Goal: Transaction & Acquisition: Purchase product/service

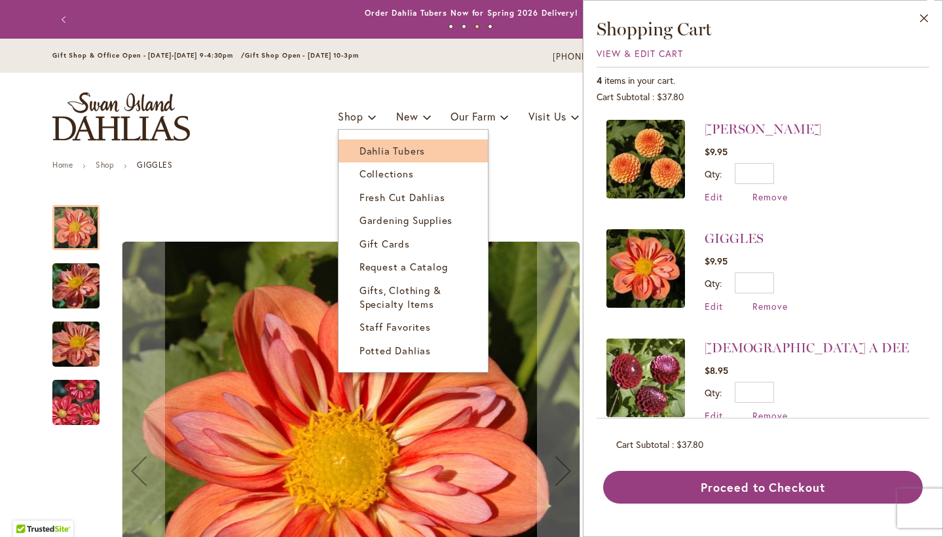
click at [374, 152] on span "Dahlia Tubers" at bounding box center [393, 150] width 66 height 13
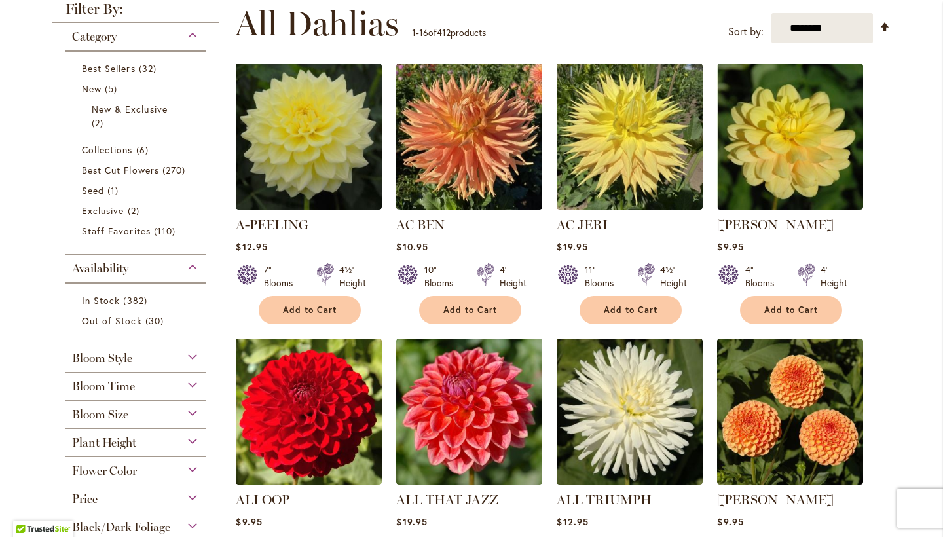
click at [195, 358] on div "Bloom Style" at bounding box center [136, 355] width 140 height 21
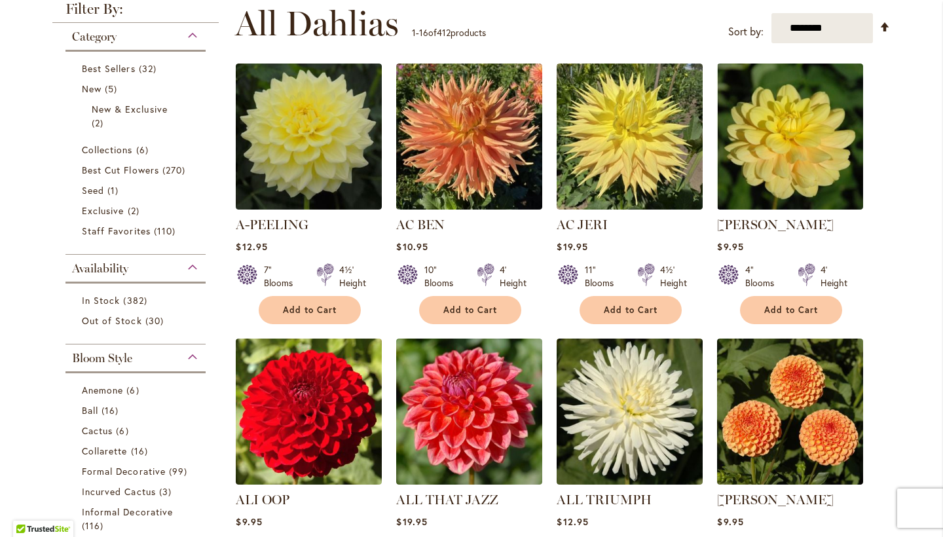
scroll to position [607, 0]
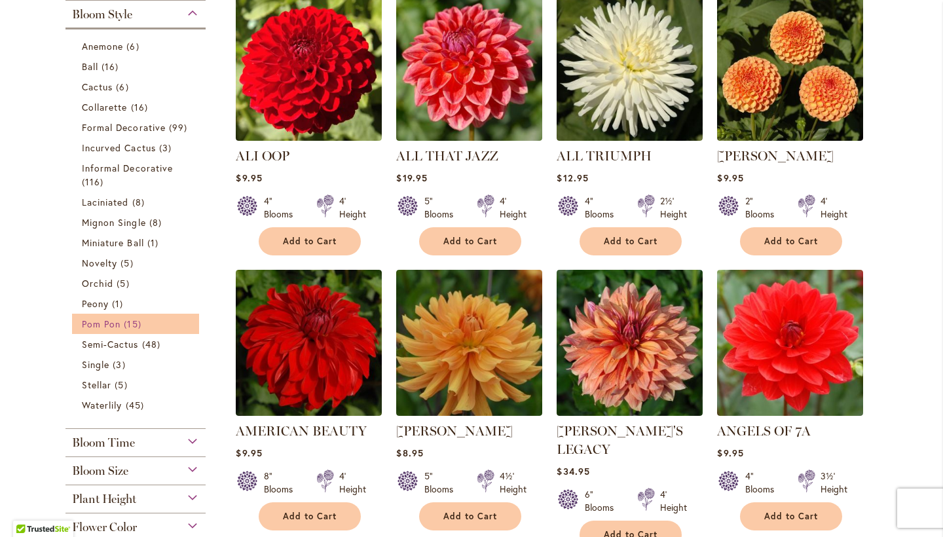
click at [122, 322] on link "Pom Pon 15 items" at bounding box center [137, 324] width 111 height 14
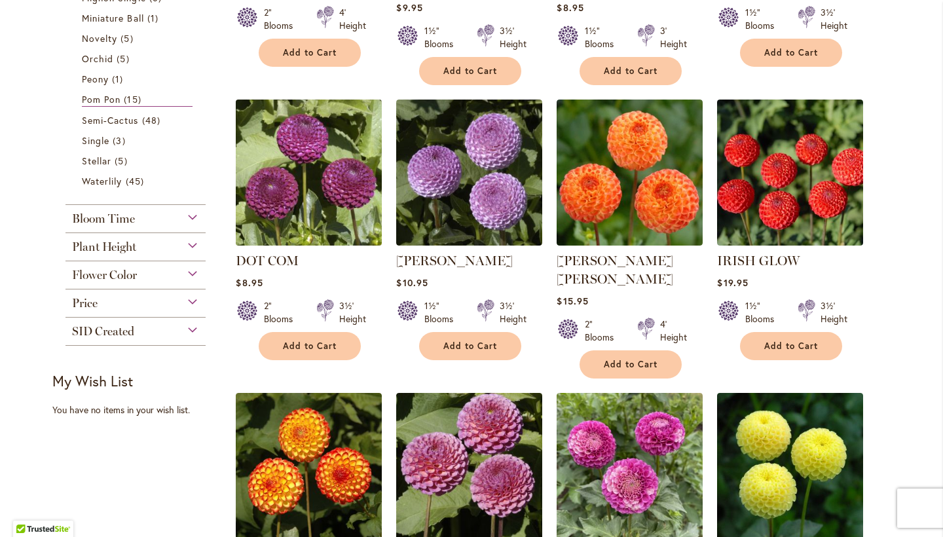
scroll to position [553, 0]
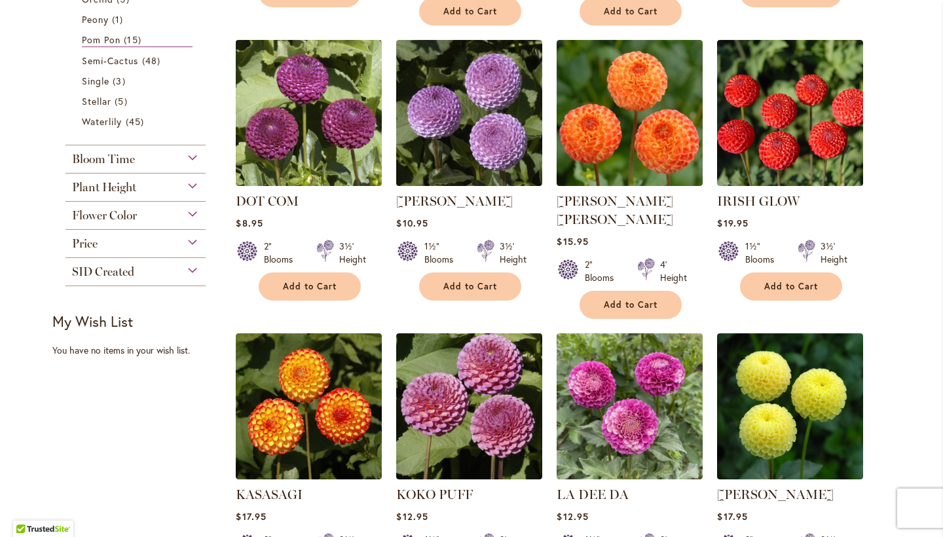
click at [309, 128] on img at bounding box center [309, 112] width 153 height 153
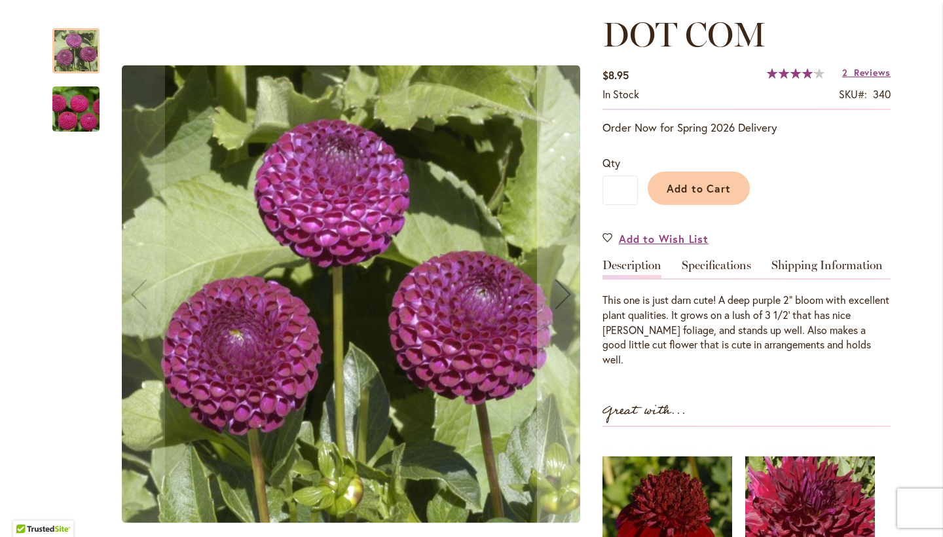
scroll to position [176, 0]
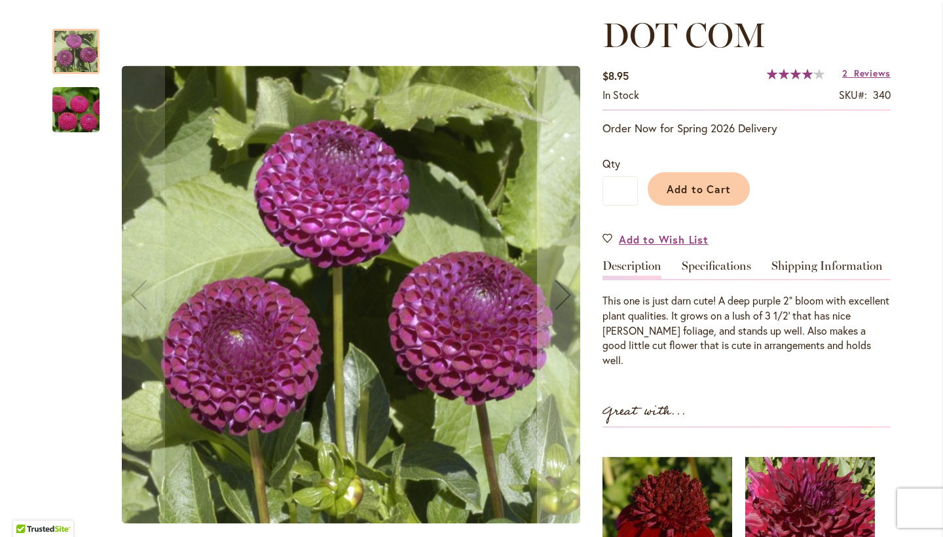
click at [71, 109] on img "DOT COM" at bounding box center [76, 110] width 94 height 63
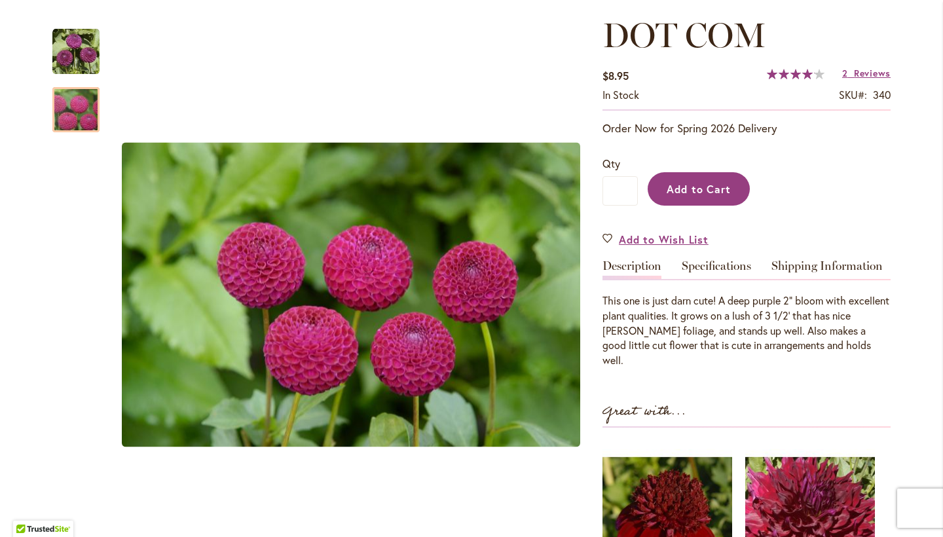
click at [719, 190] on span "Add to Cart" at bounding box center [699, 189] width 65 height 14
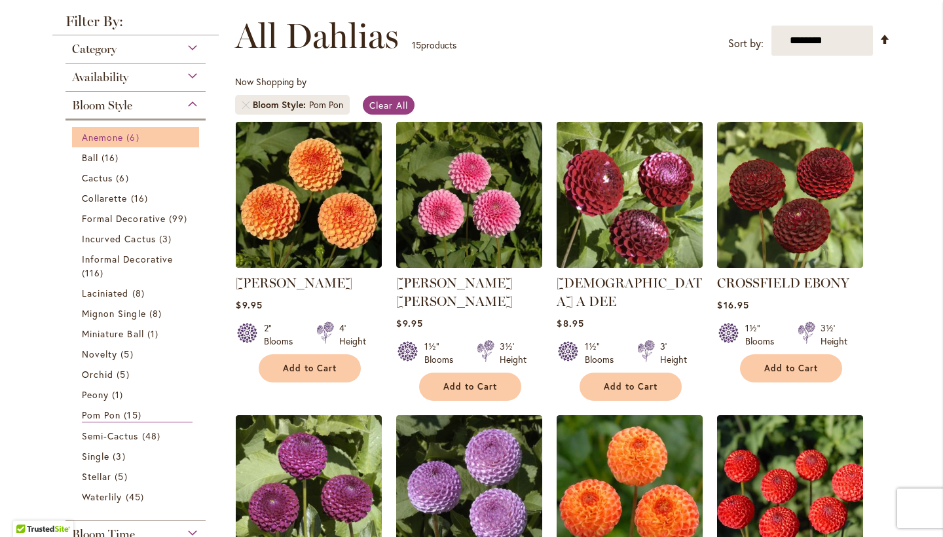
scroll to position [180, 0]
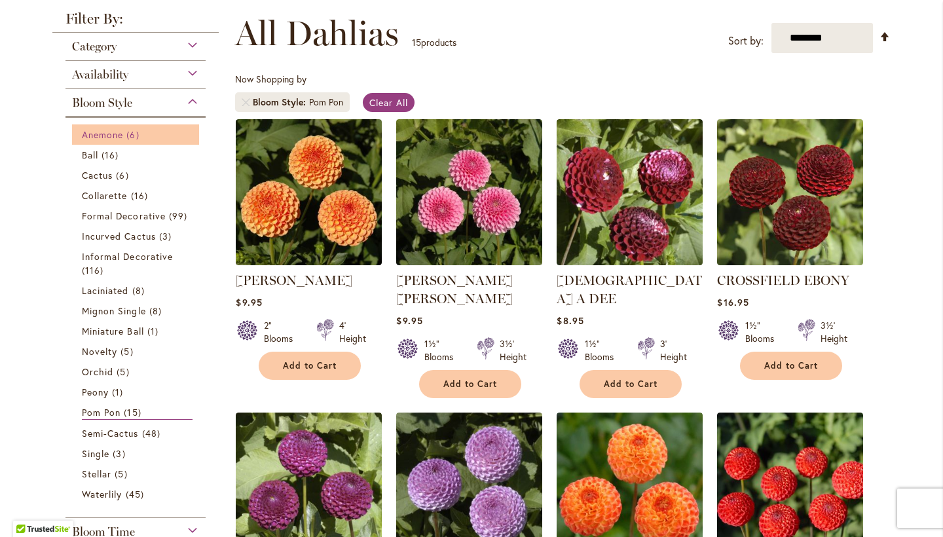
click at [130, 132] on span "6 items" at bounding box center [134, 135] width 16 height 14
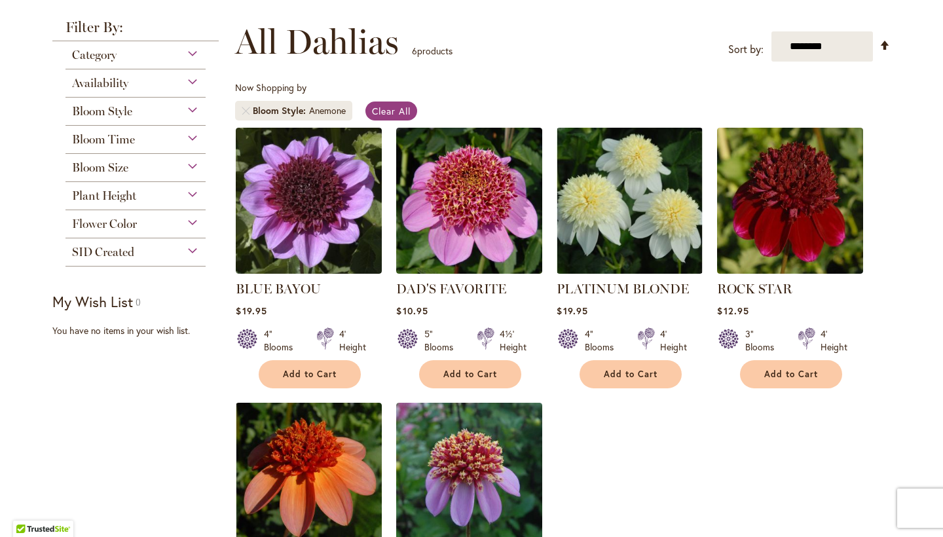
scroll to position [146, 0]
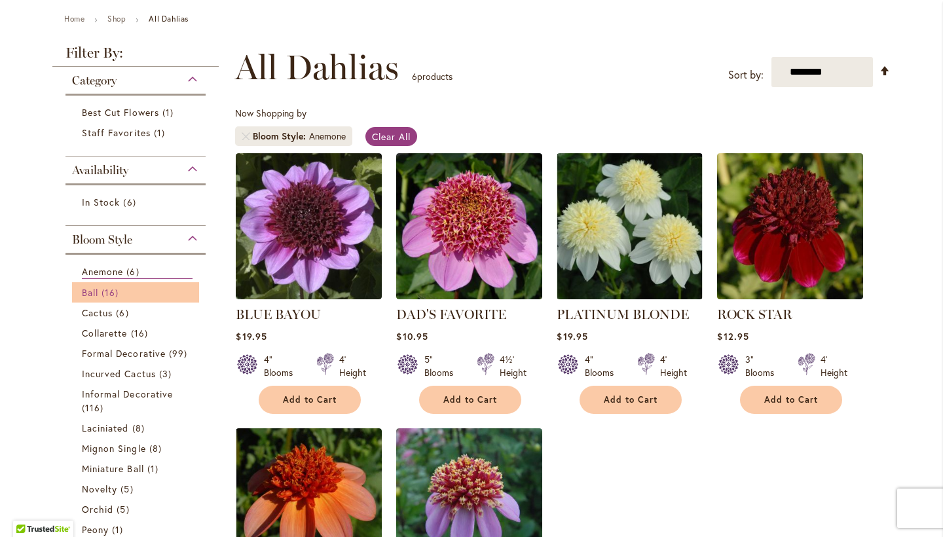
click at [122, 294] on span "16 items" at bounding box center [112, 293] width 20 height 14
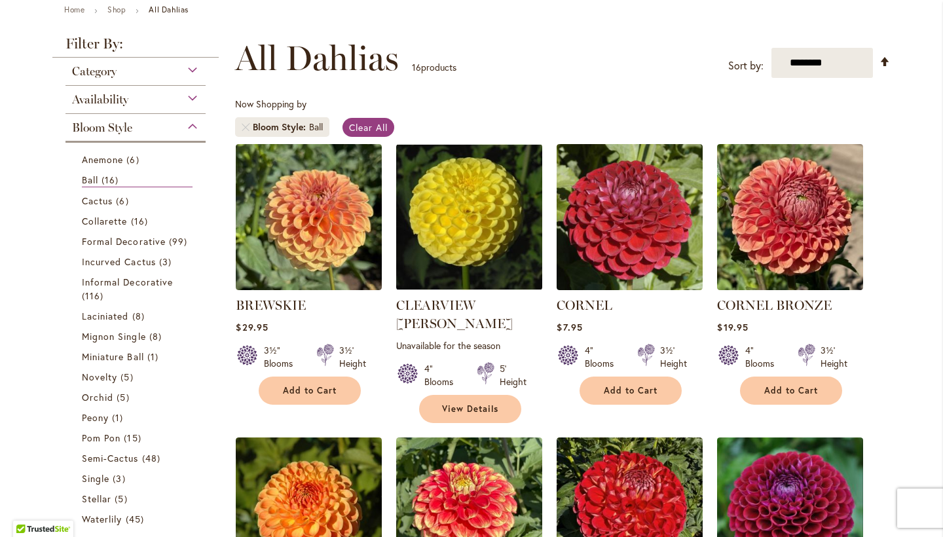
scroll to position [155, 0]
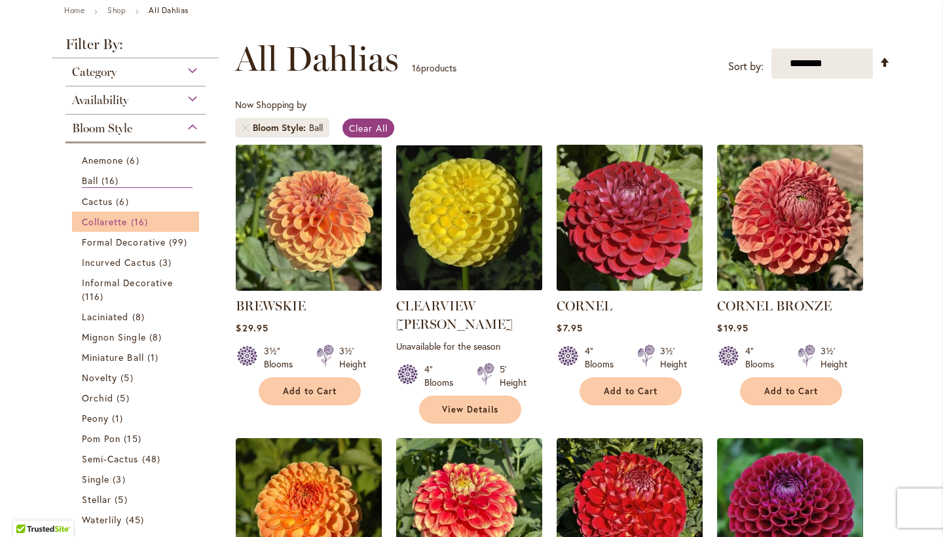
click at [128, 219] on span "Collarette" at bounding box center [105, 222] width 46 height 12
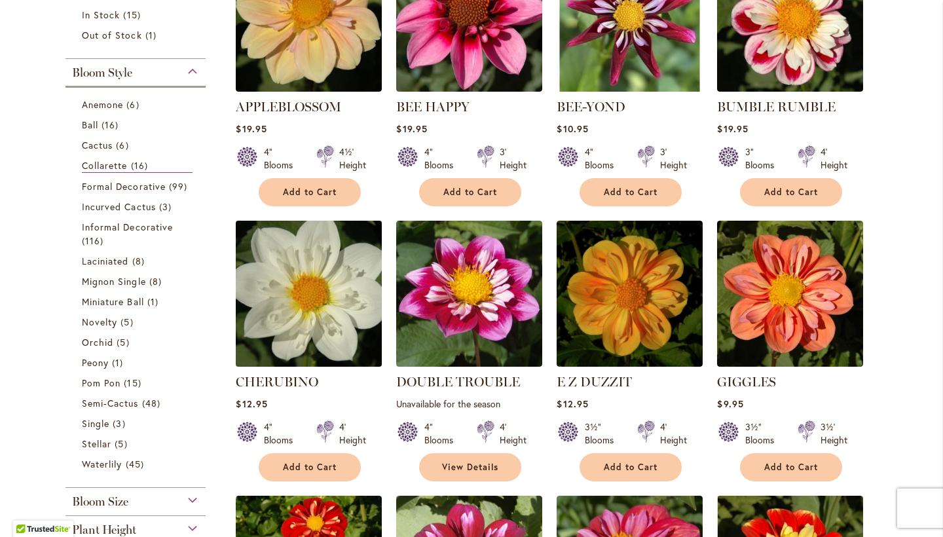
scroll to position [358, 0]
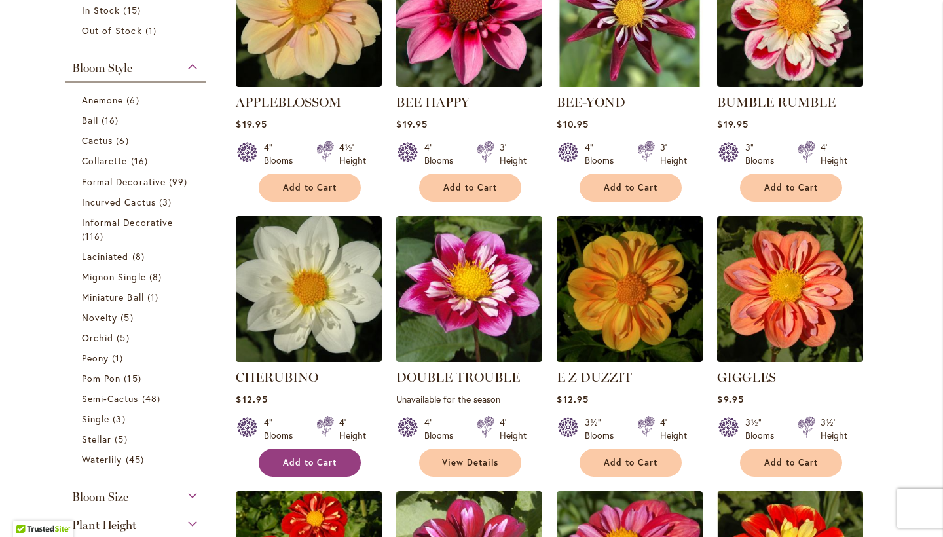
click at [303, 457] on span "Add to Cart" at bounding box center [310, 462] width 54 height 11
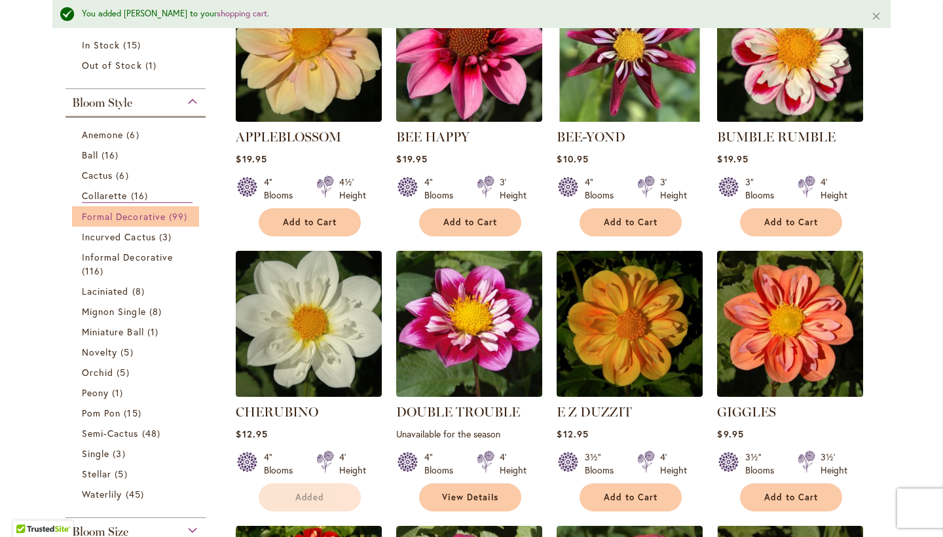
click at [169, 181] on li "Cactus 6 items" at bounding box center [135, 175] width 127 height 20
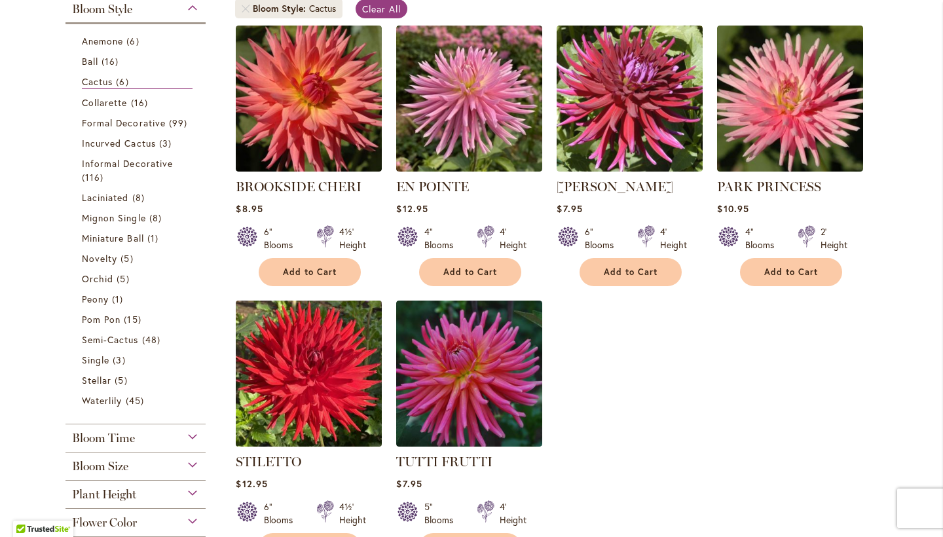
scroll to position [270, 0]
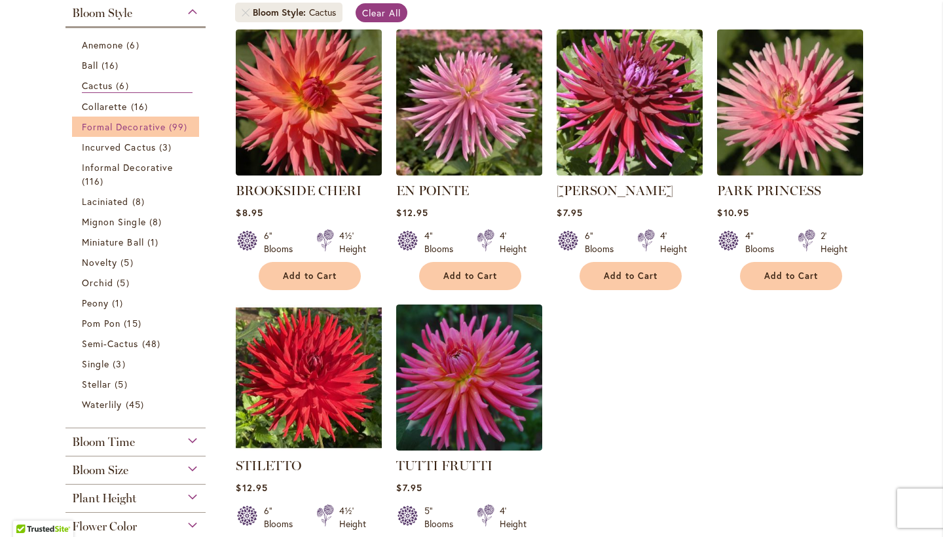
click at [169, 130] on span "99 items" at bounding box center [180, 127] width 22 height 14
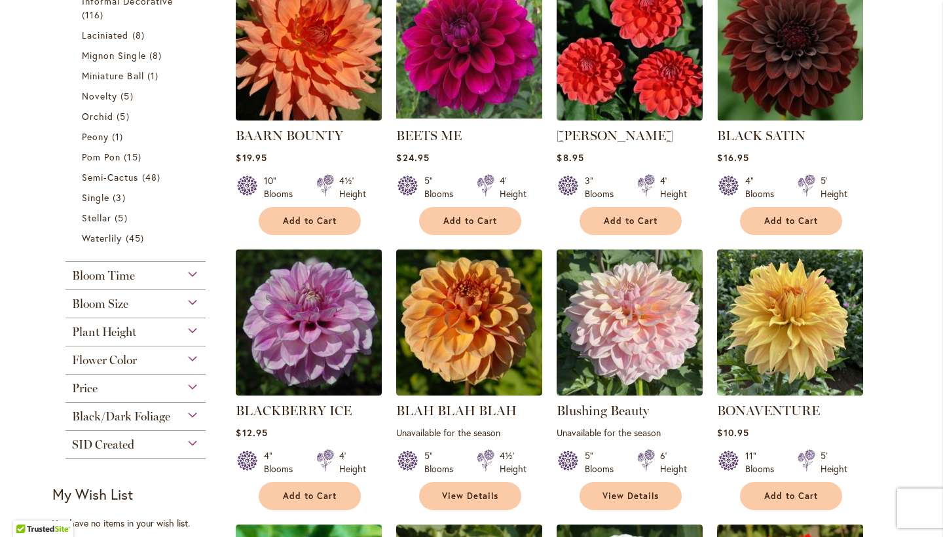
scroll to position [599, 0]
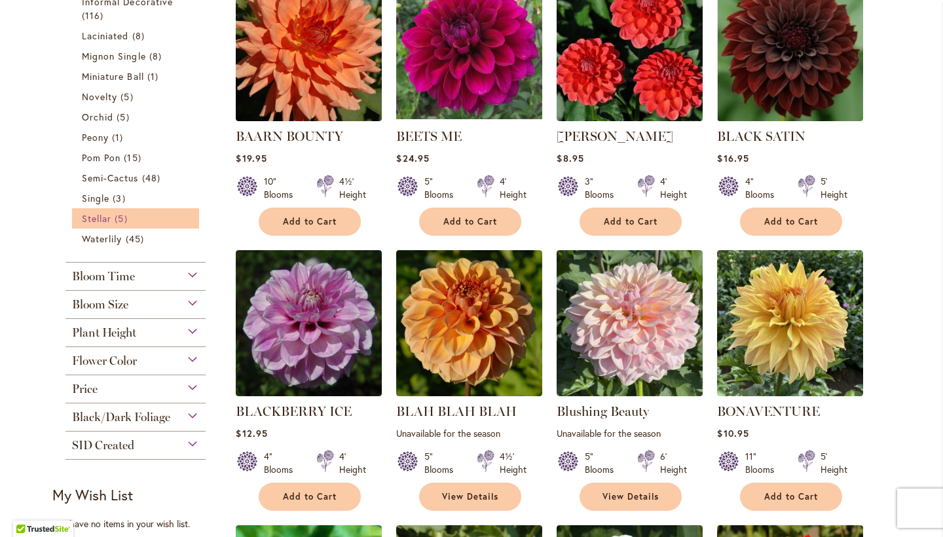
click at [113, 214] on link "Stellar 5 items" at bounding box center [137, 219] width 111 height 14
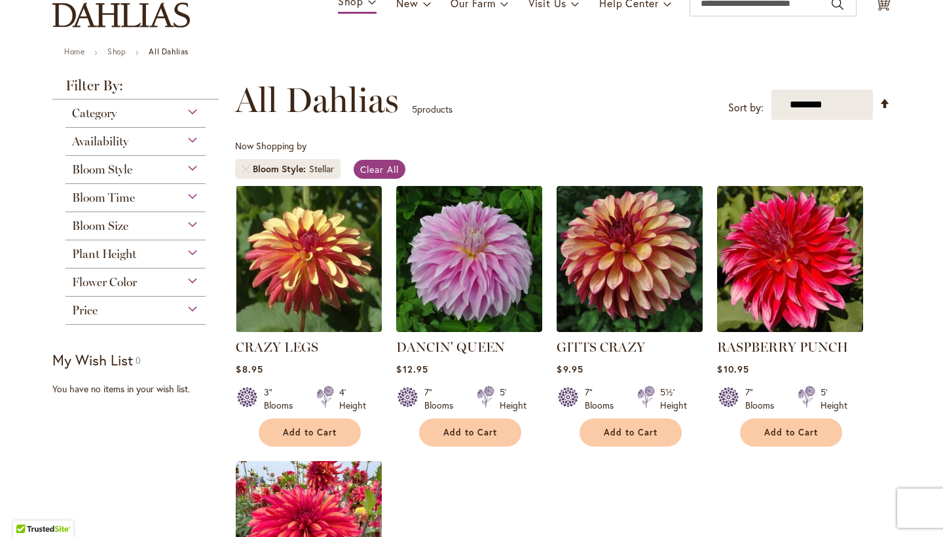
scroll to position [87, 0]
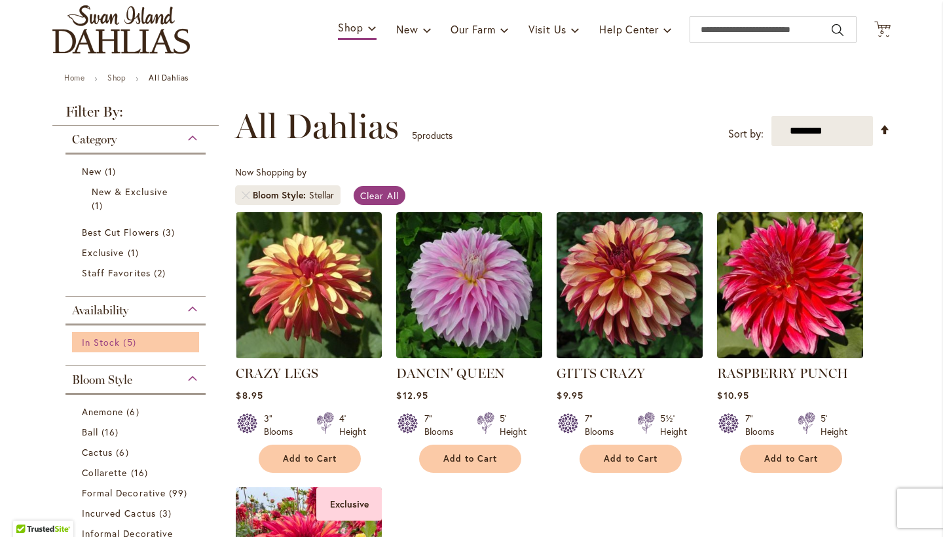
click at [117, 315] on span "Availability" at bounding box center [100, 310] width 56 height 14
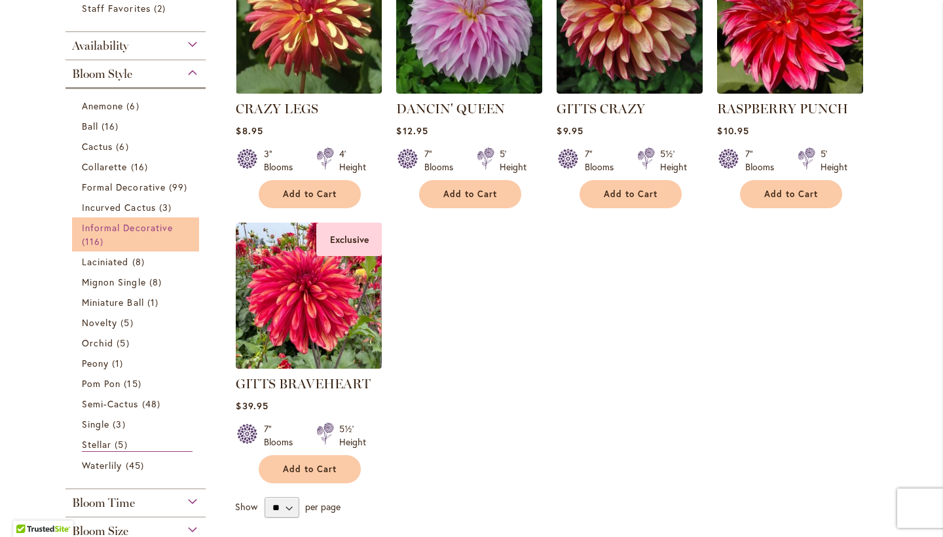
scroll to position [352, 0]
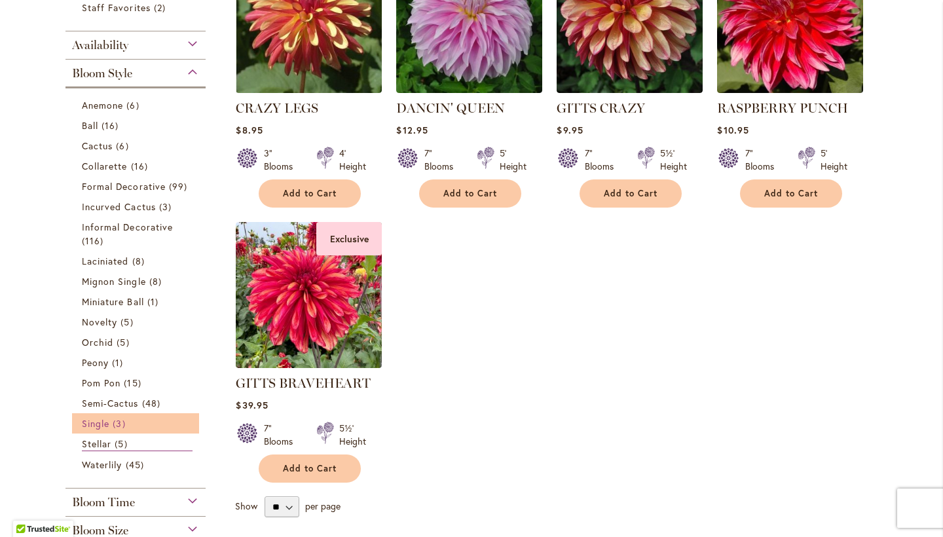
click at [114, 423] on span "3 items" at bounding box center [121, 424] width 16 height 14
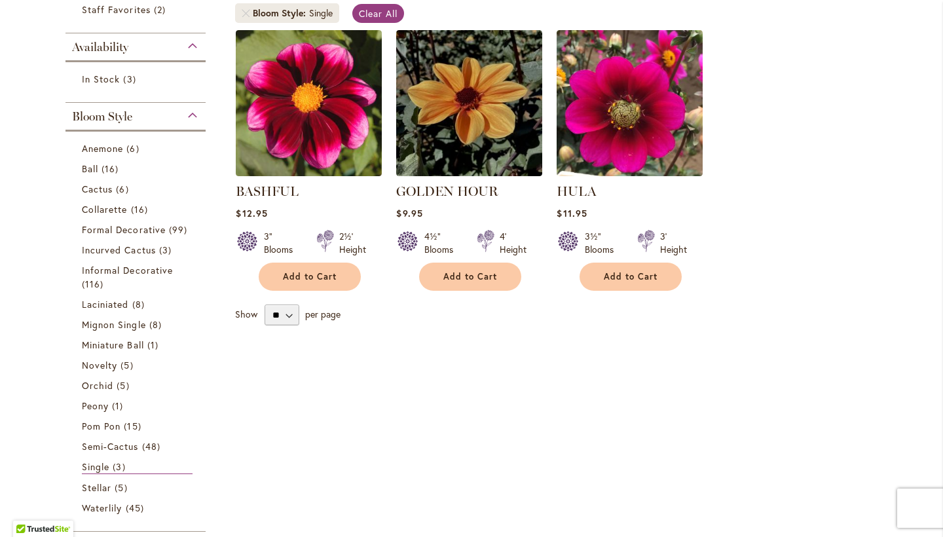
scroll to position [271, 0]
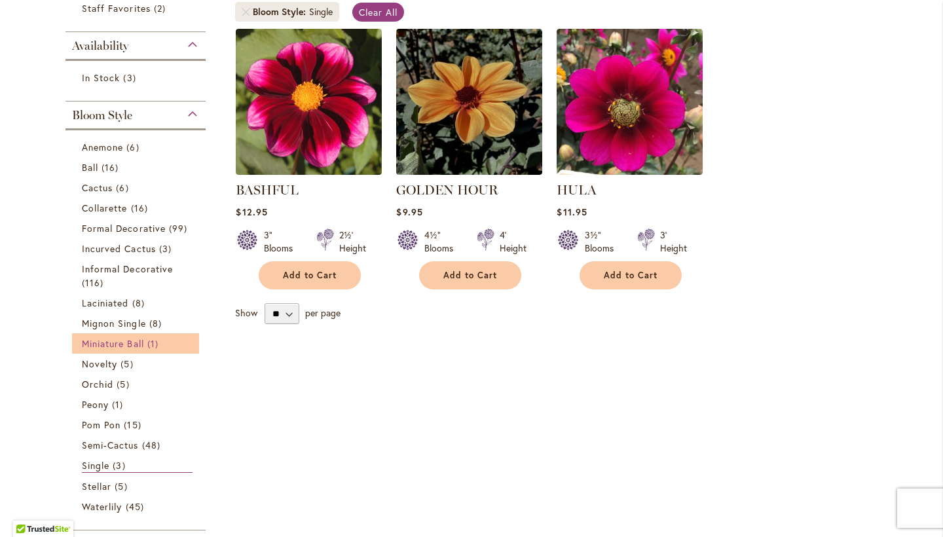
click at [140, 338] on span "Miniature Ball" at bounding box center [113, 343] width 62 height 12
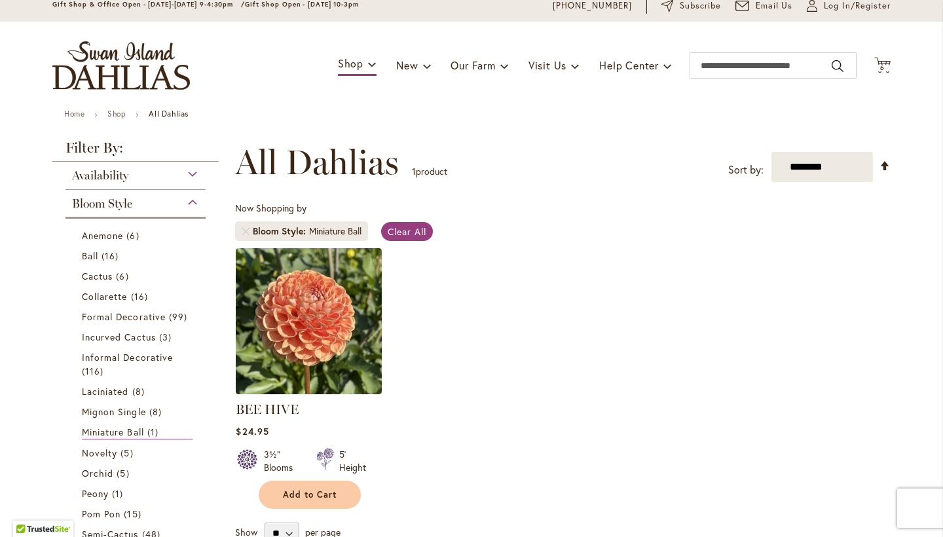
scroll to position [52, 0]
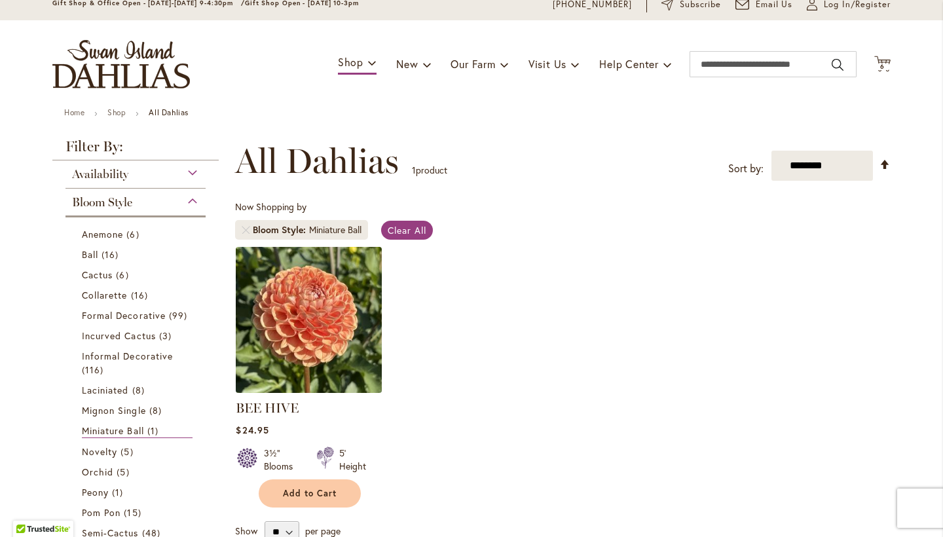
click at [272, 371] on img at bounding box center [309, 319] width 153 height 153
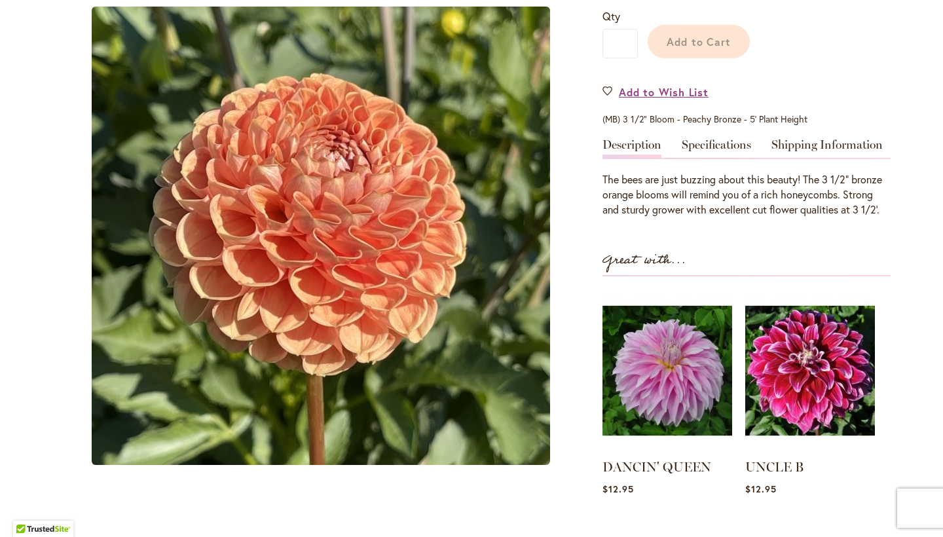
scroll to position [303, 0]
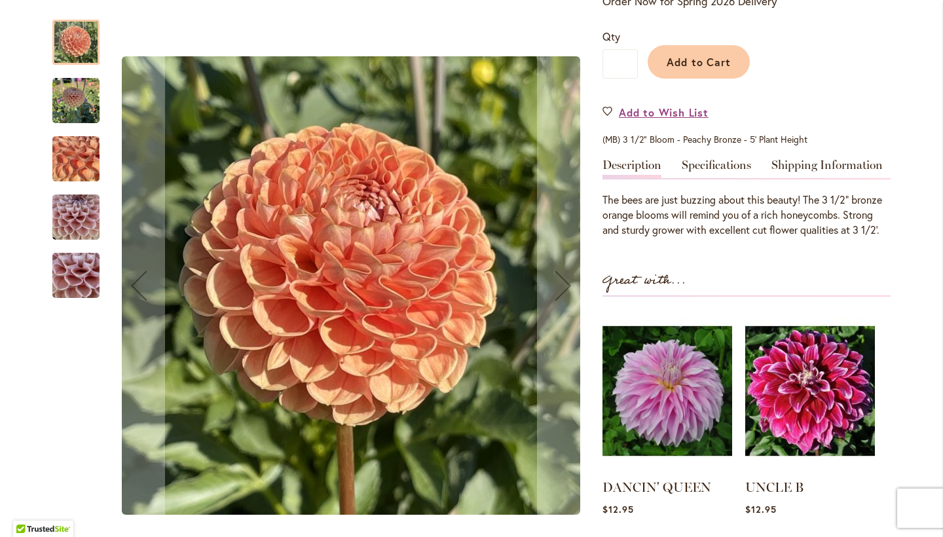
click at [74, 101] on img "BEE HIVE" at bounding box center [75, 100] width 47 height 47
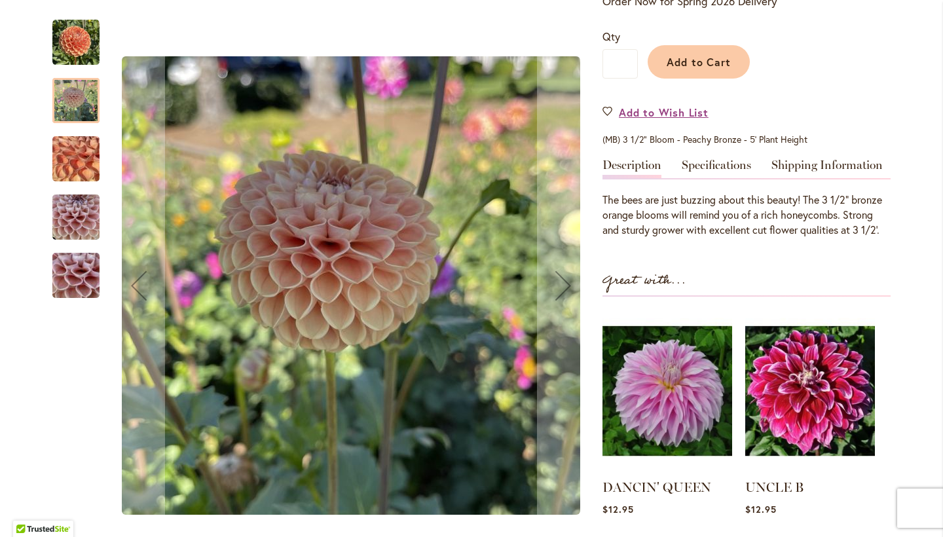
click at [73, 143] on img "BEE HIVE" at bounding box center [76, 159] width 94 height 71
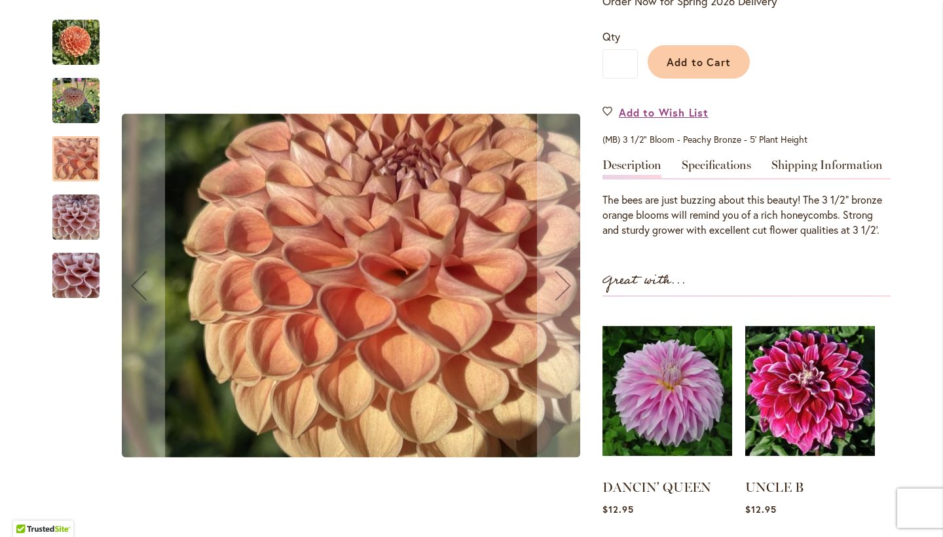
click at [68, 209] on img "BEE HIVE" at bounding box center [75, 217] width 47 height 63
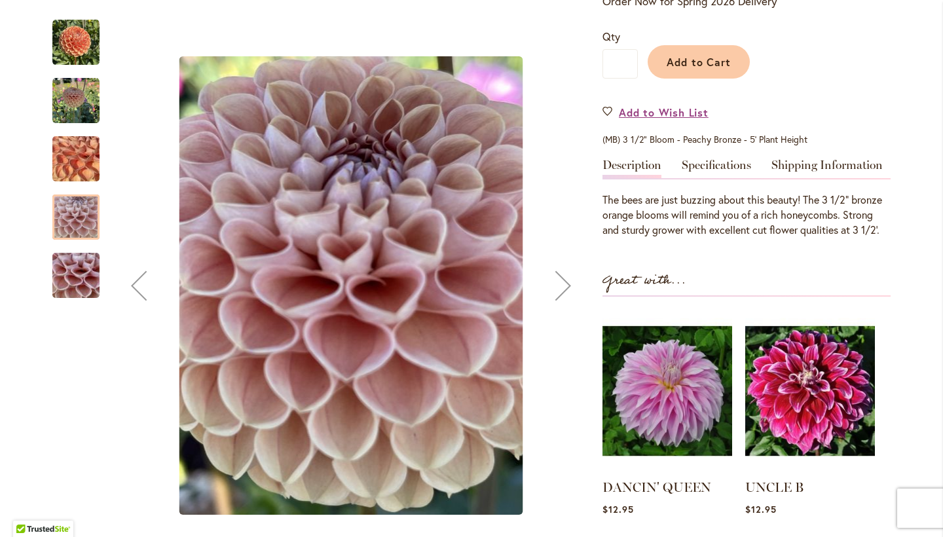
click at [67, 269] on img "BEE HIVE" at bounding box center [76, 275] width 94 height 71
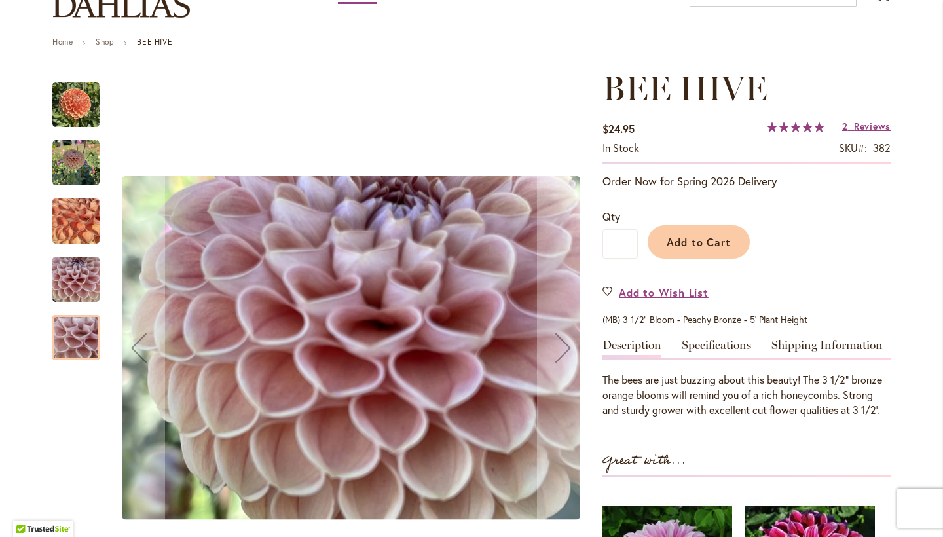
scroll to position [122, 0]
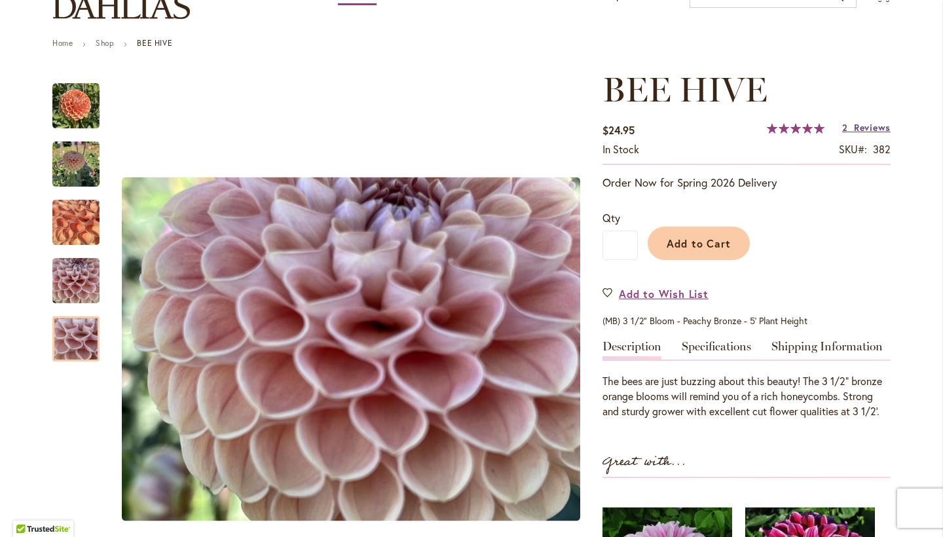
click at [865, 126] on span "Reviews" at bounding box center [872, 127] width 37 height 12
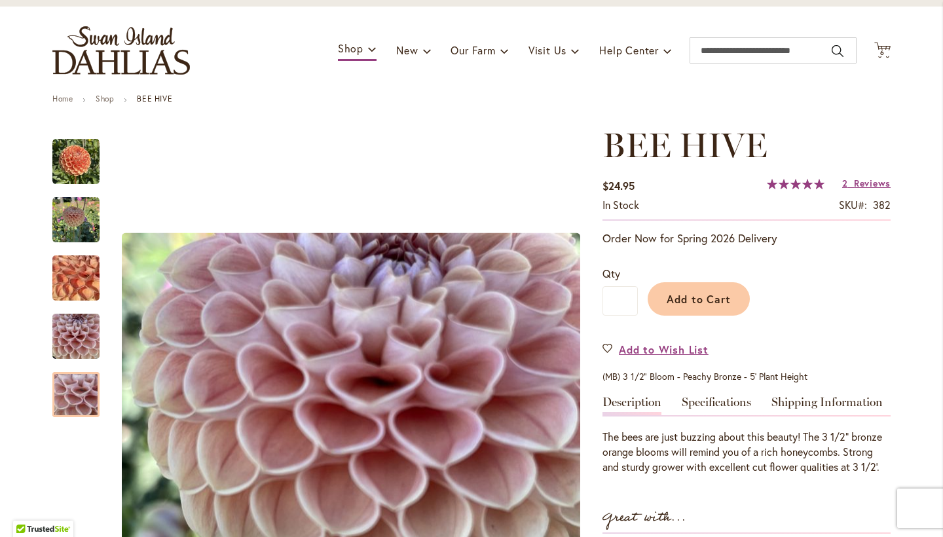
scroll to position [62, 0]
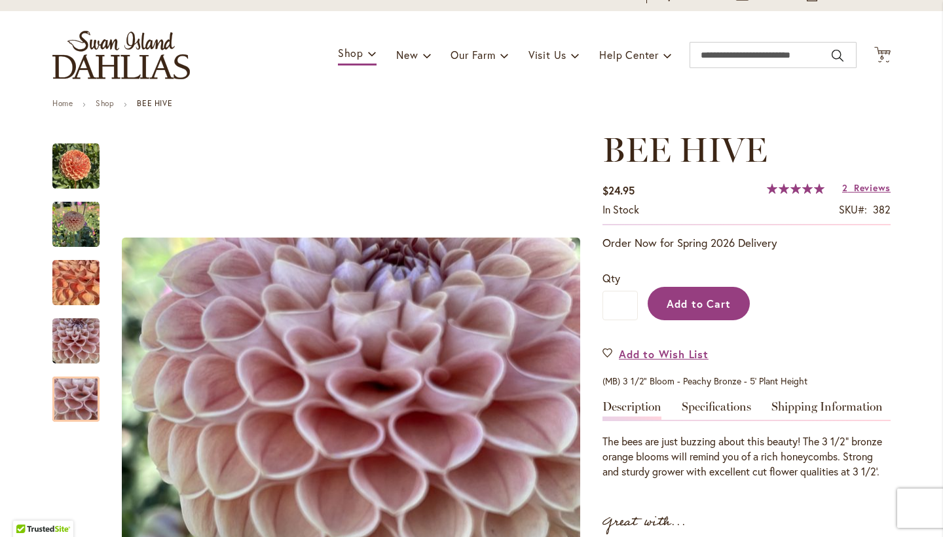
click at [718, 297] on span "Add to Cart" at bounding box center [699, 304] width 65 height 14
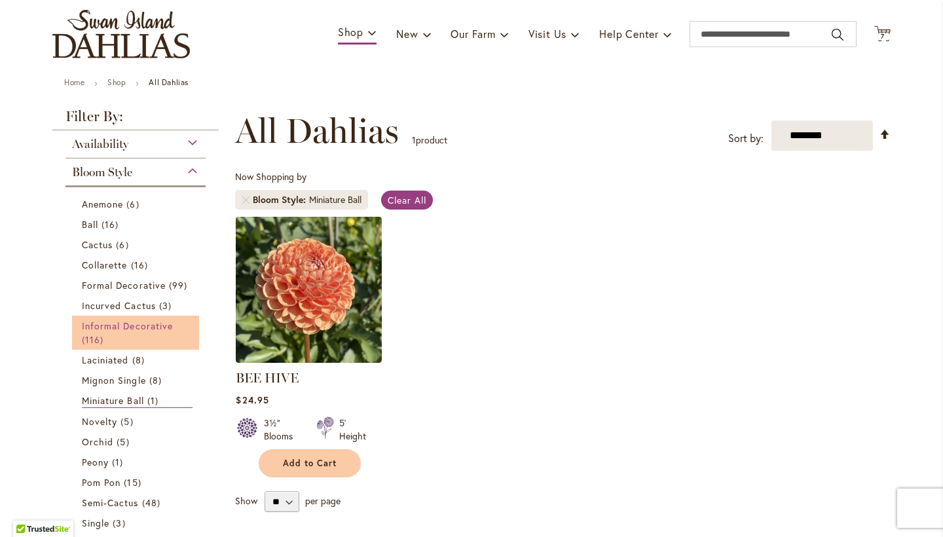
scroll to position [152, 0]
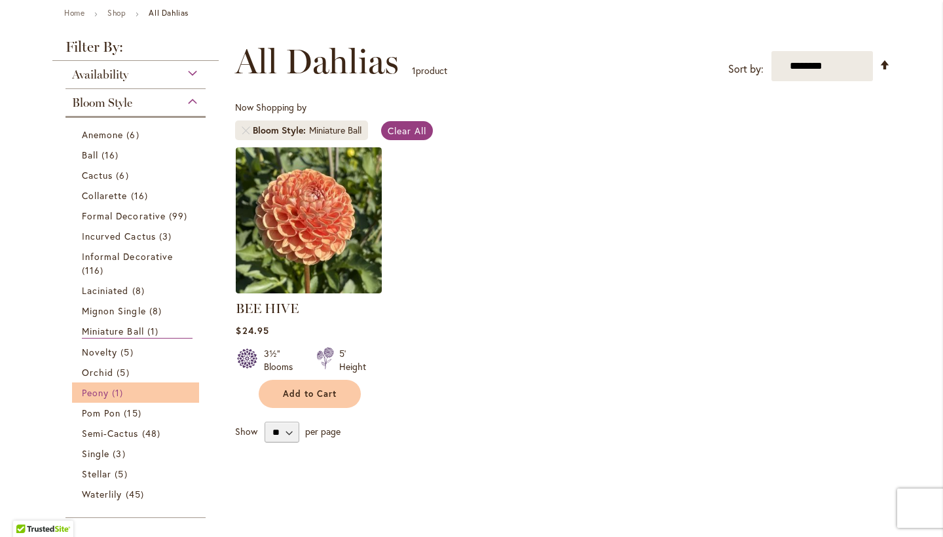
click at [119, 394] on span "1 item" at bounding box center [119, 393] width 14 height 14
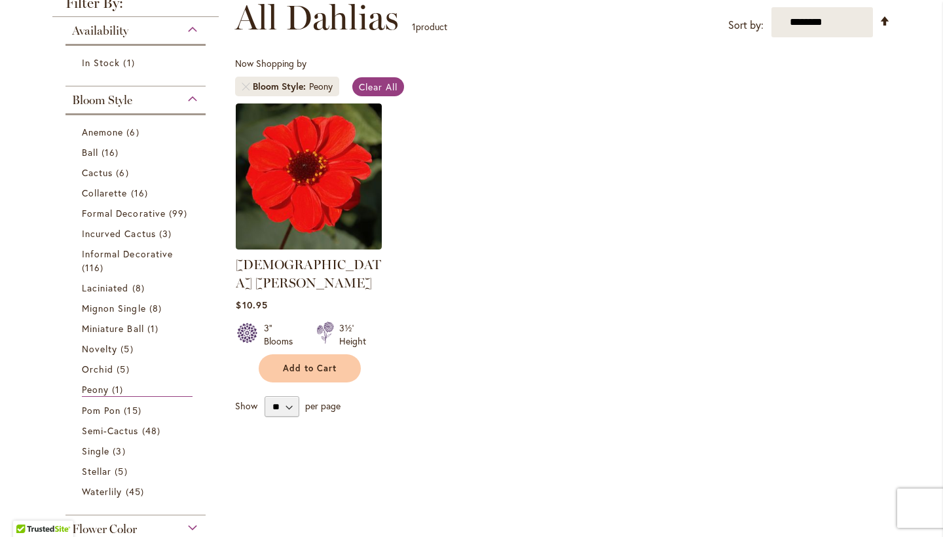
scroll to position [197, 0]
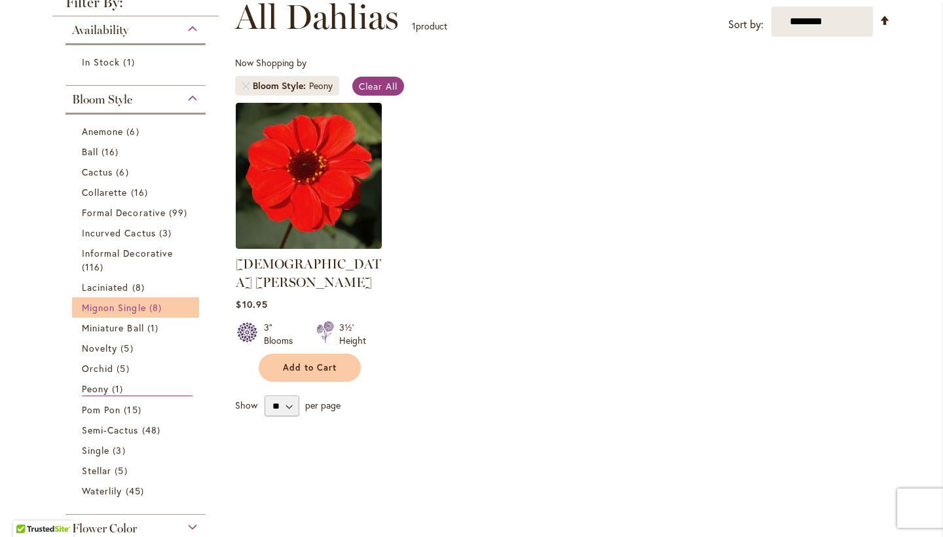
click at [130, 309] on span "Mignon Single" at bounding box center [114, 307] width 64 height 12
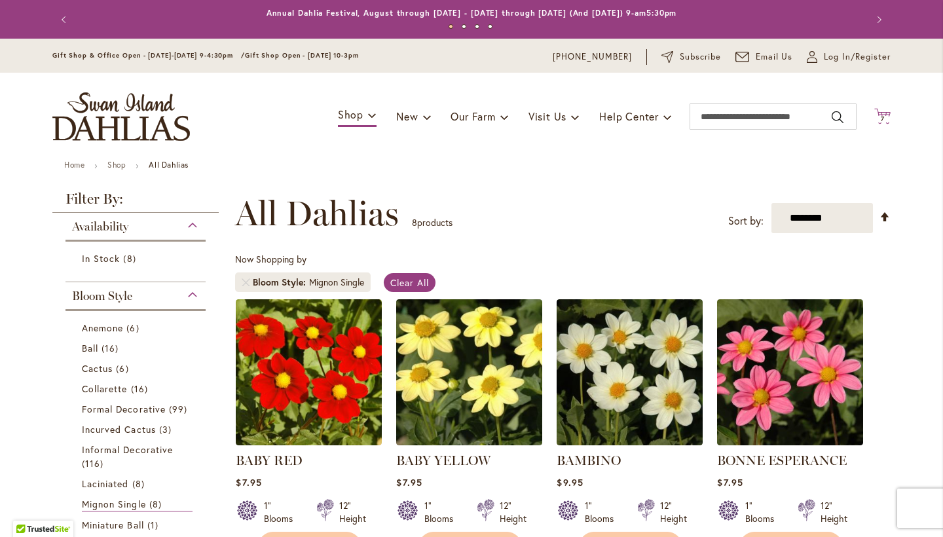
click at [884, 116] on span "7" at bounding box center [883, 119] width 4 height 9
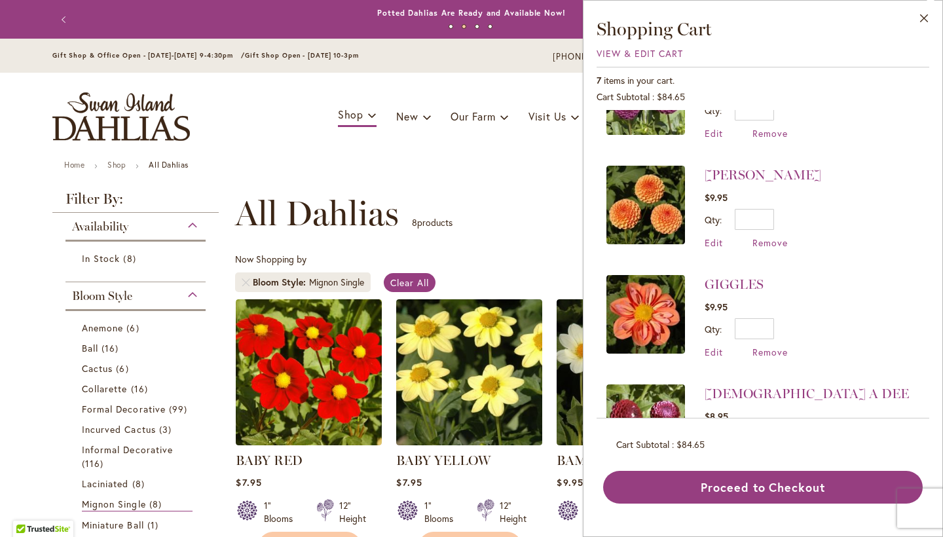
scroll to position [327, 0]
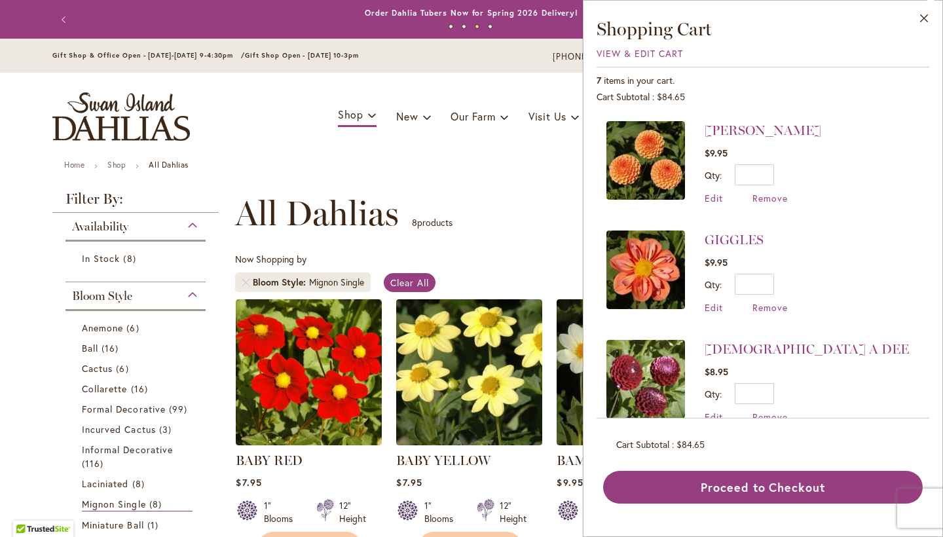
click at [625, 154] on img at bounding box center [646, 160] width 79 height 79
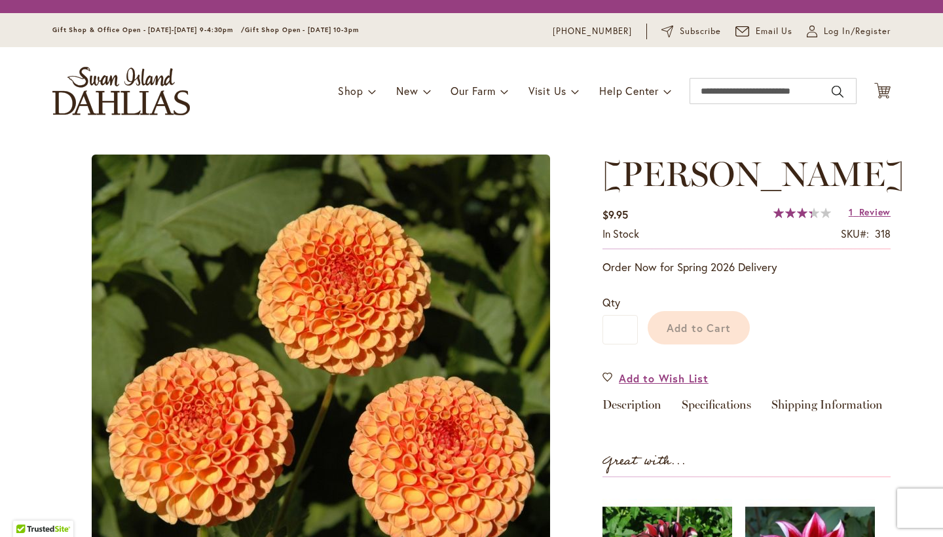
scroll to position [85, 0]
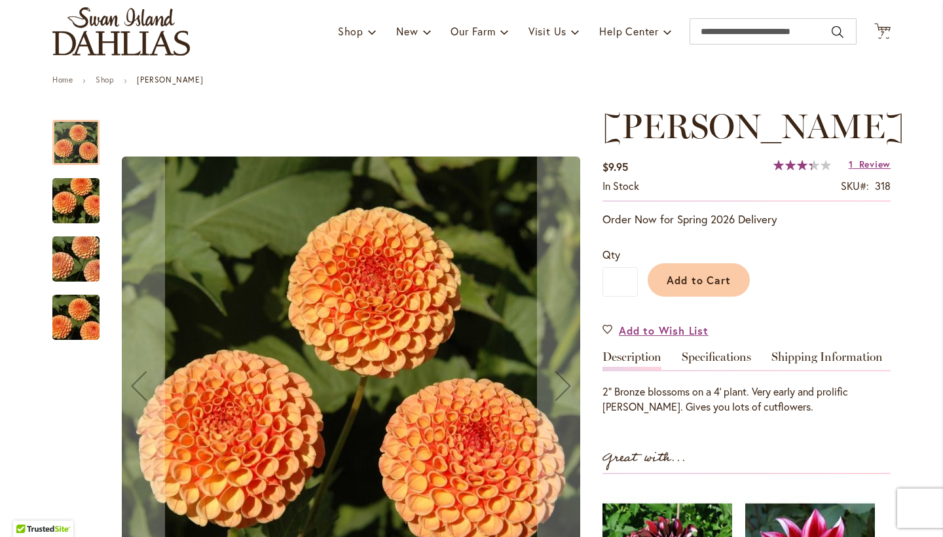
click at [84, 199] on img "AMBER QUEEN" at bounding box center [76, 201] width 94 height 63
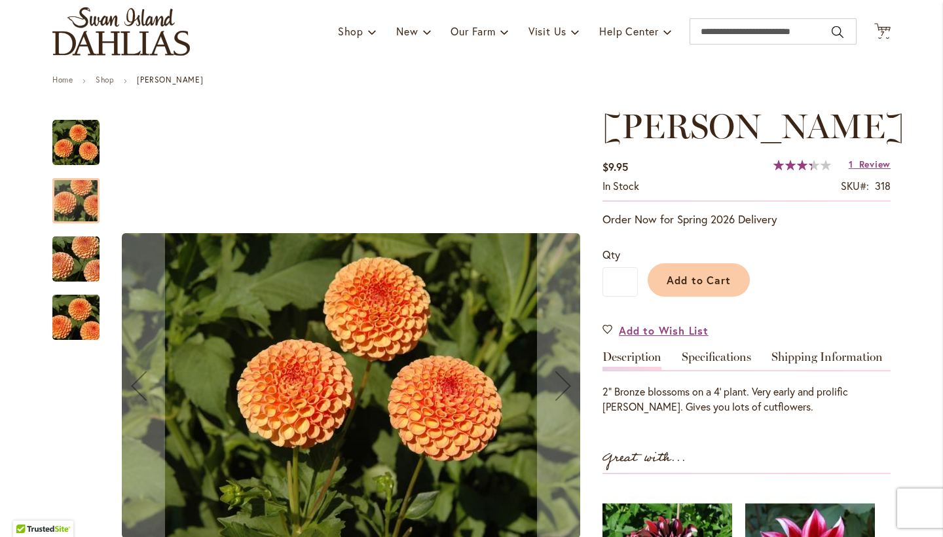
click at [77, 253] on img "AMBER QUEEN" at bounding box center [76, 259] width 94 height 63
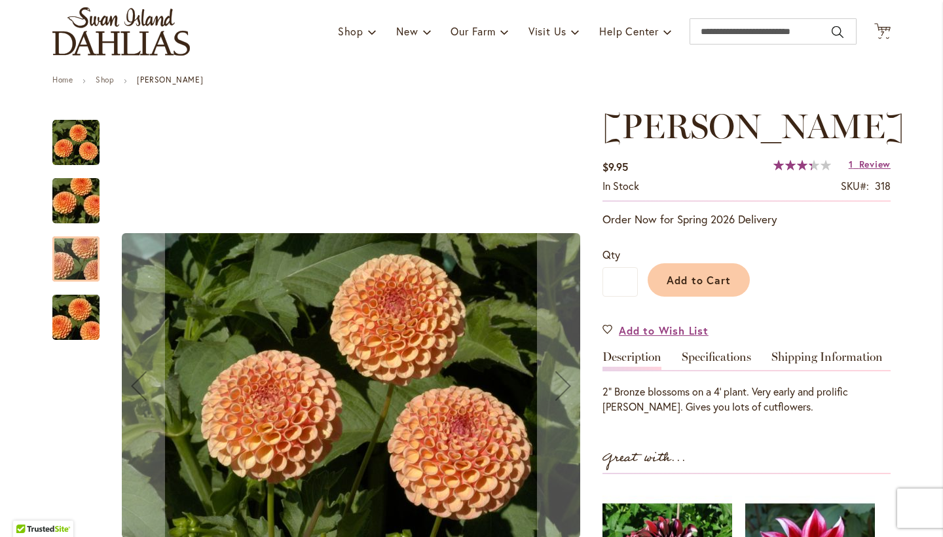
click at [75, 312] on img "AMBER QUEEN" at bounding box center [76, 317] width 94 height 63
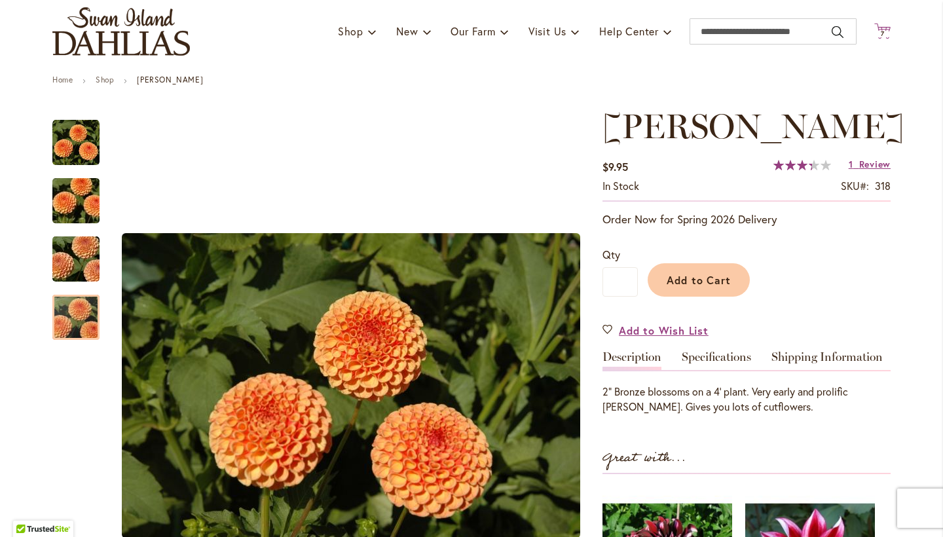
click at [884, 29] on icon "Cart .cls-1 { fill: #231f20; }" at bounding box center [883, 31] width 16 height 16
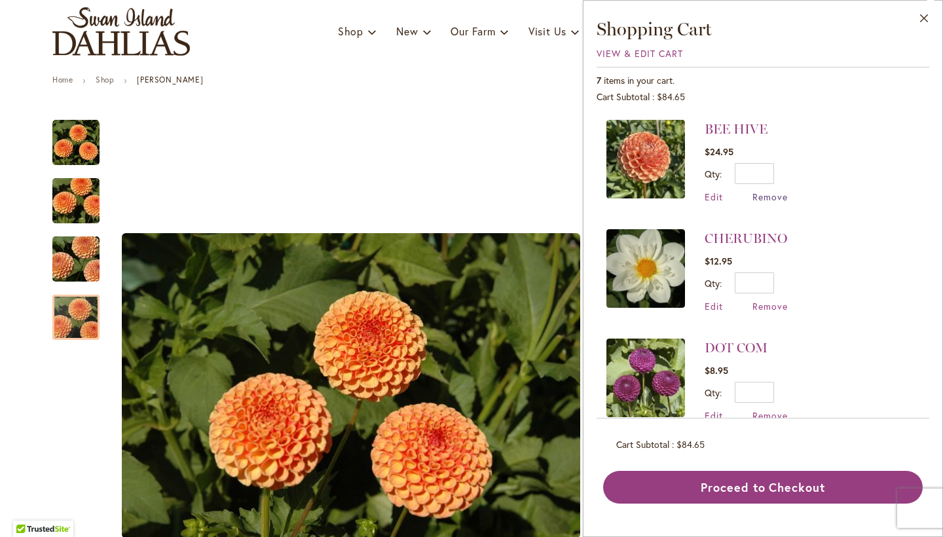
click at [759, 197] on span "Remove" at bounding box center [770, 197] width 35 height 12
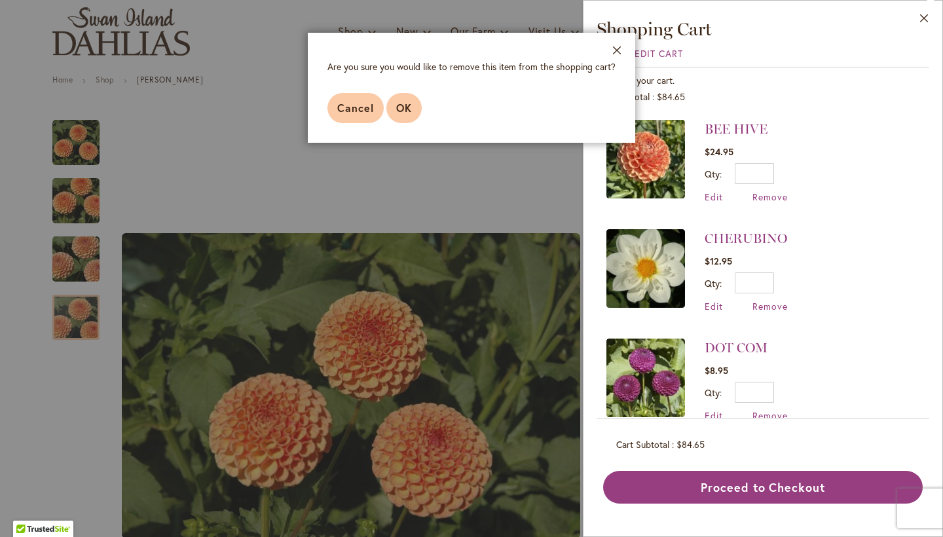
click at [402, 107] on span "OK" at bounding box center [404, 108] width 16 height 14
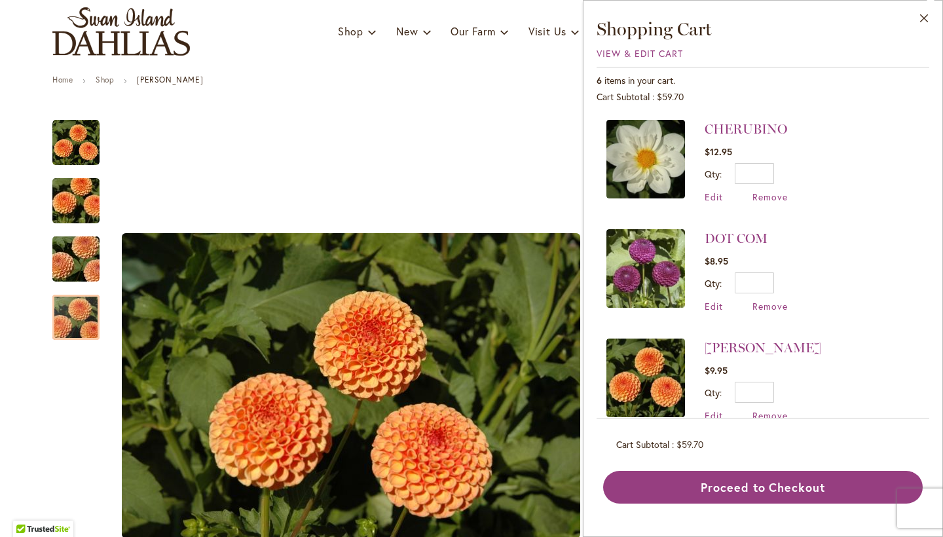
click at [656, 66] on div "Close Shopping Cart View & Edit Cart 6 items in your cart. Cart Subtotal $59.70…" at bounding box center [763, 260] width 333 height 487
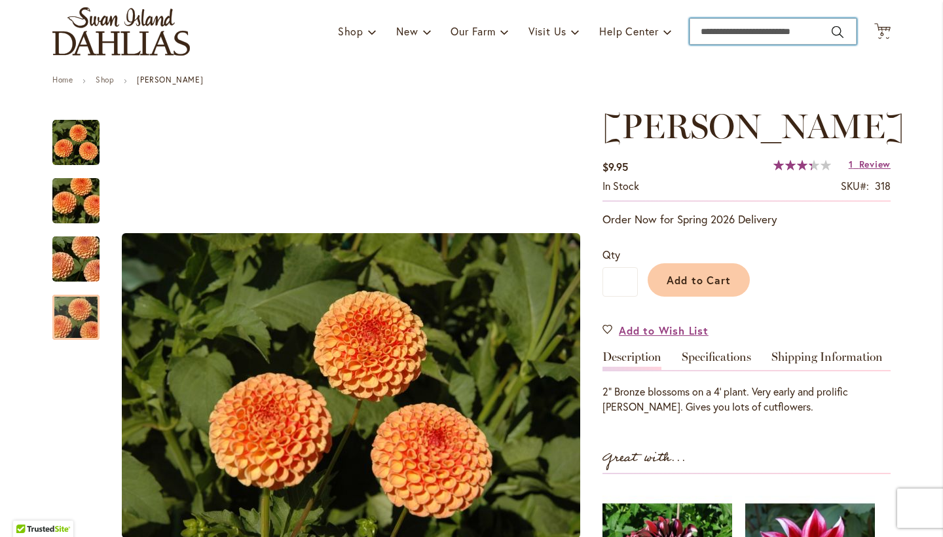
click at [789, 27] on input "Search" at bounding box center [773, 31] width 167 height 26
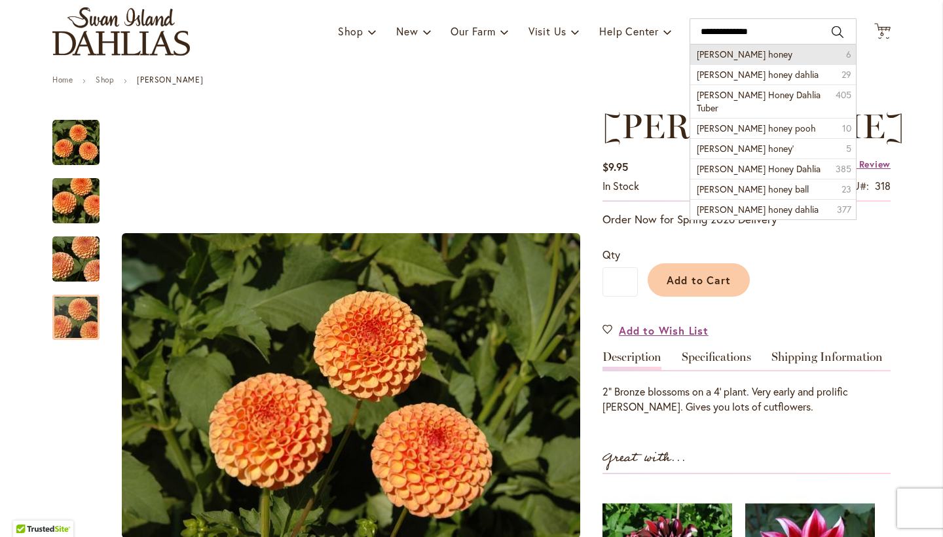
click at [756, 54] on li "crichton honey 6" at bounding box center [773, 55] width 166 height 20
type input "**********"
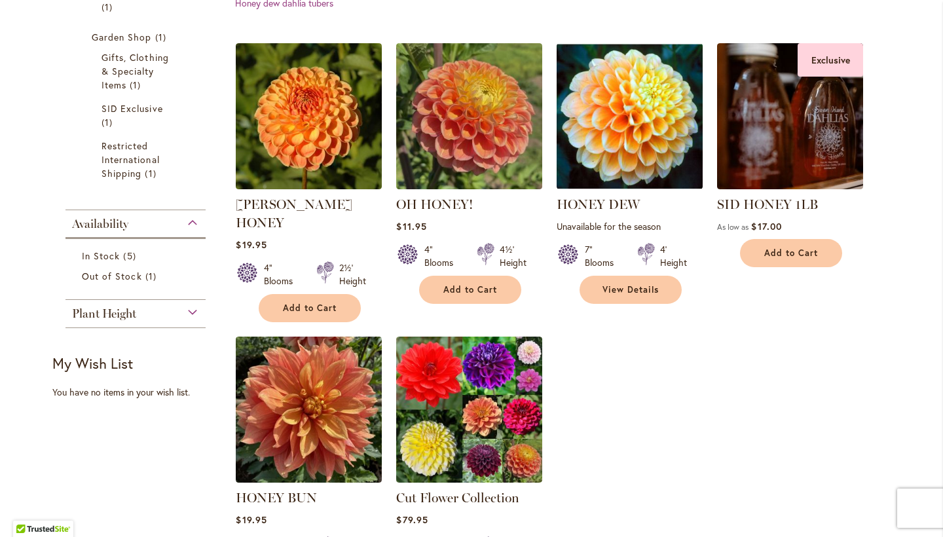
scroll to position [398, 0]
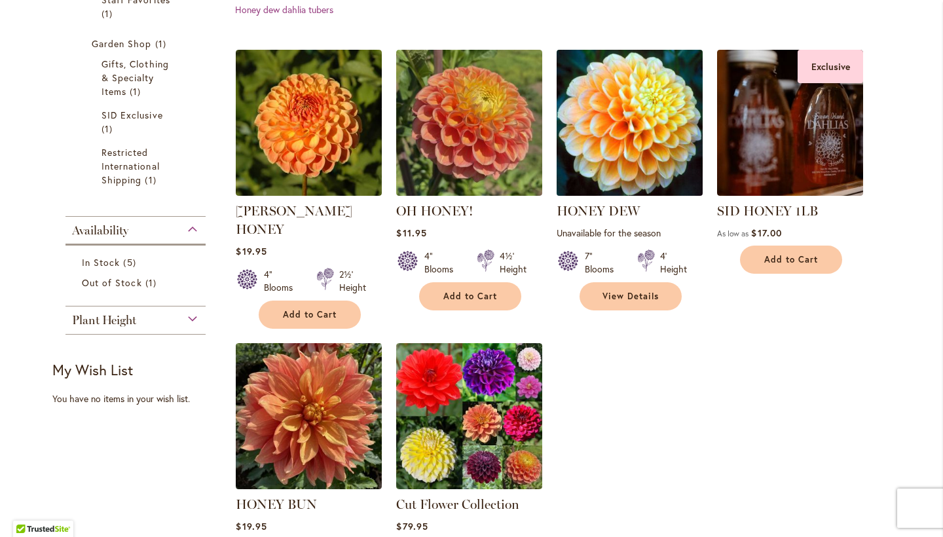
click at [632, 81] on img at bounding box center [630, 122] width 153 height 153
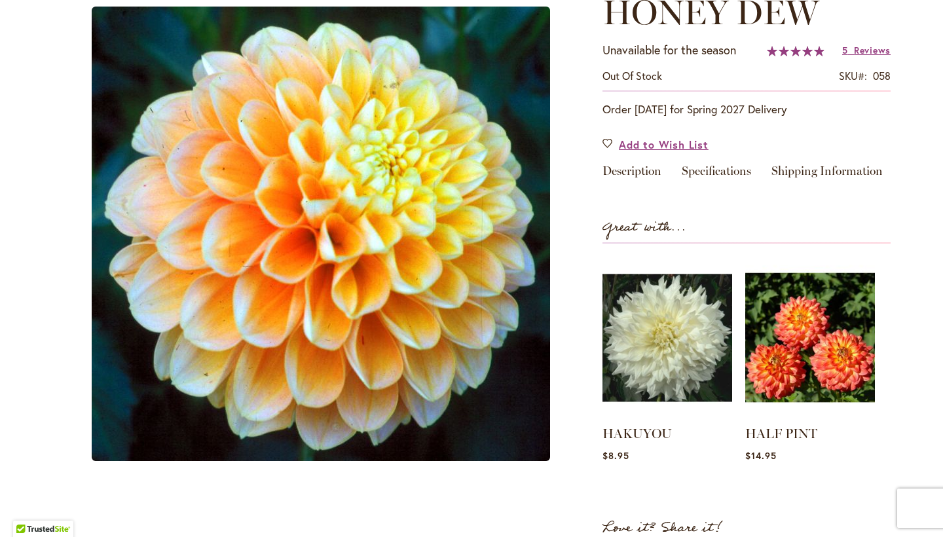
scroll to position [128, 0]
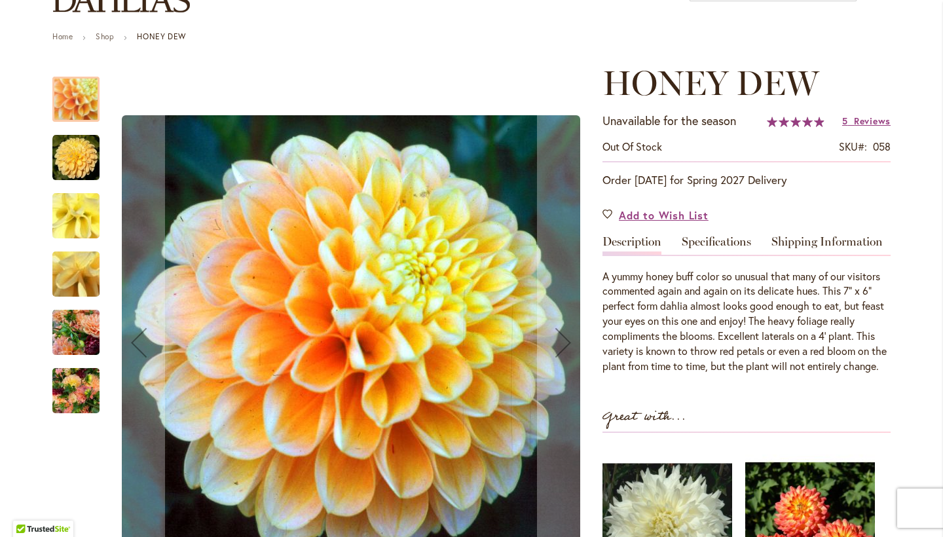
click at [83, 162] on img "Honey Dew" at bounding box center [75, 157] width 47 height 47
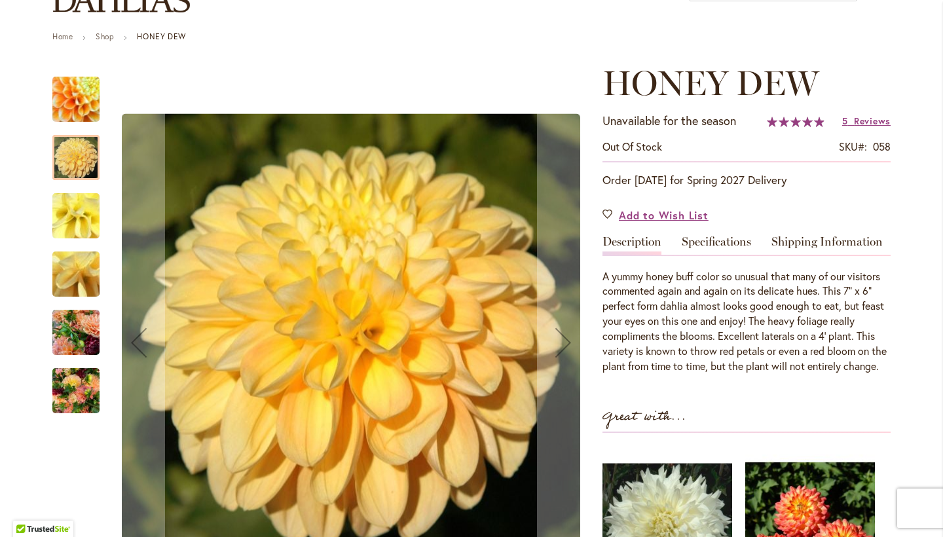
click at [76, 217] on img "Honey Dew" at bounding box center [76, 216] width 94 height 71
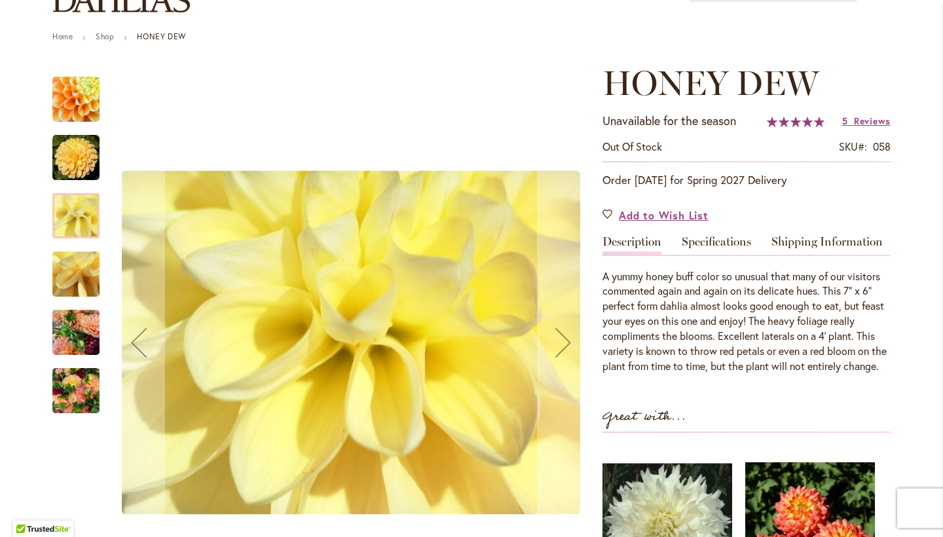
click at [76, 278] on img "Honey Dew" at bounding box center [76, 274] width 94 height 71
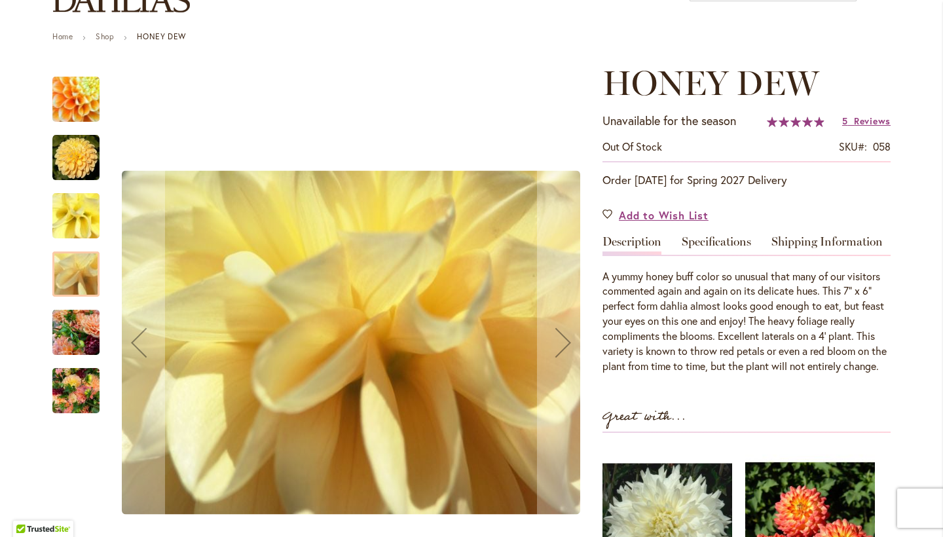
click at [74, 328] on img "Honey Dew" at bounding box center [75, 332] width 47 height 63
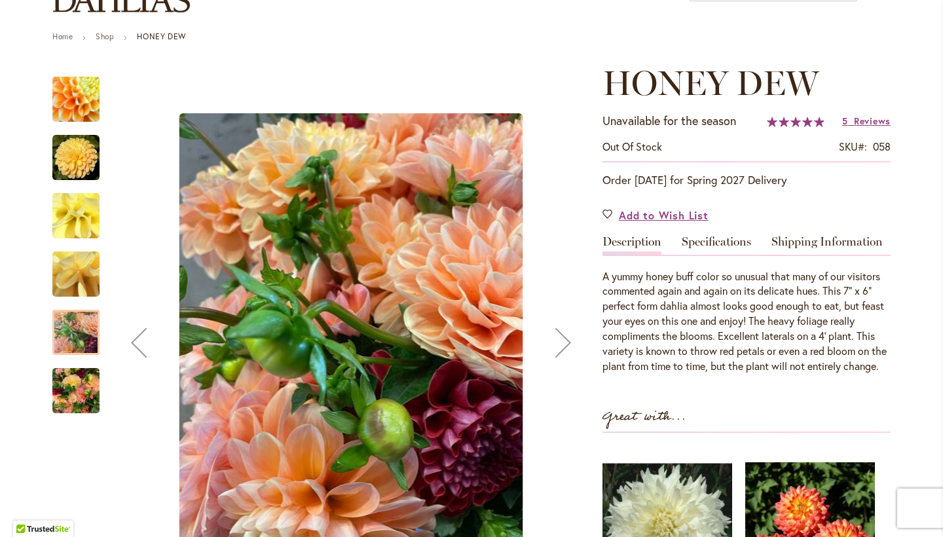
click at [73, 391] on img "Honey Dew" at bounding box center [75, 391] width 47 height 63
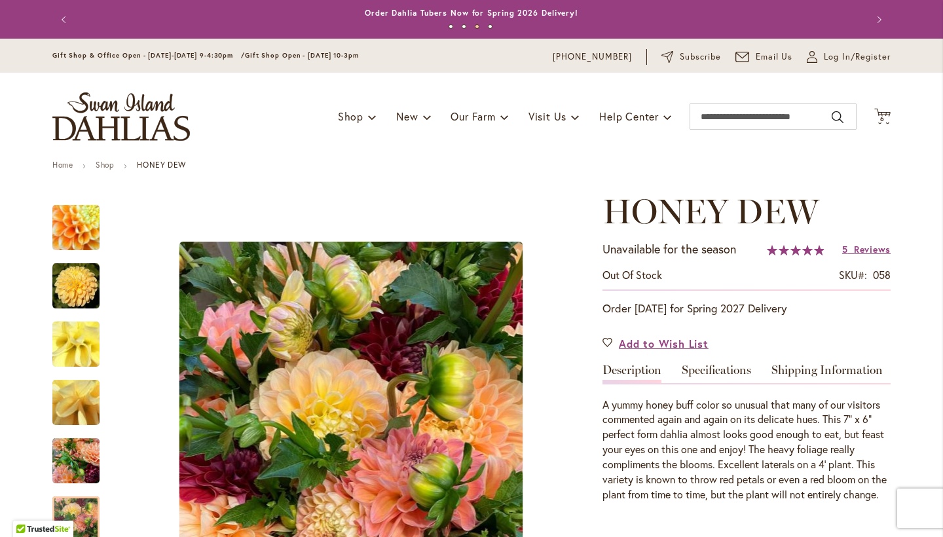
scroll to position [0, 0]
click at [772, 115] on input "Search" at bounding box center [773, 117] width 167 height 26
type input "*****"
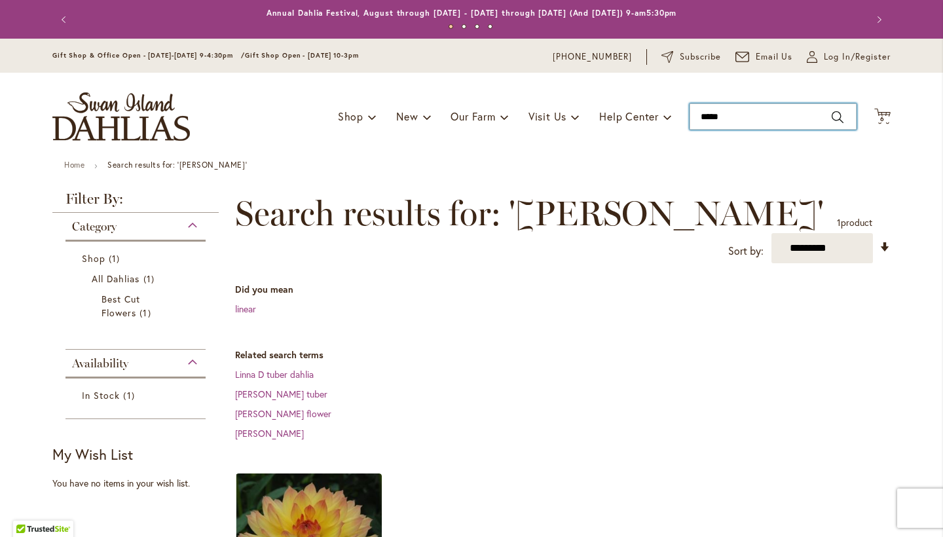
click at [736, 120] on input "*****" at bounding box center [773, 117] width 167 height 26
type input "**"
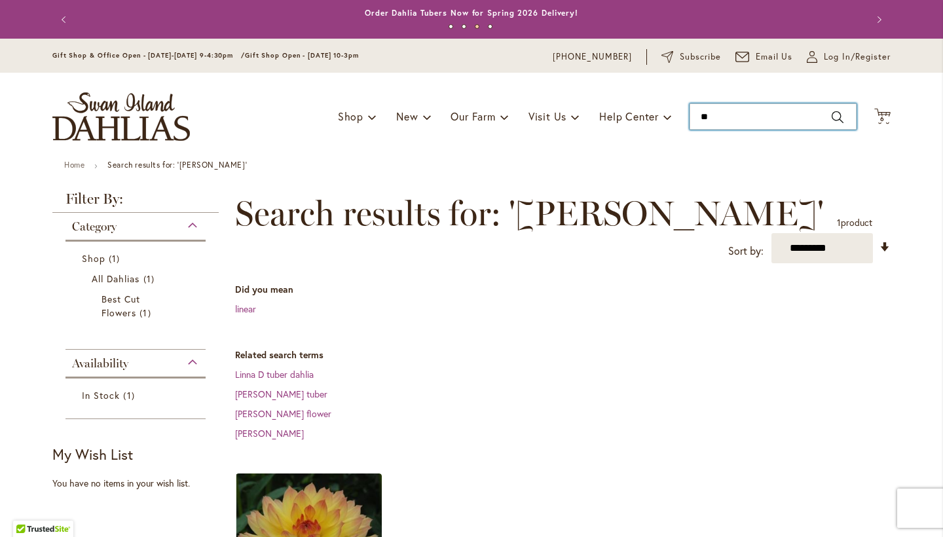
click at [732, 121] on input "**" at bounding box center [773, 117] width 167 height 26
click at [836, 122] on input "**" at bounding box center [773, 117] width 167 height 26
click at [804, 123] on input "**" at bounding box center [773, 117] width 167 height 26
click at [751, 112] on input "**" at bounding box center [773, 117] width 167 height 26
click at [751, 113] on input "**" at bounding box center [773, 117] width 167 height 26
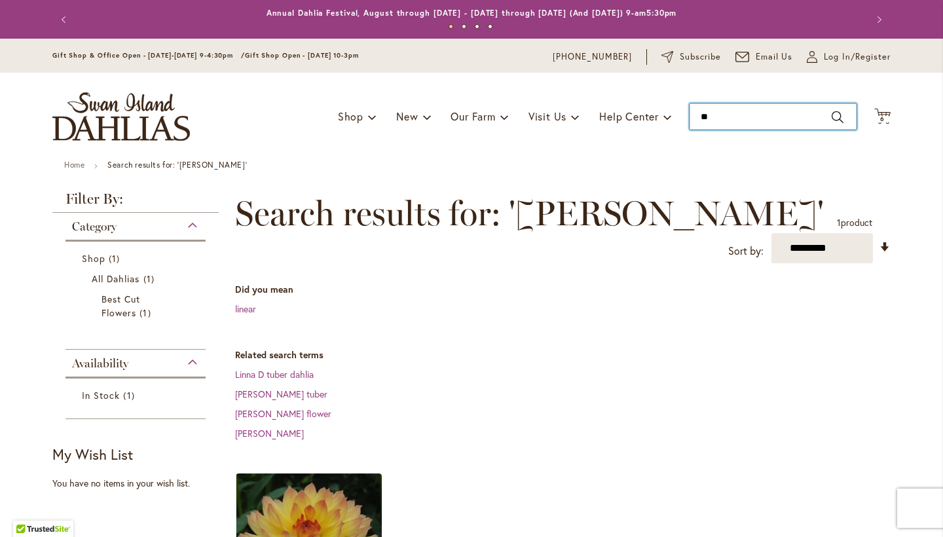
click at [751, 113] on input "**" at bounding box center [773, 117] width 167 height 26
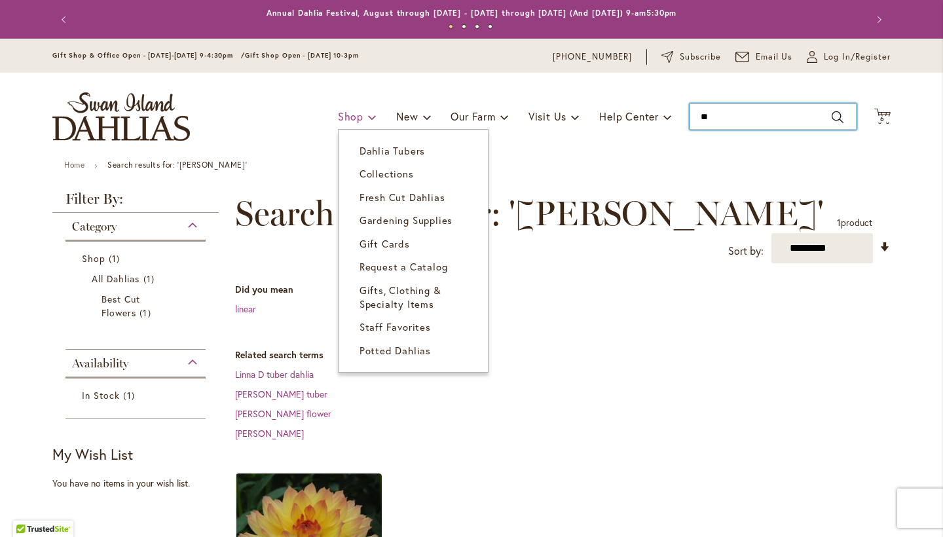
click at [362, 118] on link "Shop" at bounding box center [357, 116] width 39 height 25
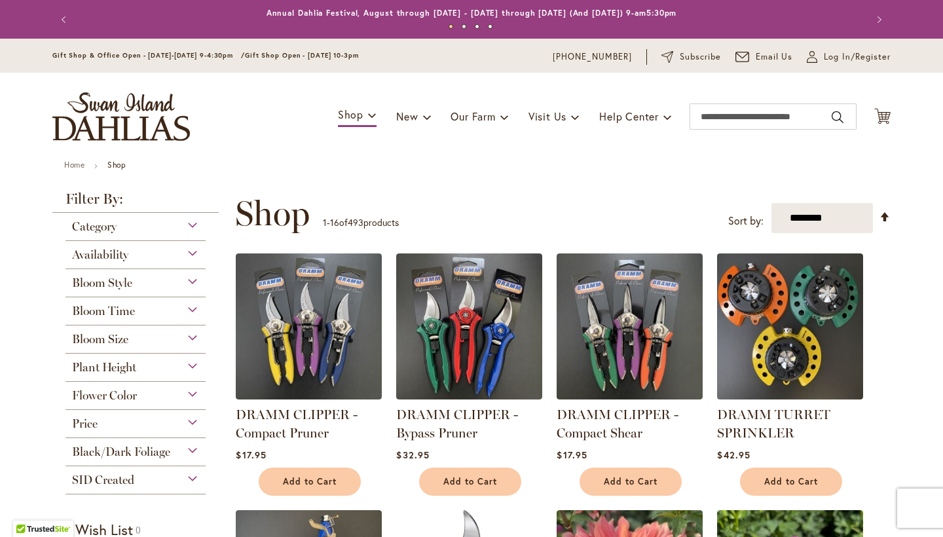
click at [352, 90] on div "Toggle Nav Shop Dahlia Tubers Collections Fresh Cut Dahlias Gardening Supplies …" at bounding box center [471, 117] width 865 height 88
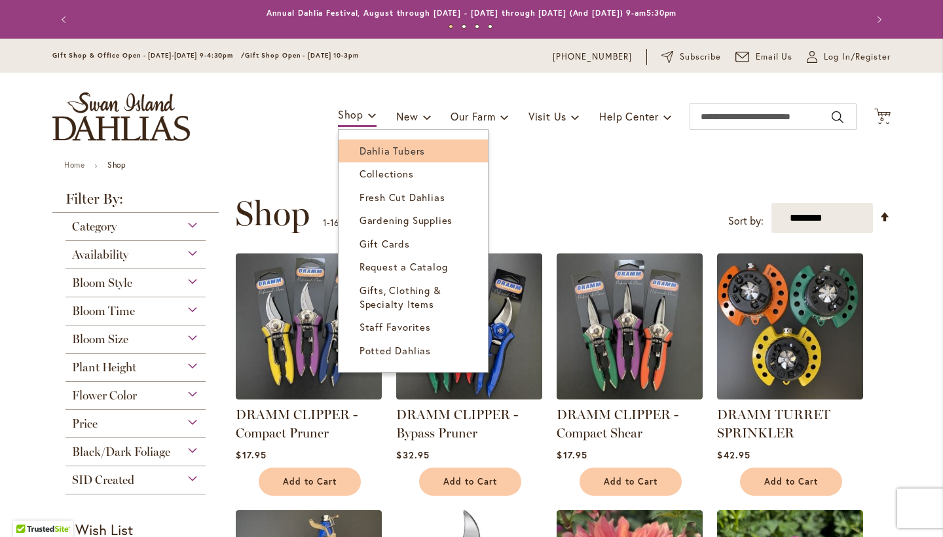
click at [371, 148] on span "Dahlia Tubers" at bounding box center [393, 150] width 66 height 13
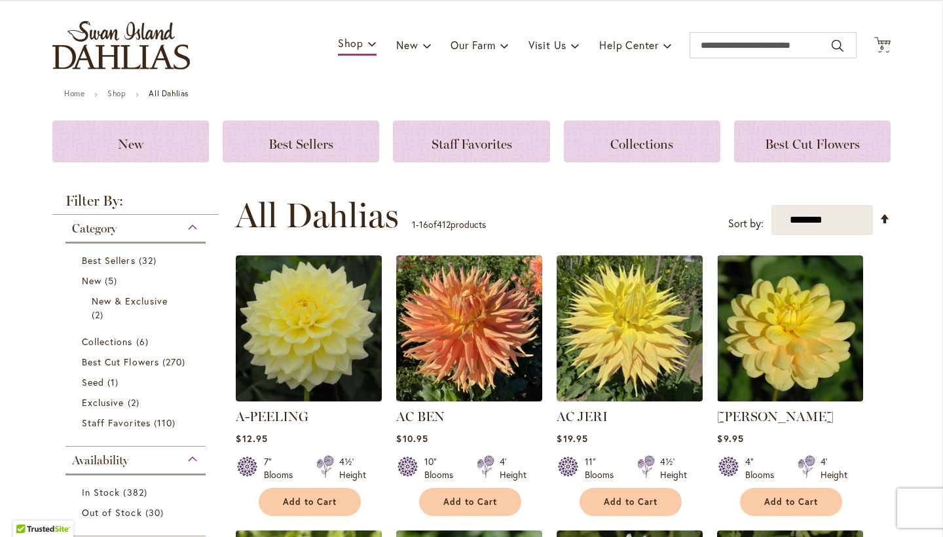
scroll to position [73, 0]
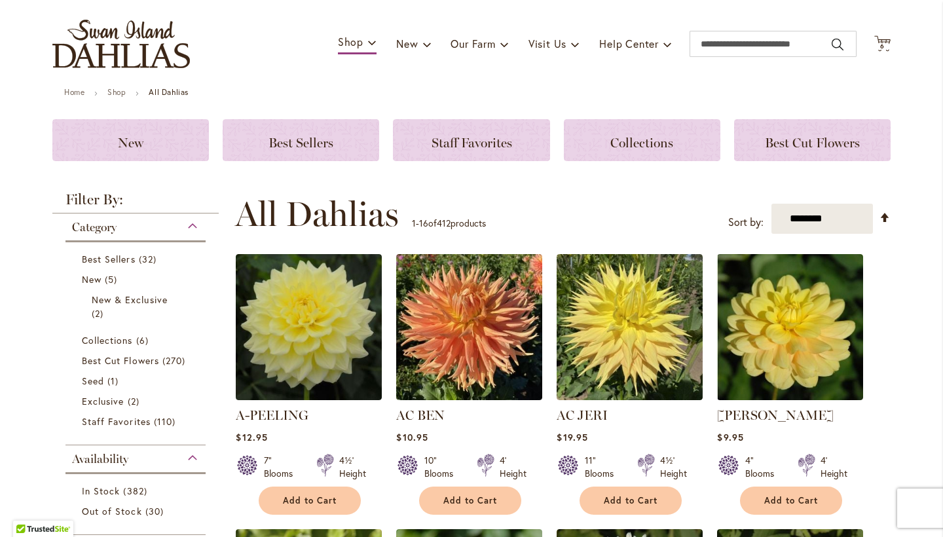
click at [193, 227] on div "Category" at bounding box center [136, 224] width 140 height 21
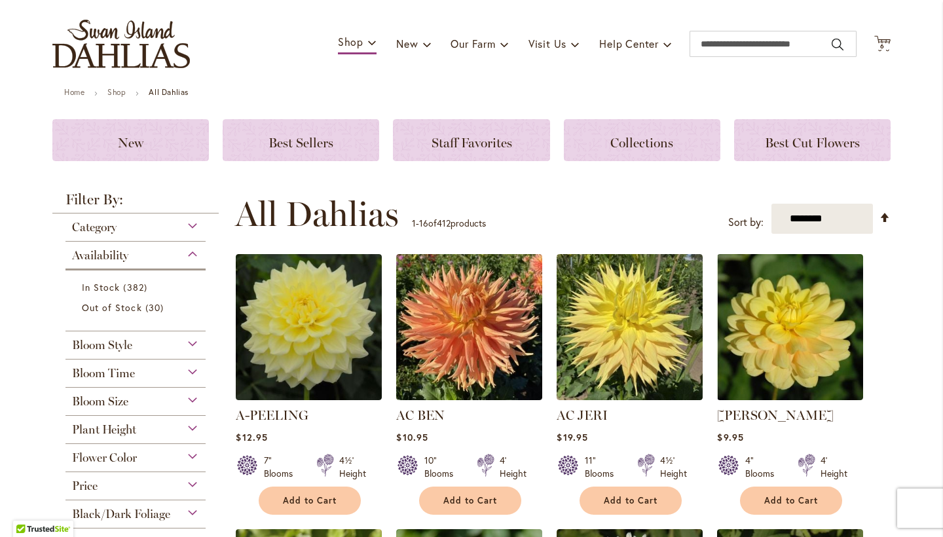
click at [192, 250] on div "Availability" at bounding box center [136, 252] width 140 height 21
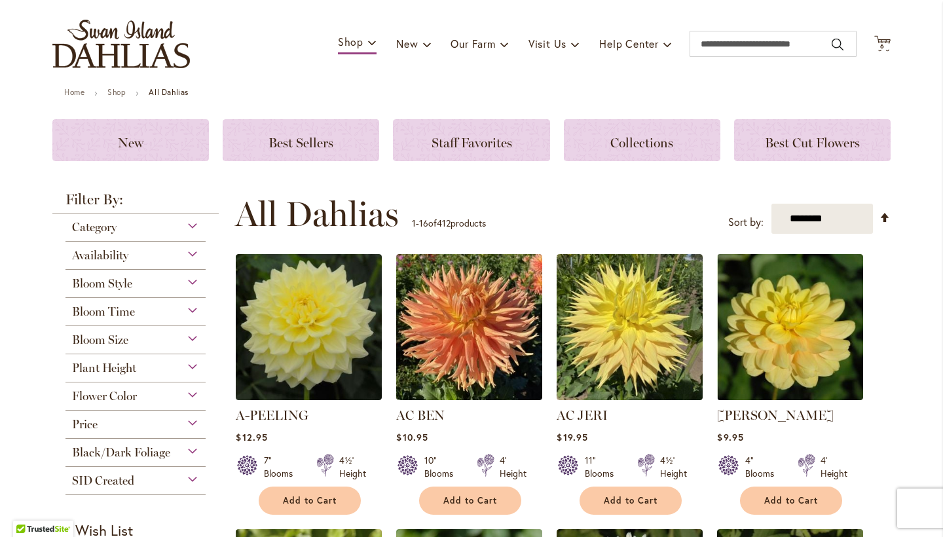
click at [191, 396] on div "Flower Color" at bounding box center [136, 393] width 140 height 21
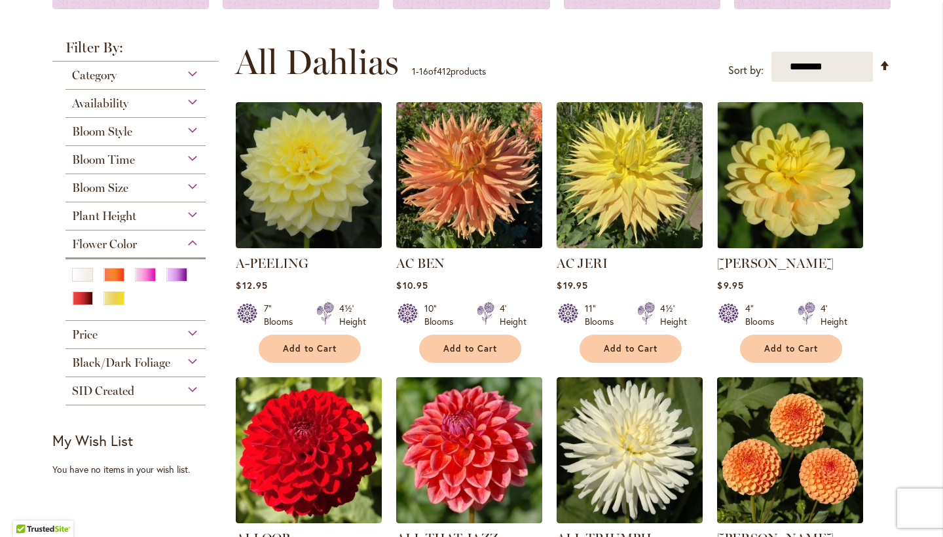
scroll to position [223, 0]
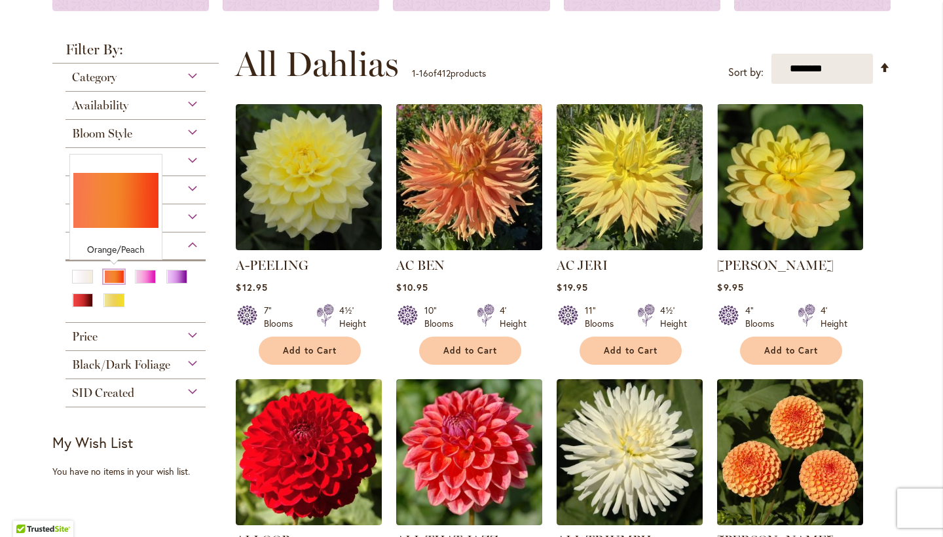
click at [117, 278] on div "Orange/Peach" at bounding box center [114, 277] width 21 height 14
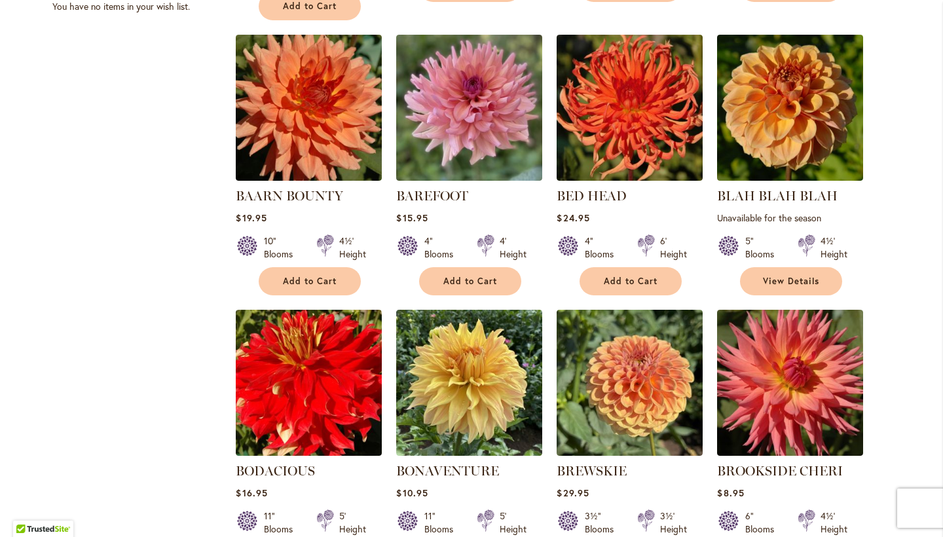
scroll to position [842, 0]
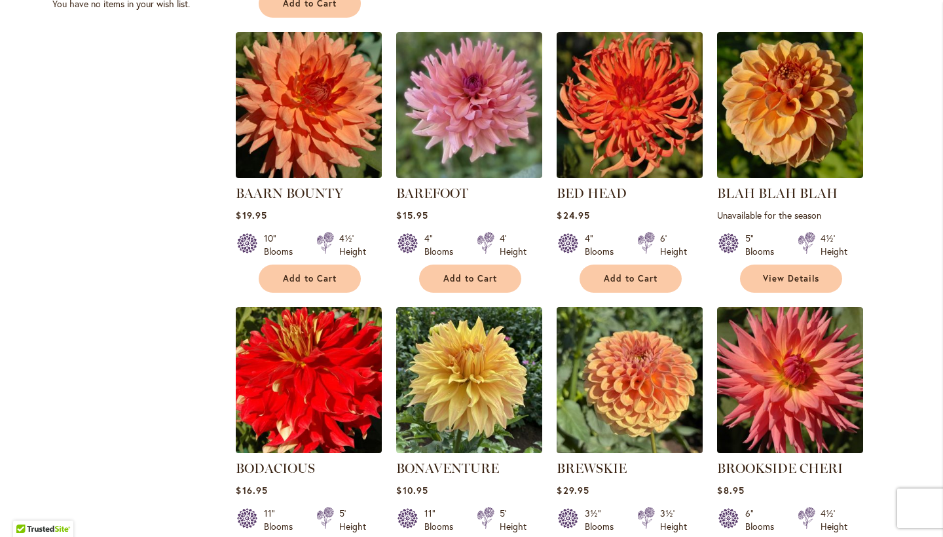
click at [616, 367] on img at bounding box center [630, 379] width 153 height 153
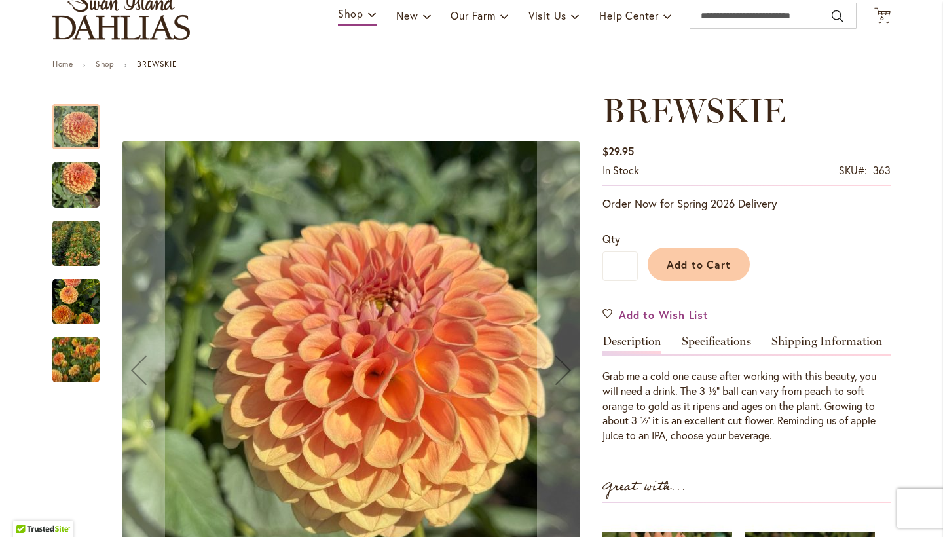
scroll to position [104, 0]
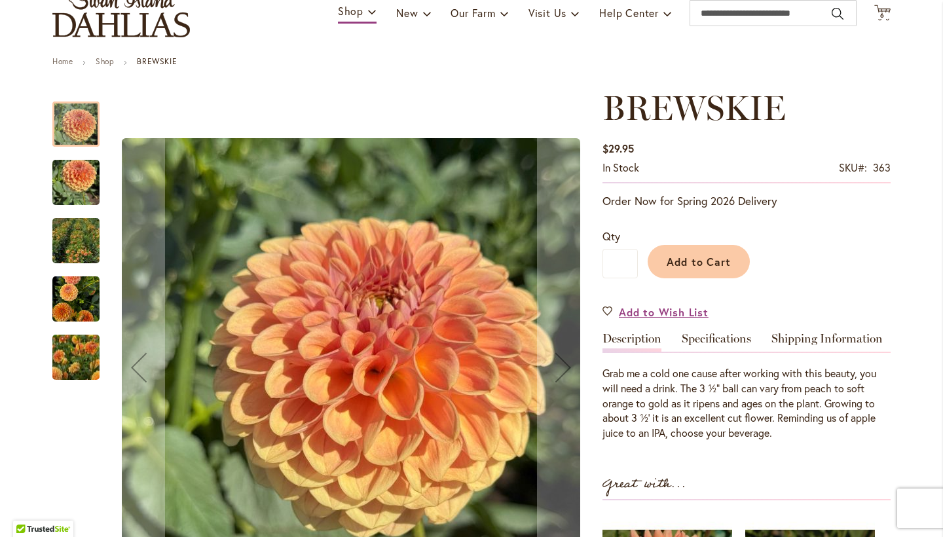
click at [77, 183] on img "BREWSKIE" at bounding box center [75, 182] width 47 height 63
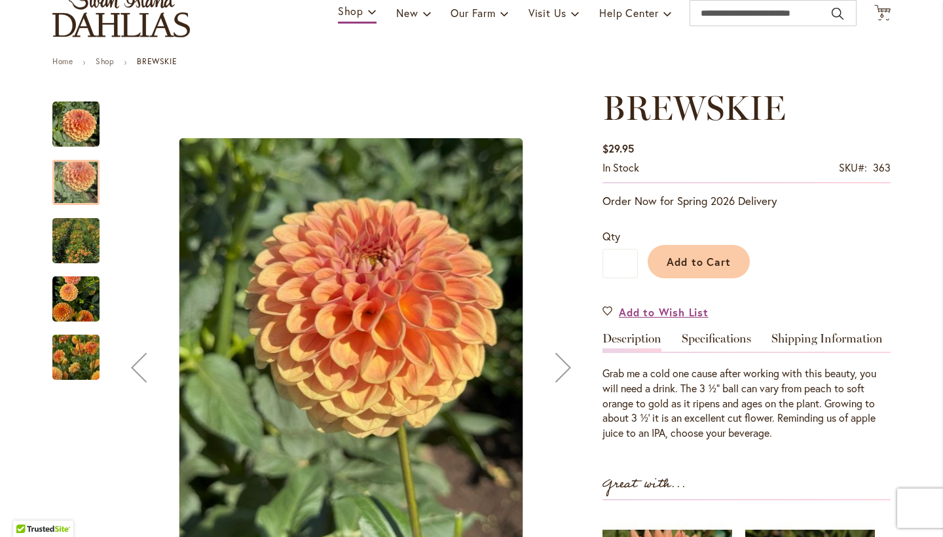
click at [77, 238] on img "BREWSKIE" at bounding box center [76, 241] width 94 height 89
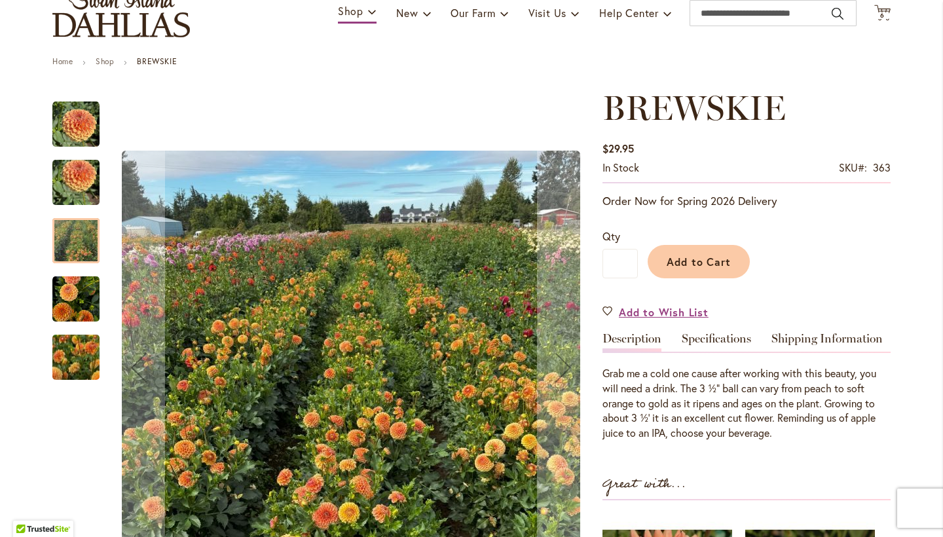
click at [71, 289] on img "BREWSKIE" at bounding box center [75, 298] width 47 height 49
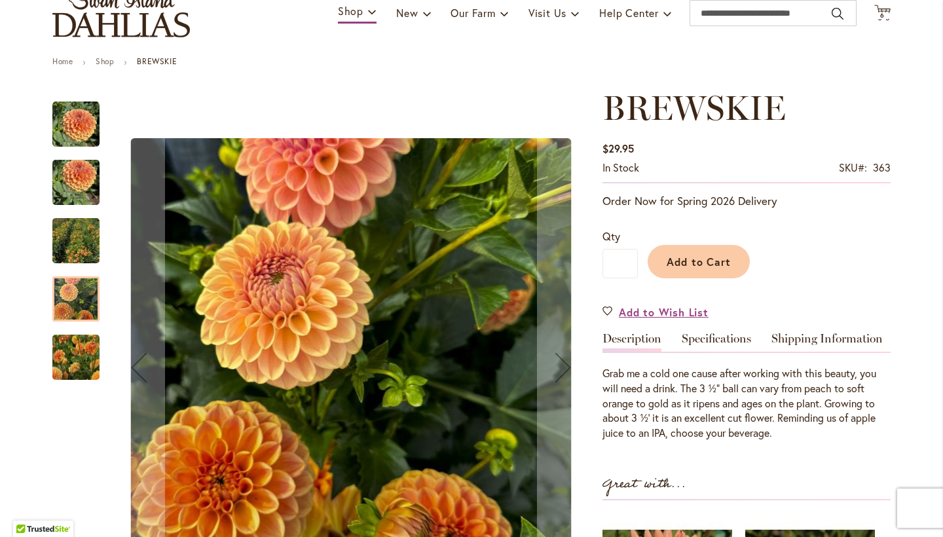
click at [78, 356] on img "BREWSKIE" at bounding box center [76, 357] width 94 height 75
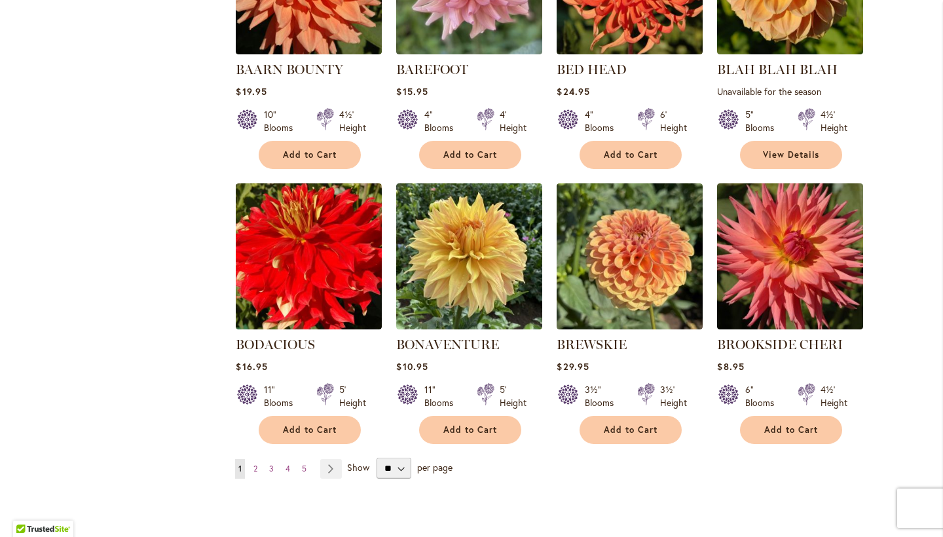
scroll to position [967, 0]
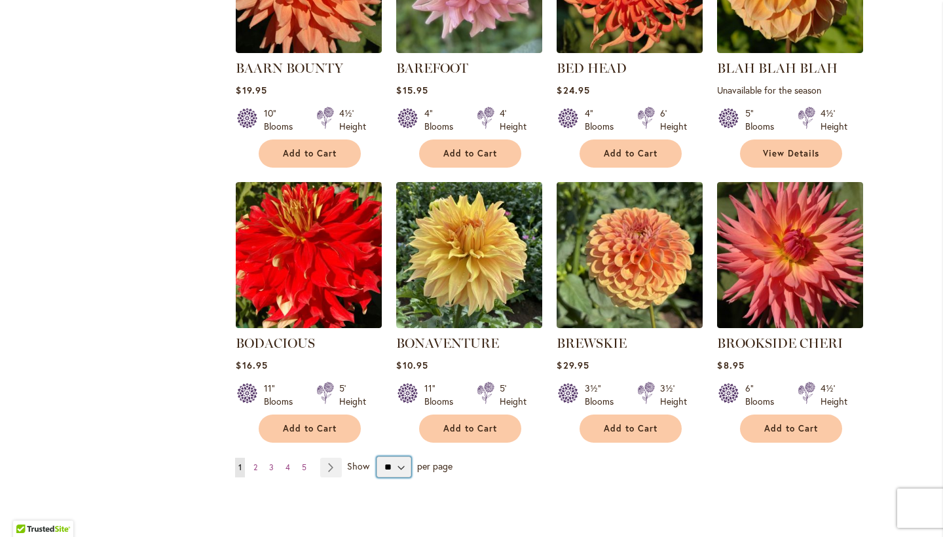
select select "**"
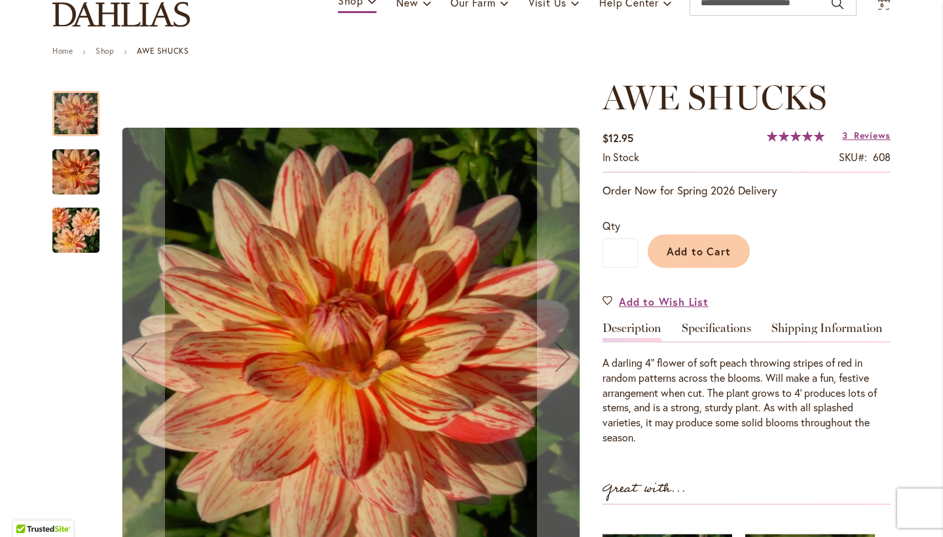
scroll to position [113, 0]
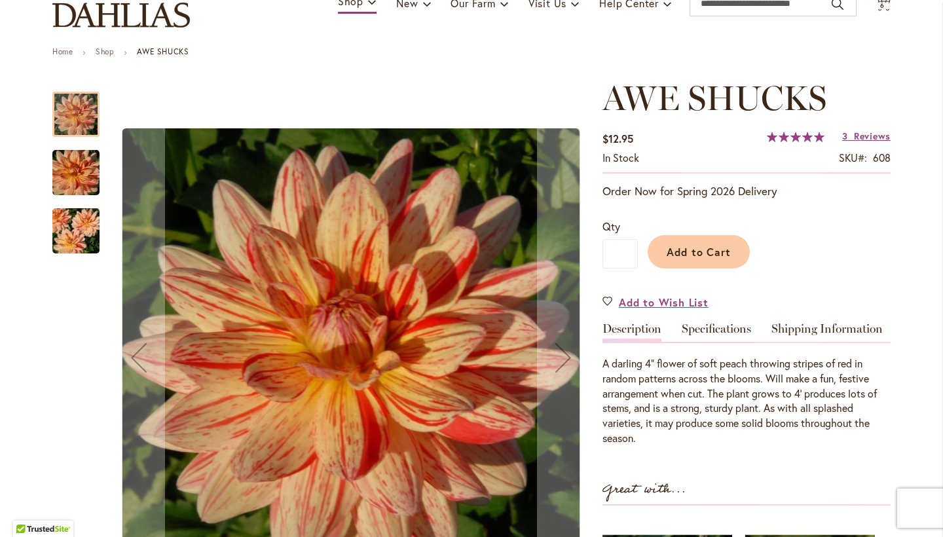
click at [77, 183] on img "AWE SHUCKS" at bounding box center [76, 173] width 94 height 63
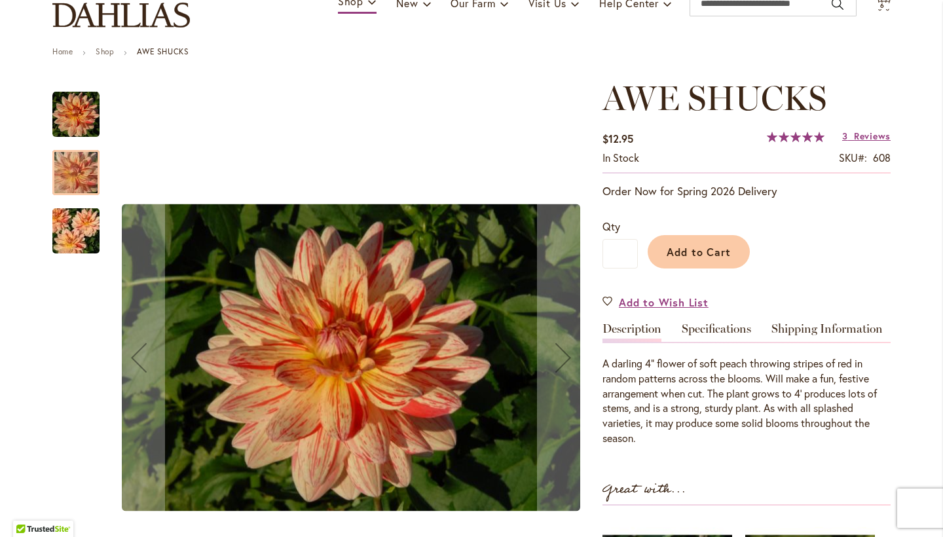
click at [77, 223] on img "AWE SHUCKS" at bounding box center [76, 231] width 94 height 63
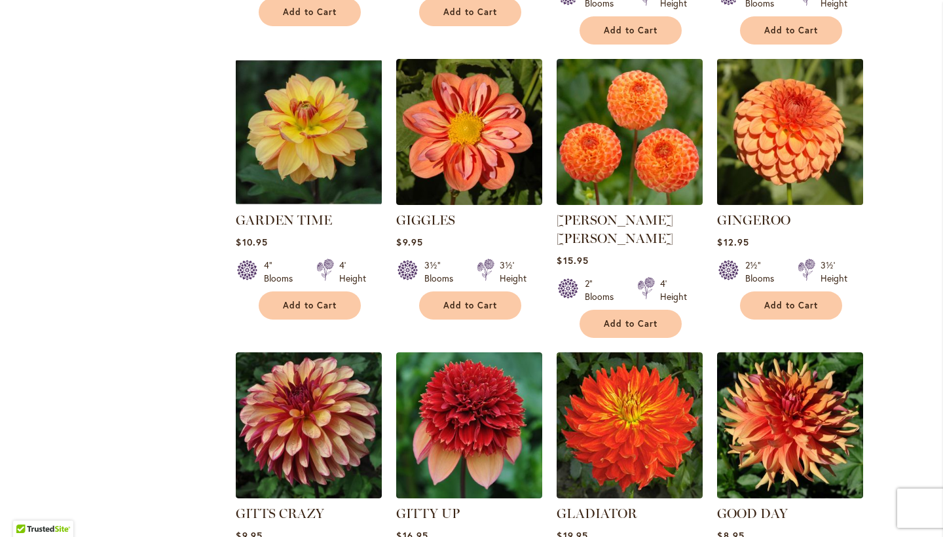
scroll to position [3081, 0]
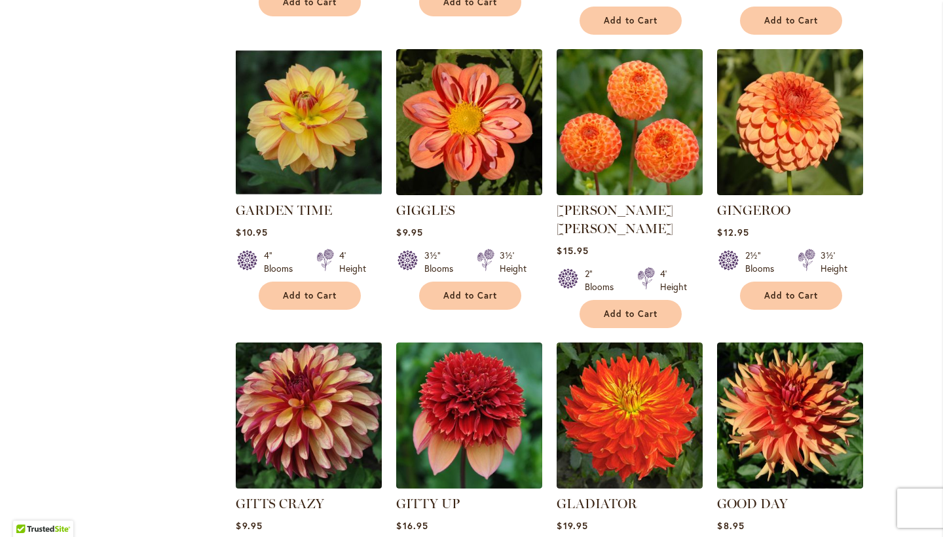
click at [345, 339] on img at bounding box center [309, 415] width 153 height 153
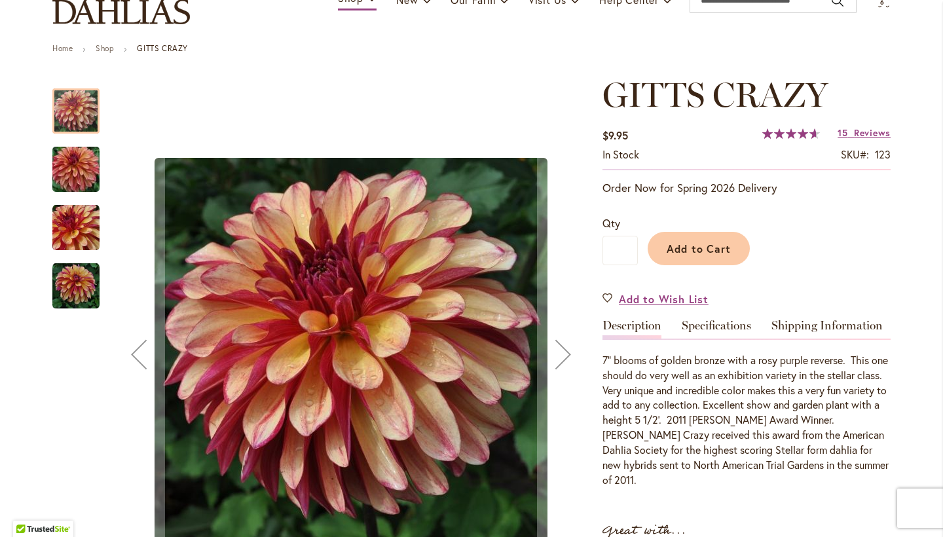
scroll to position [117, 0]
click at [77, 162] on img "Gitts Crazy" at bounding box center [76, 169] width 94 height 63
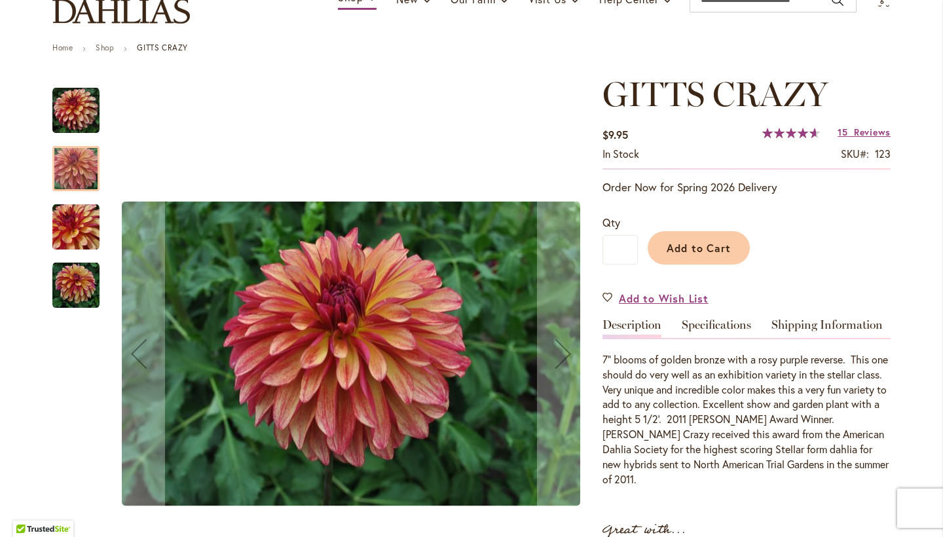
click at [74, 230] on img "Gitts Crazy" at bounding box center [75, 227] width 47 height 47
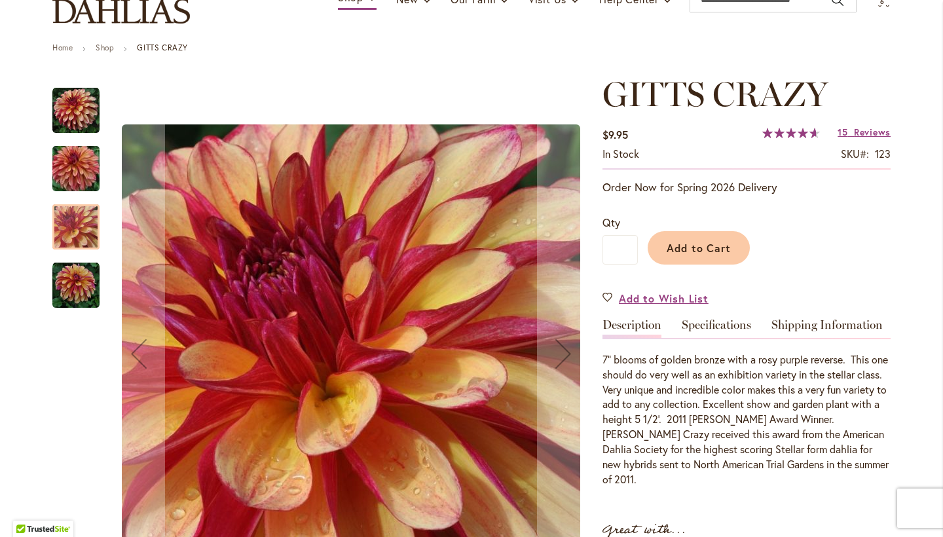
click at [78, 296] on img "Gitts Crazy" at bounding box center [75, 285] width 47 height 47
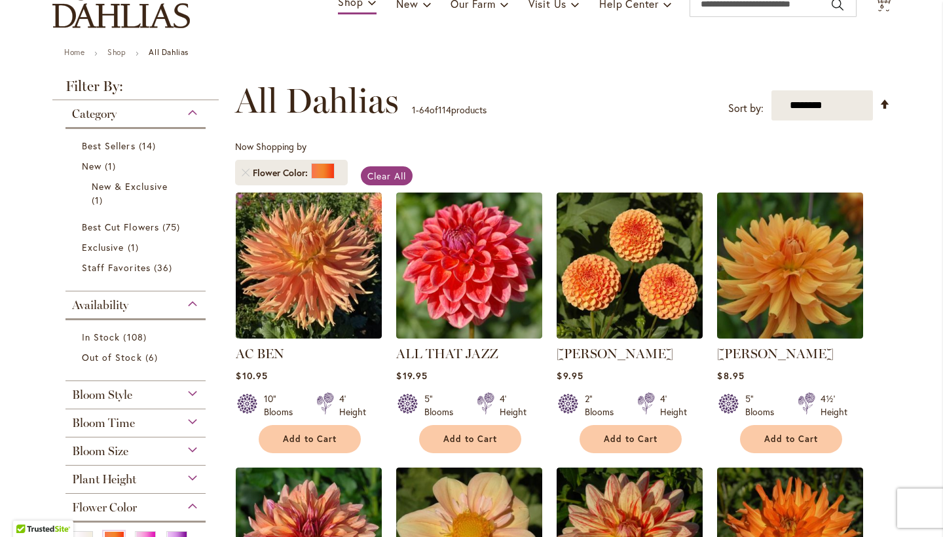
scroll to position [111, 0]
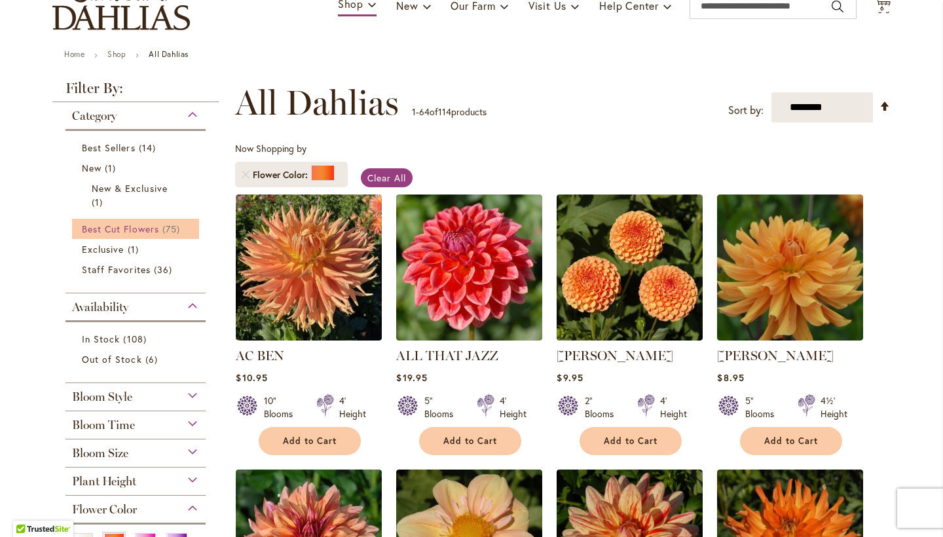
click at [140, 231] on span "Best Cut Flowers" at bounding box center [120, 229] width 77 height 12
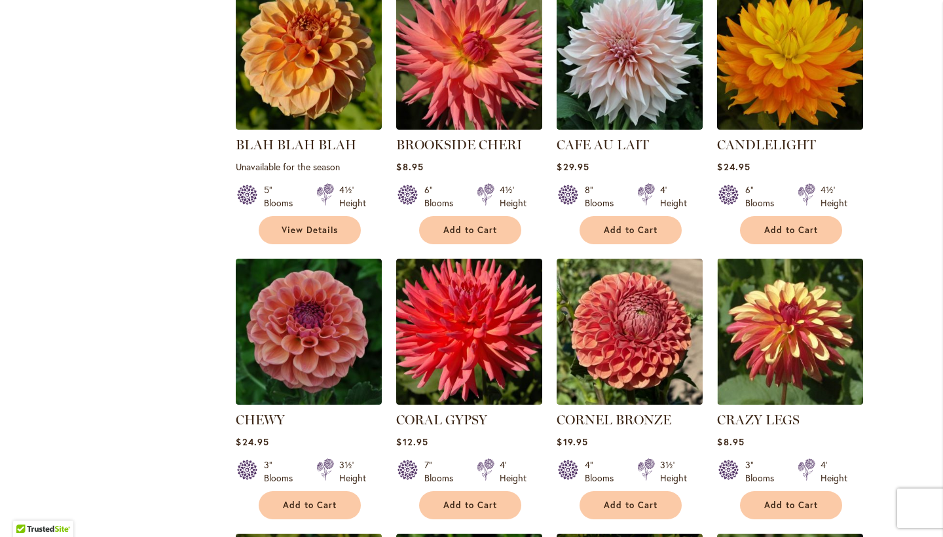
scroll to position [873, 0]
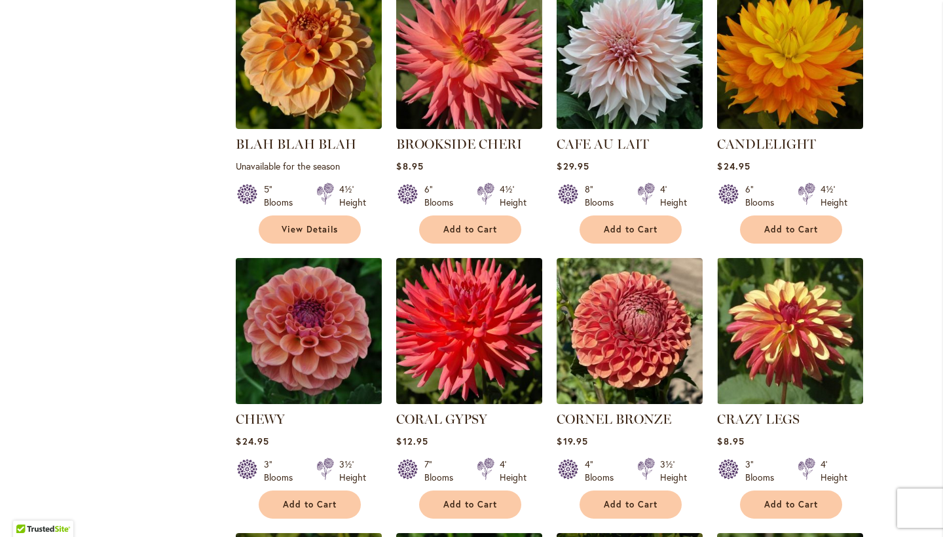
click at [294, 315] on img at bounding box center [309, 330] width 153 height 153
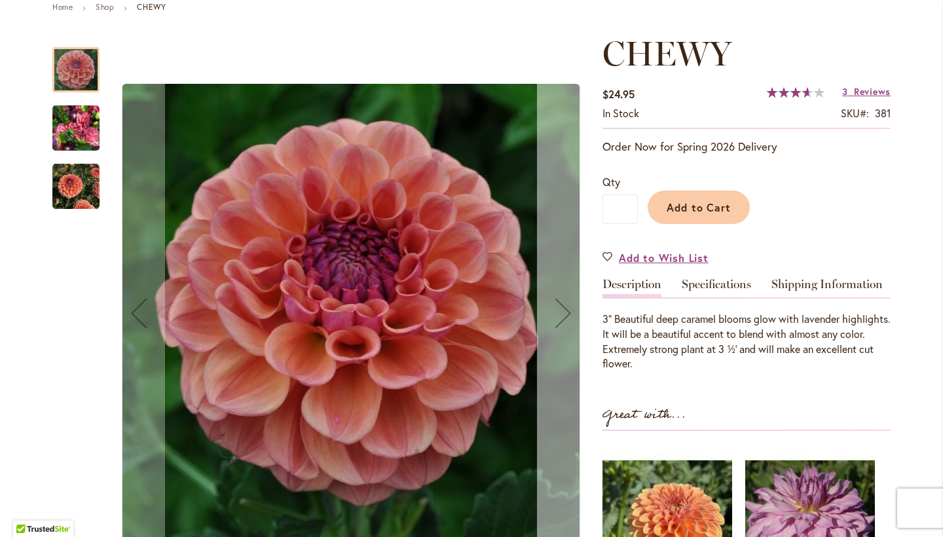
scroll to position [161, 0]
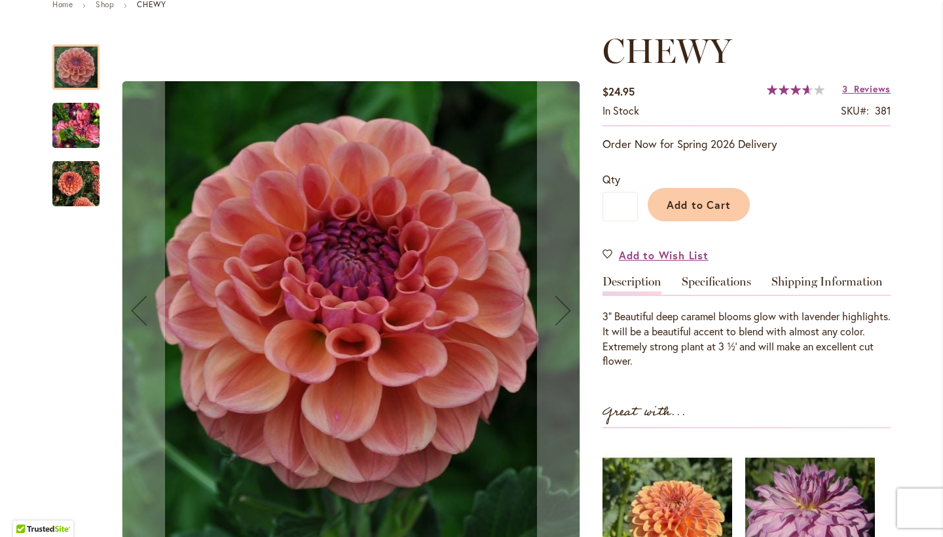
click at [75, 119] on img "CHEWY" at bounding box center [75, 125] width 47 height 63
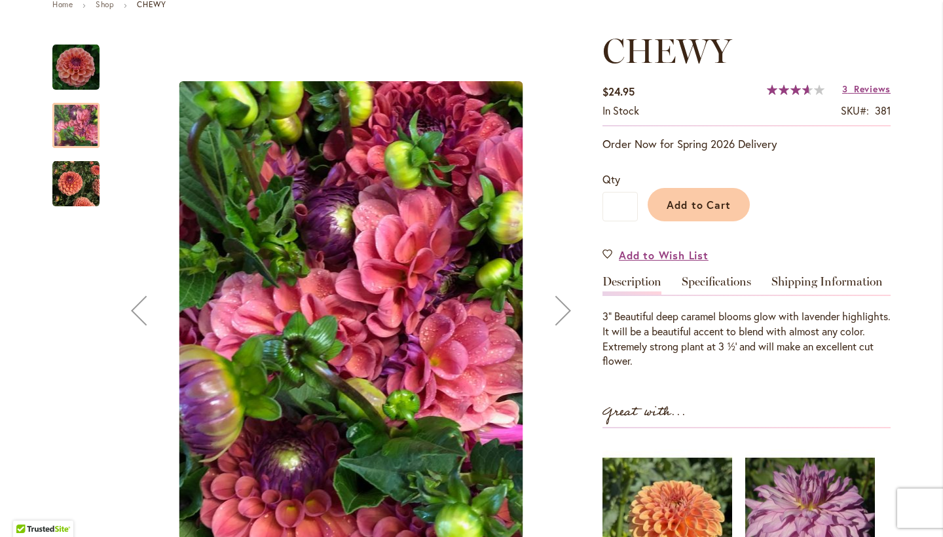
click at [72, 176] on img "CHEWY" at bounding box center [75, 184] width 47 height 47
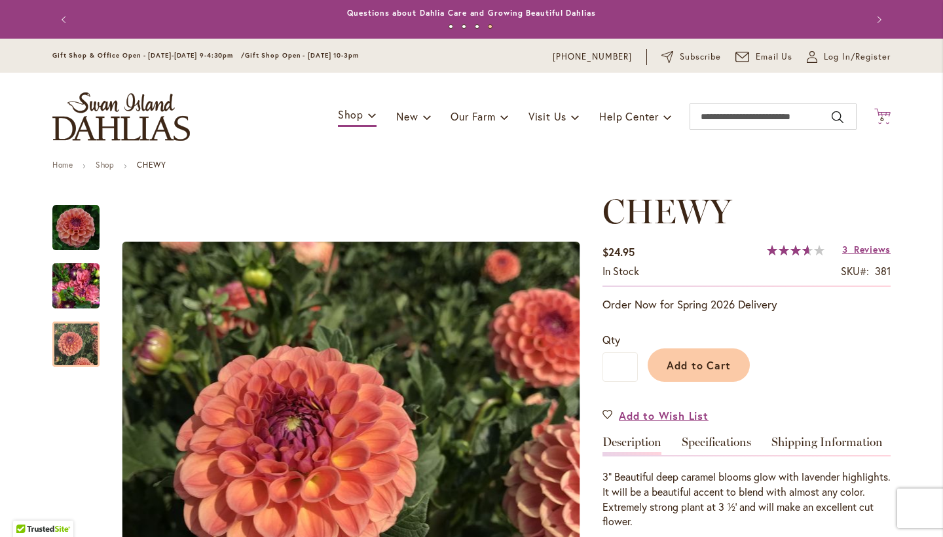
scroll to position [0, 0]
click at [882, 120] on span "6" at bounding box center [882, 119] width 5 height 9
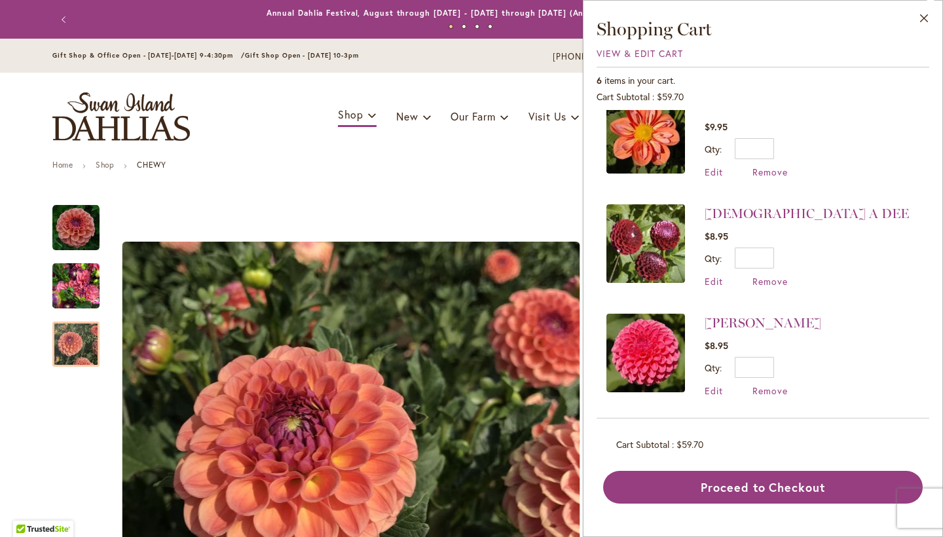
scroll to position [351, 0]
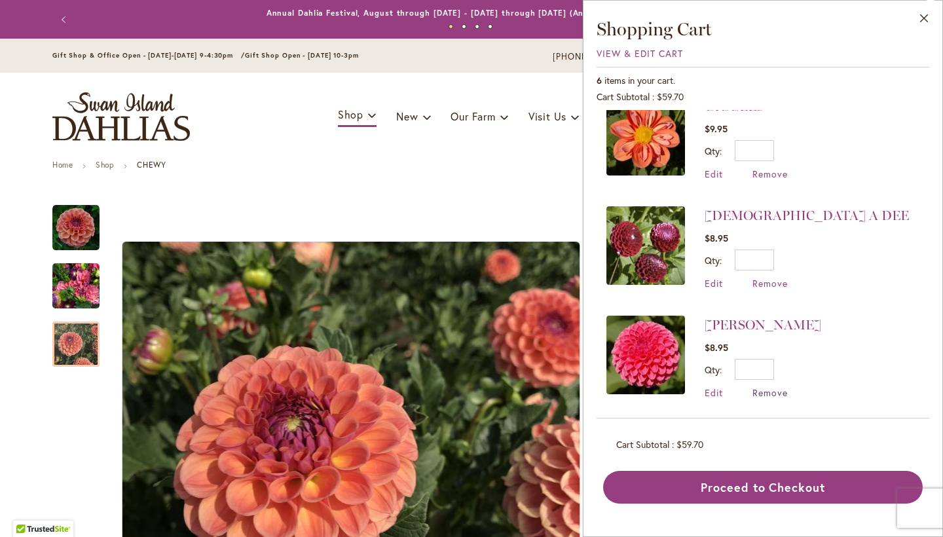
click at [761, 392] on span "Remove" at bounding box center [770, 393] width 35 height 12
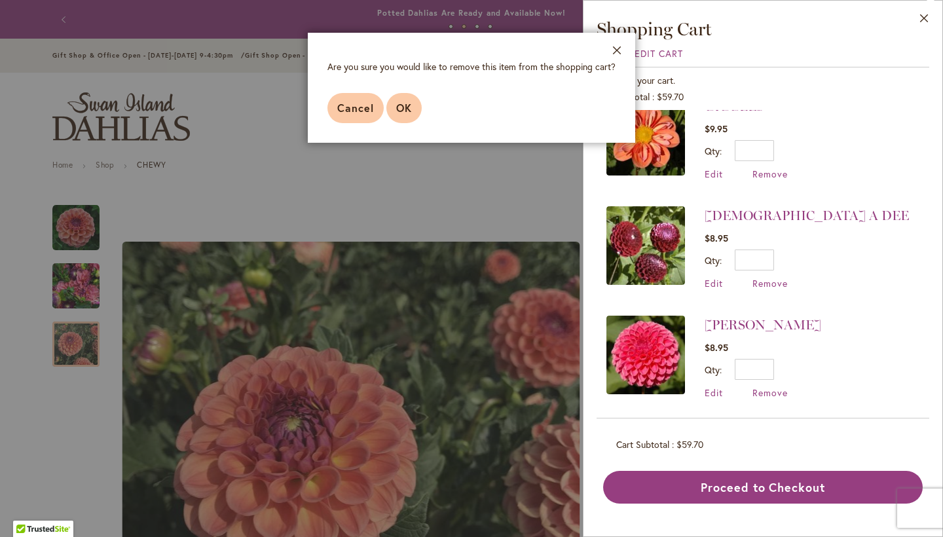
click at [407, 107] on span "OK" at bounding box center [404, 108] width 16 height 14
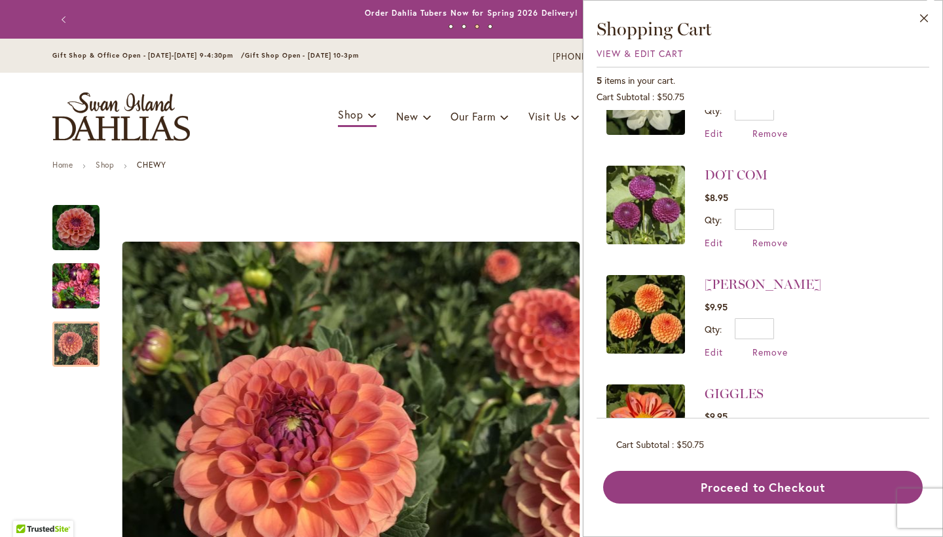
scroll to position [98, 0]
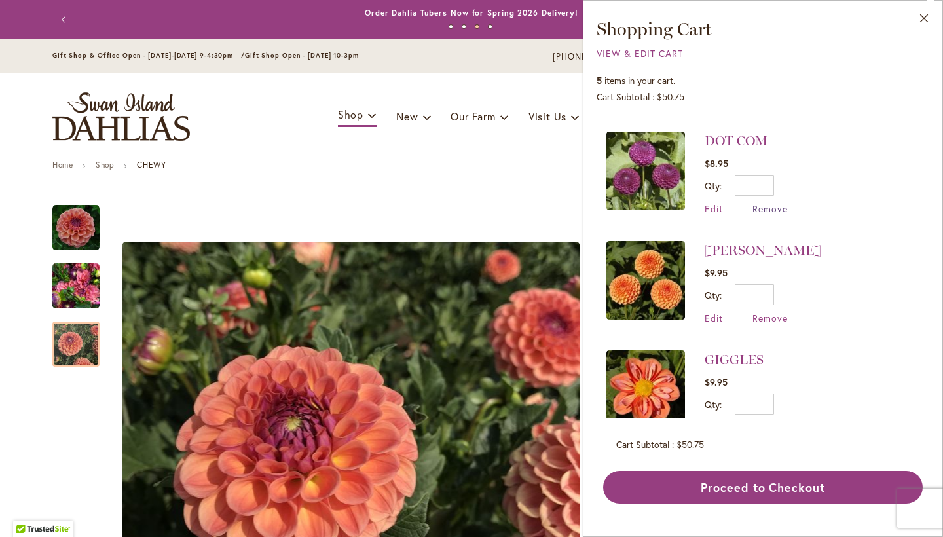
click at [771, 209] on span "Remove" at bounding box center [770, 208] width 35 height 12
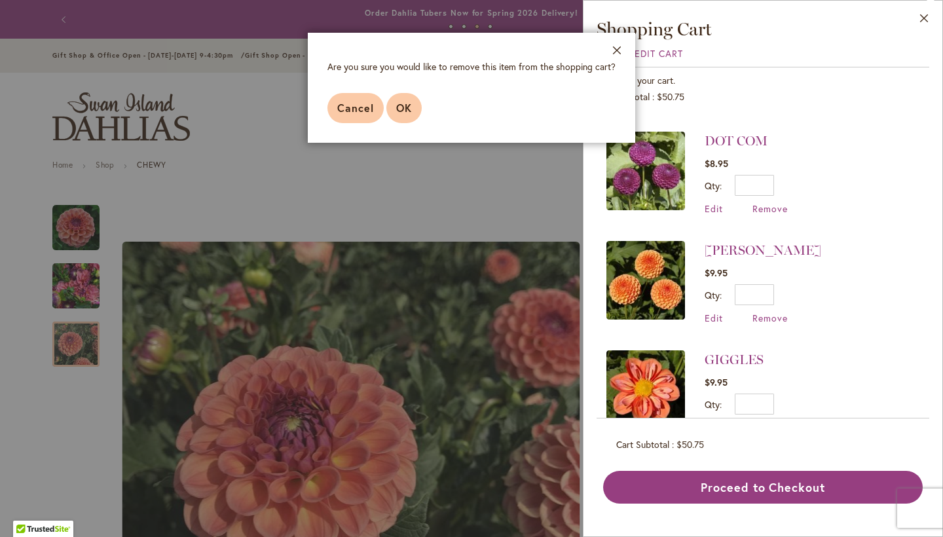
click at [413, 113] on button "OK" at bounding box center [404, 108] width 35 height 30
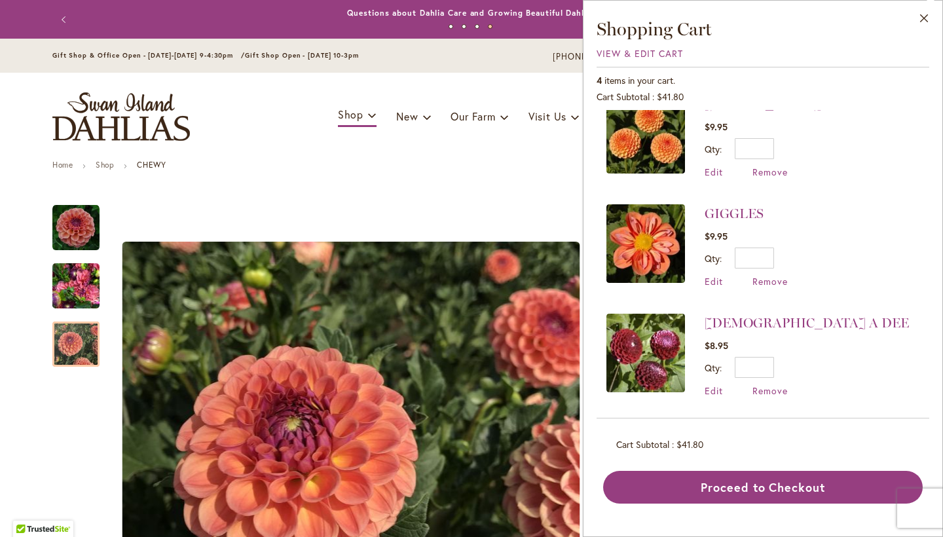
scroll to position [134, 0]
click at [757, 370] on input "*" at bounding box center [754, 368] width 39 height 21
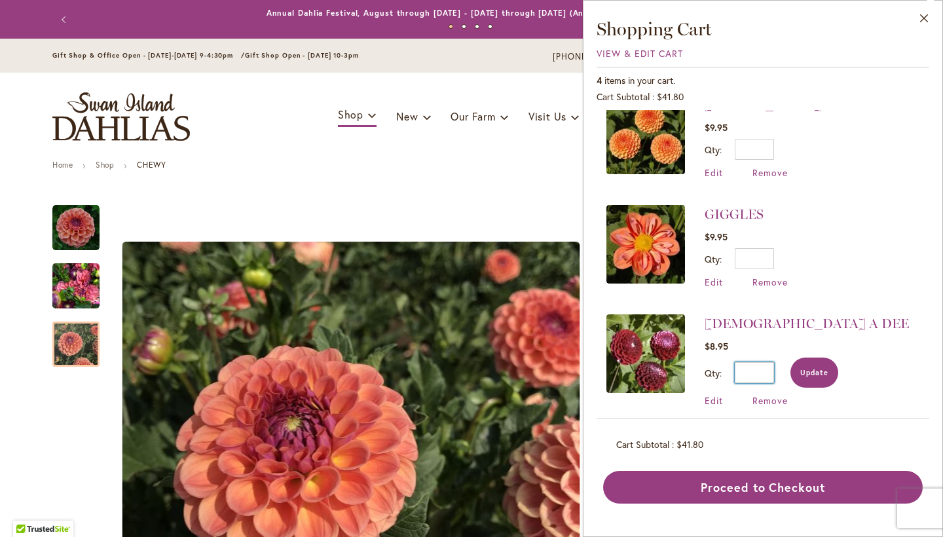
type input "*"
click at [801, 369] on span "Update" at bounding box center [815, 372] width 28 height 9
click at [763, 261] on input "*" at bounding box center [754, 258] width 39 height 21
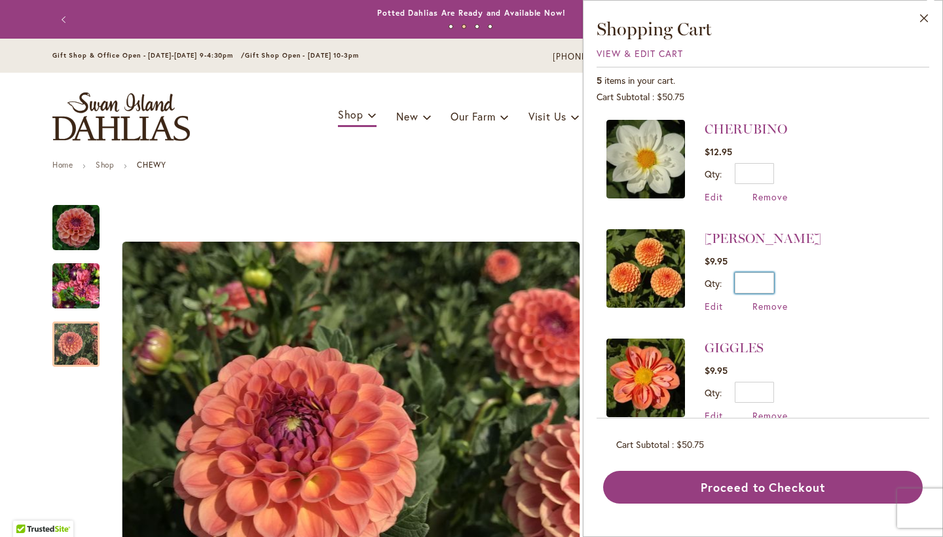
click at [759, 286] on input "*" at bounding box center [754, 283] width 39 height 21
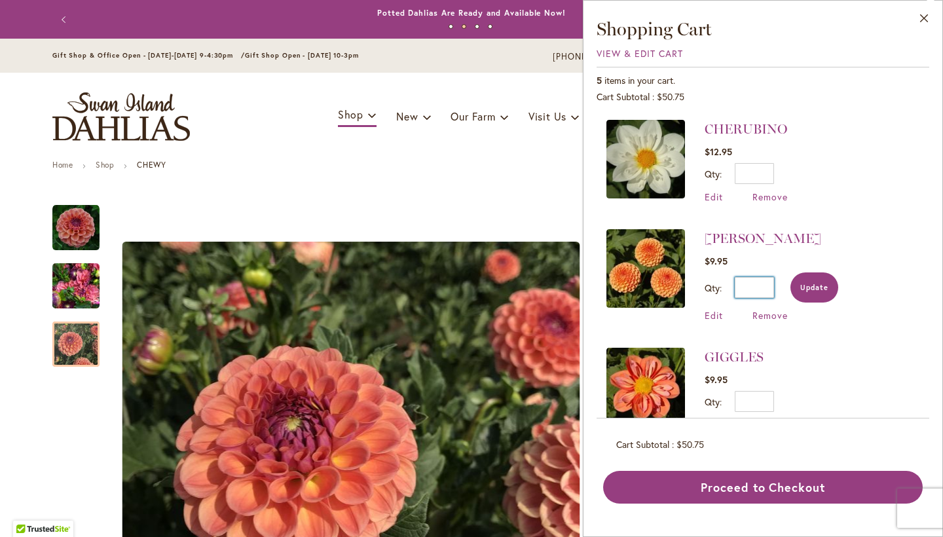
type input "*"
click at [805, 294] on button "Update" at bounding box center [815, 288] width 48 height 30
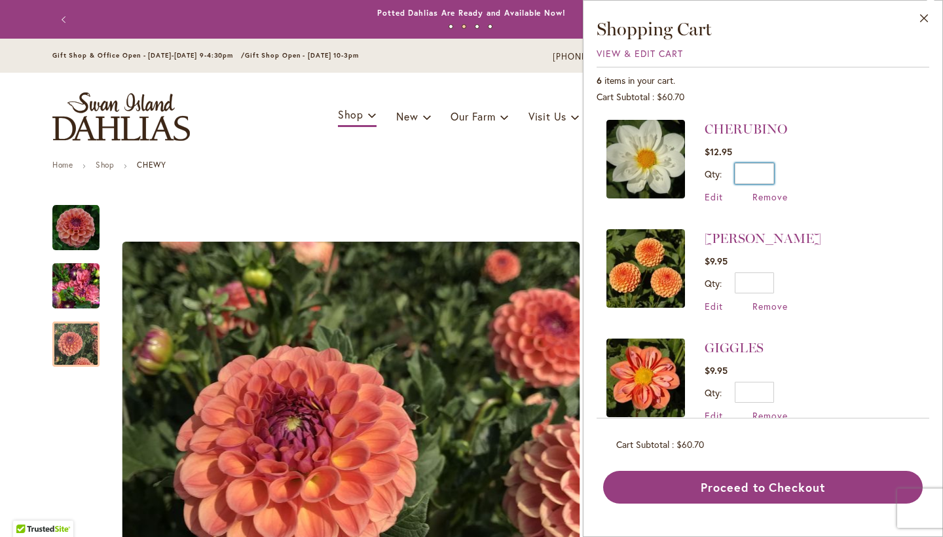
click at [759, 176] on input "*" at bounding box center [754, 173] width 39 height 21
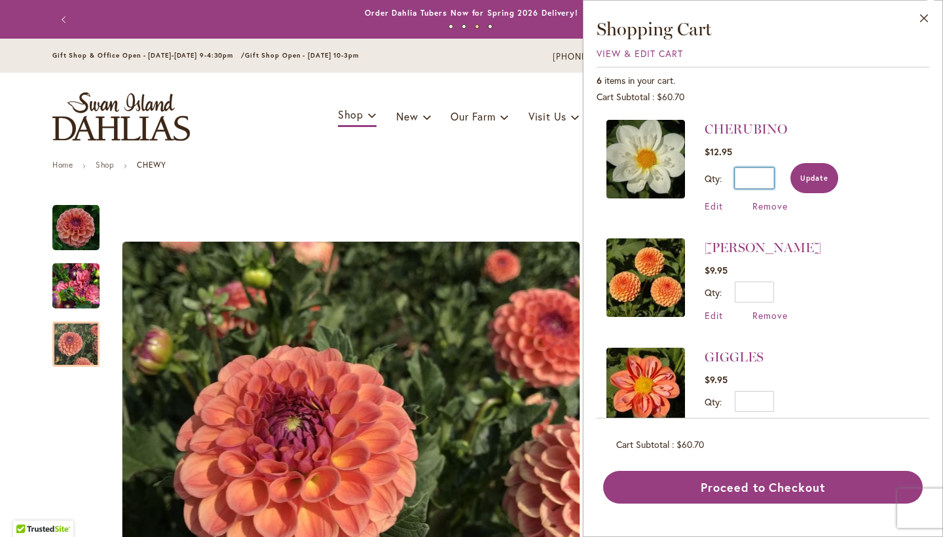
type input "*"
click at [812, 189] on button "Update" at bounding box center [815, 178] width 48 height 30
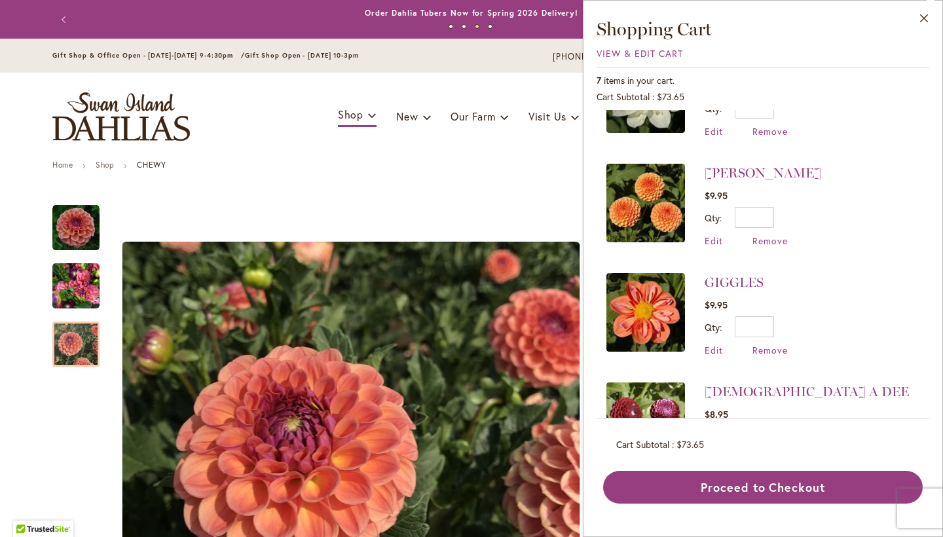
scroll to position [82, 0]
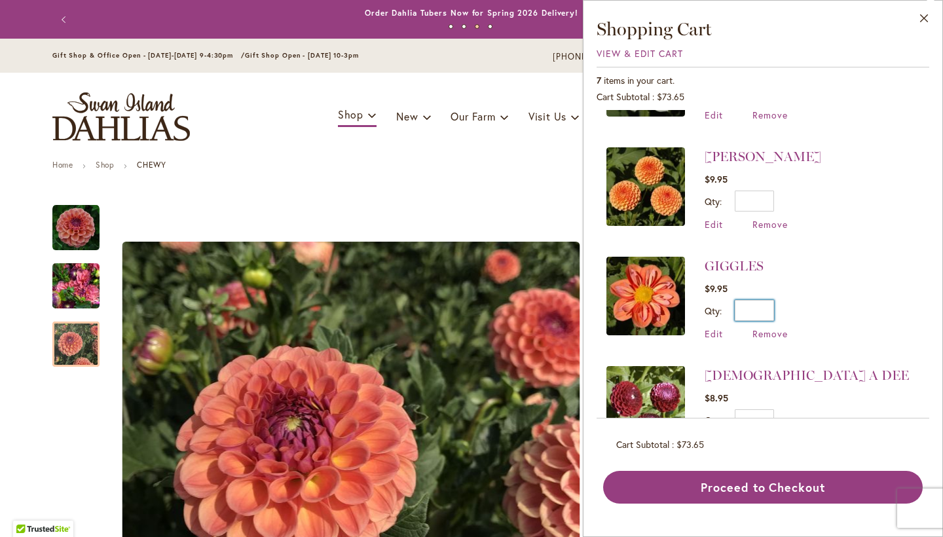
click at [753, 305] on input "*" at bounding box center [754, 310] width 39 height 21
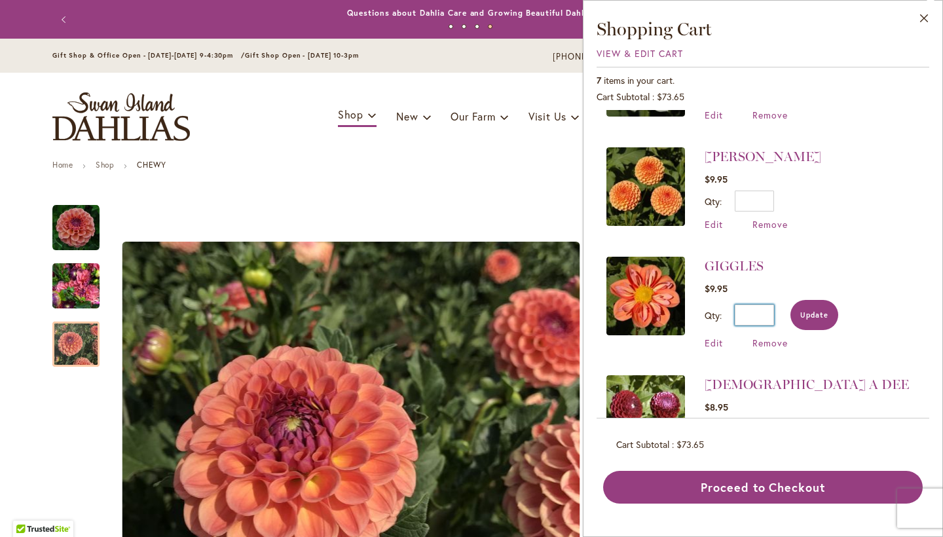
type input "*"
click at [803, 318] on span "Update" at bounding box center [815, 315] width 28 height 9
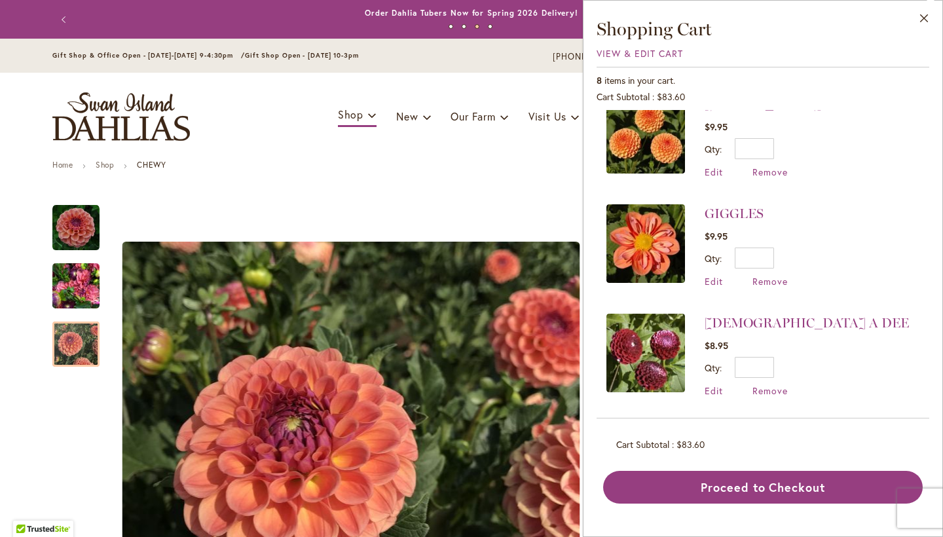
scroll to position [134, 0]
click at [773, 387] on span "Remove" at bounding box center [770, 391] width 35 height 12
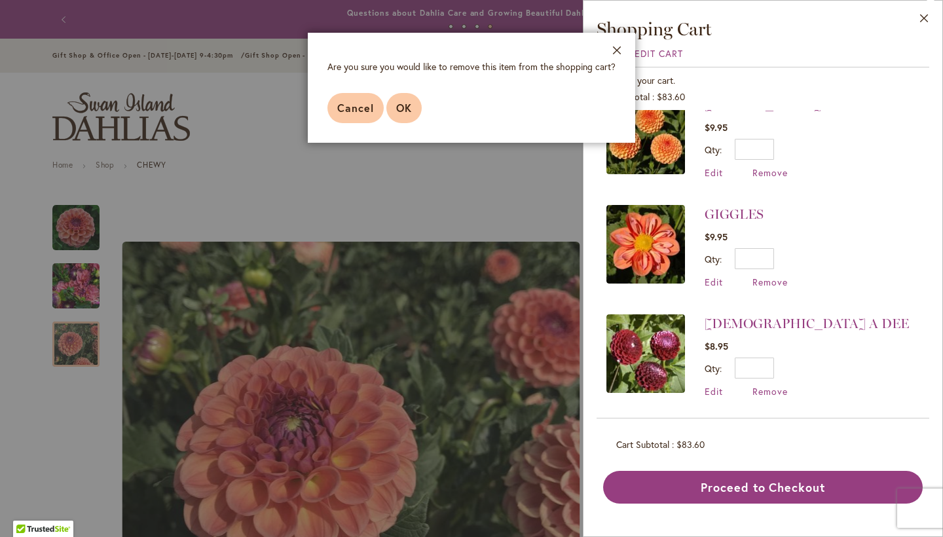
click at [402, 107] on span "OK" at bounding box center [404, 108] width 16 height 14
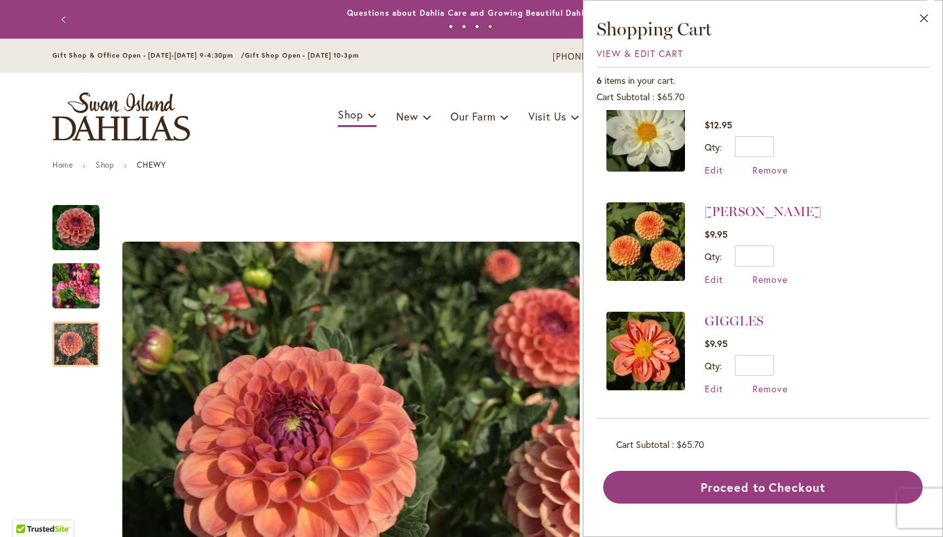
scroll to position [0, 0]
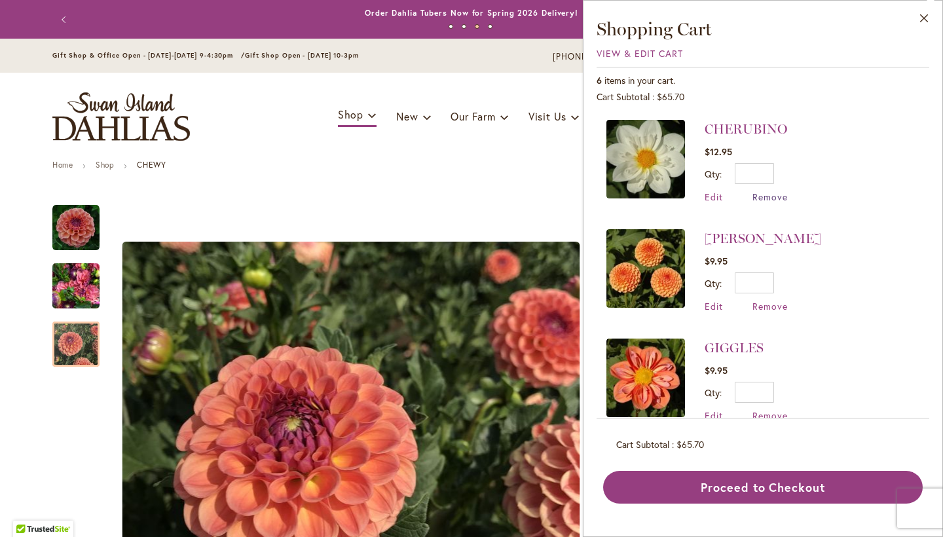
click at [772, 197] on span "Remove" at bounding box center [770, 197] width 35 height 12
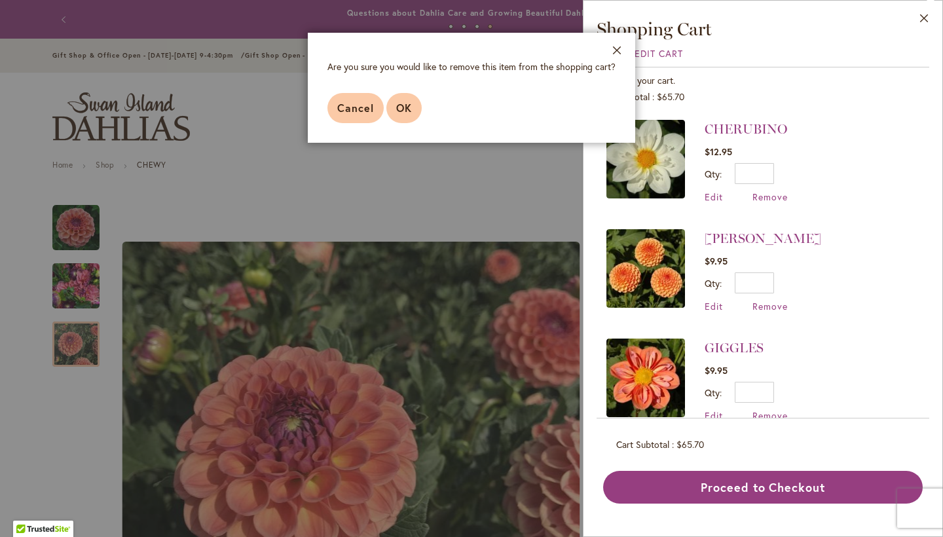
click at [406, 114] on span "OK" at bounding box center [404, 108] width 16 height 14
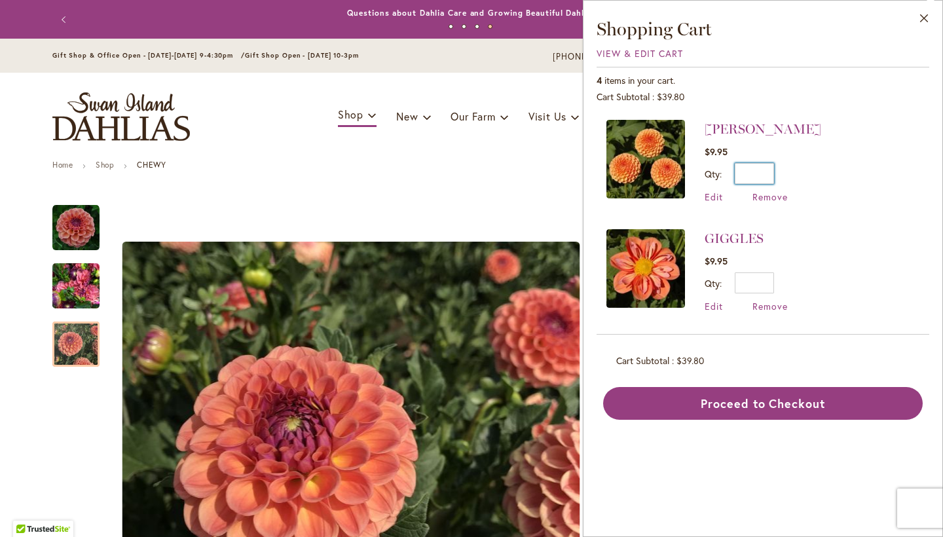
click at [762, 178] on input "*" at bounding box center [754, 173] width 39 height 21
click at [761, 178] on input "*" at bounding box center [754, 173] width 39 height 21
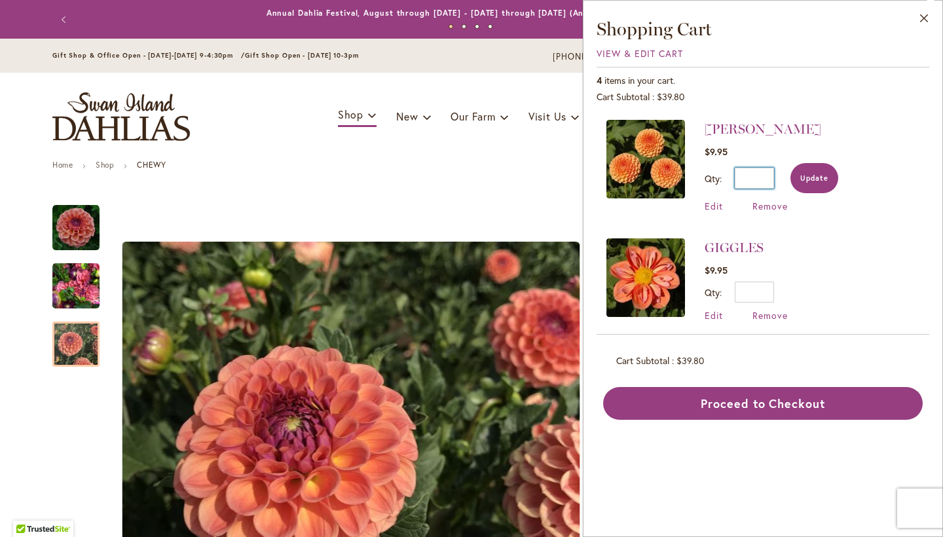
type input "*"
click at [831, 178] on button "Update" at bounding box center [815, 178] width 48 height 30
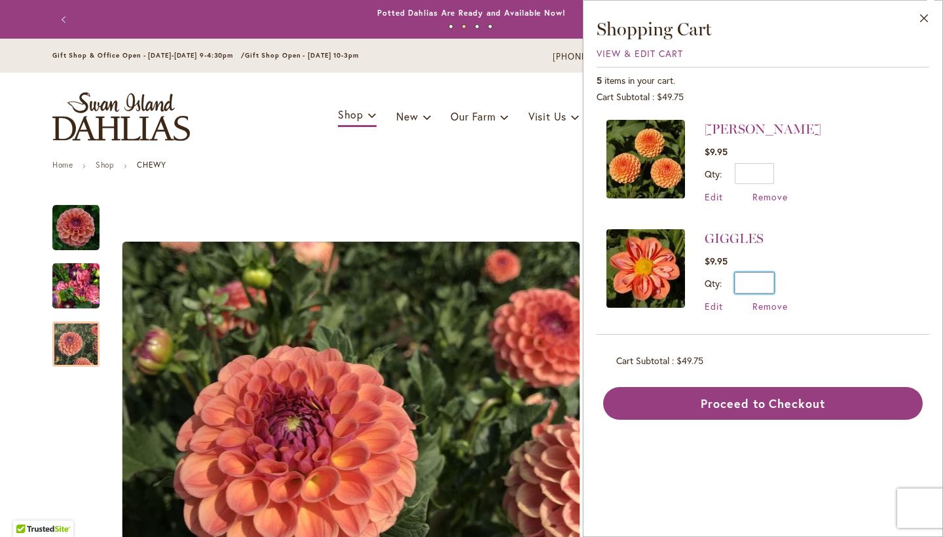
click at [761, 273] on input "*" at bounding box center [754, 283] width 39 height 21
type input "*"
click at [812, 287] on span "Update" at bounding box center [815, 287] width 28 height 9
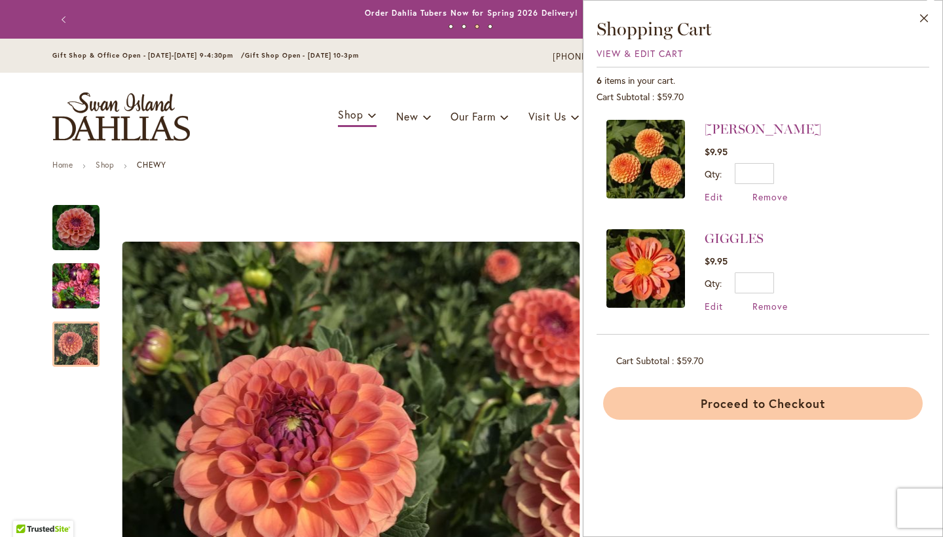
click at [768, 404] on button "Proceed to Checkout" at bounding box center [763, 403] width 320 height 33
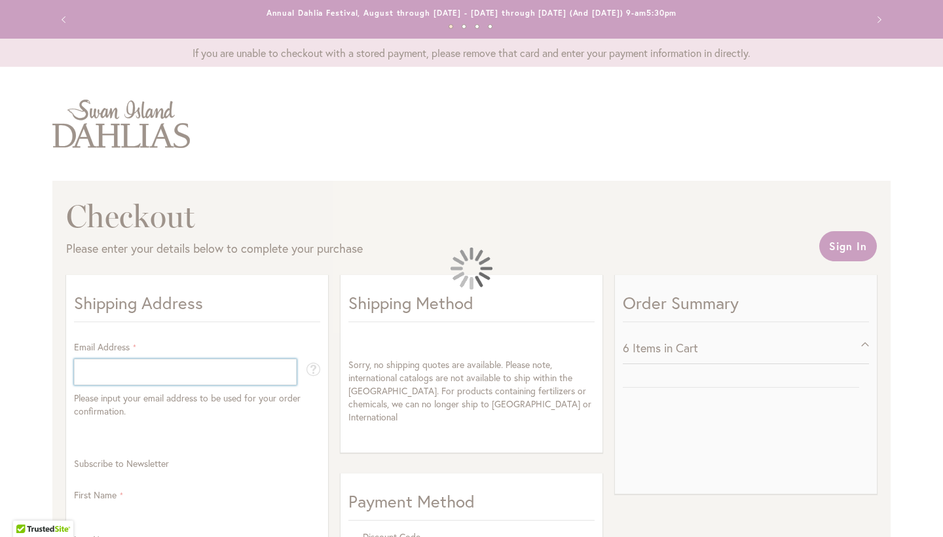
select select "**"
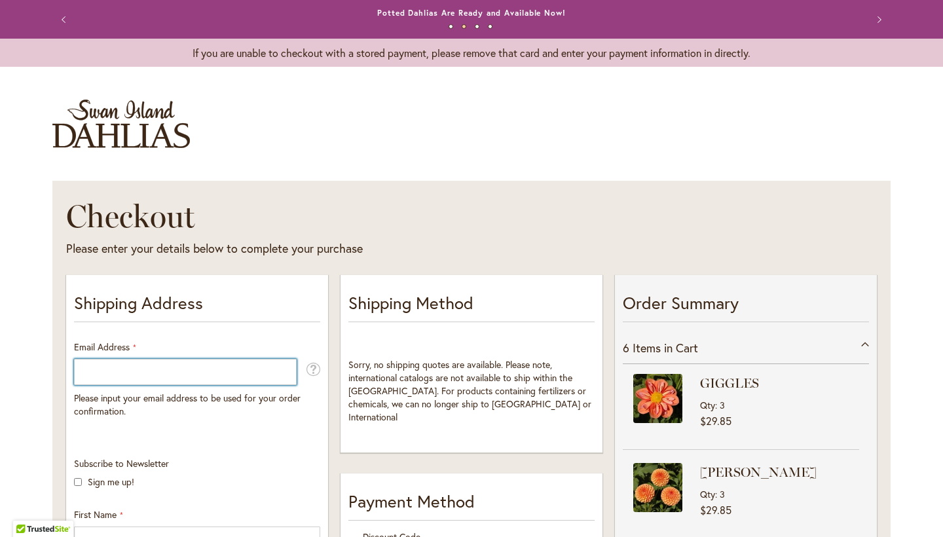
type input "**********"
click at [877, 21] on button "Next" at bounding box center [878, 20] width 26 height 26
click at [143, 130] on img "store logo" at bounding box center [121, 124] width 138 height 48
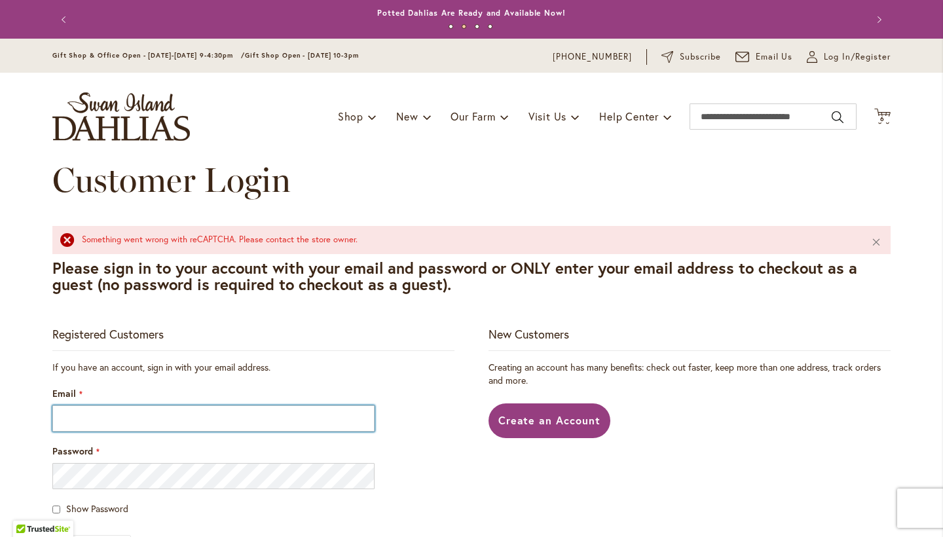
type input "**********"
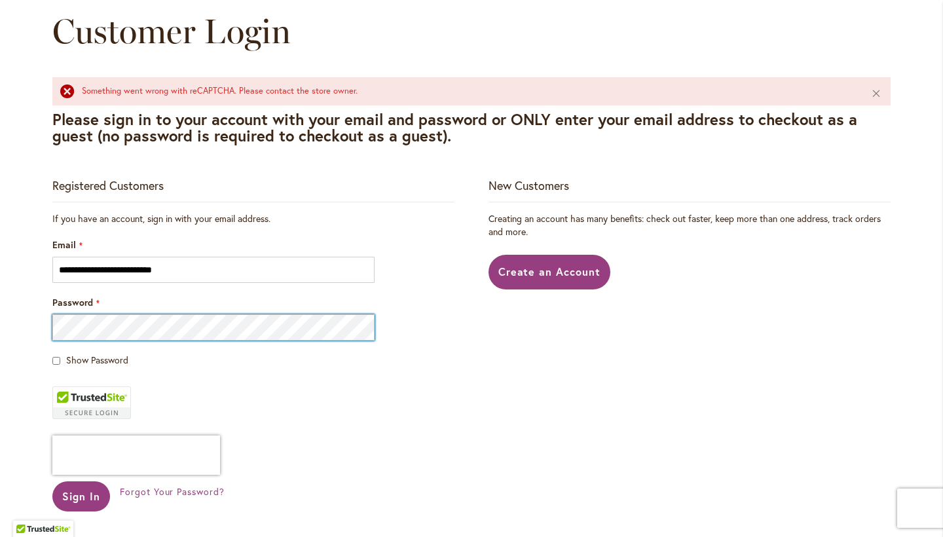
scroll to position [200, 0]
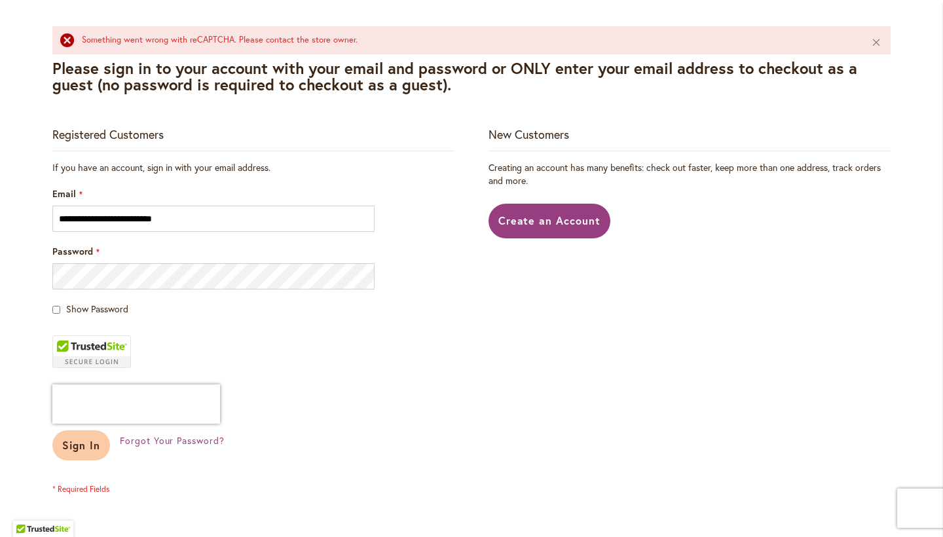
click at [88, 440] on span "Sign In" at bounding box center [81, 445] width 38 height 14
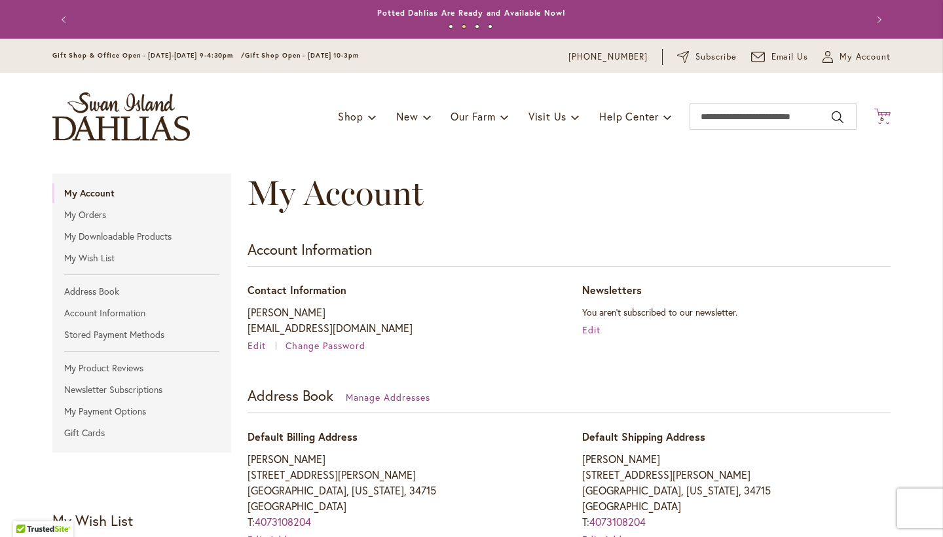
click at [879, 108] on icon "Cart .cls-1 { fill: #231f20; }" at bounding box center [883, 116] width 16 height 16
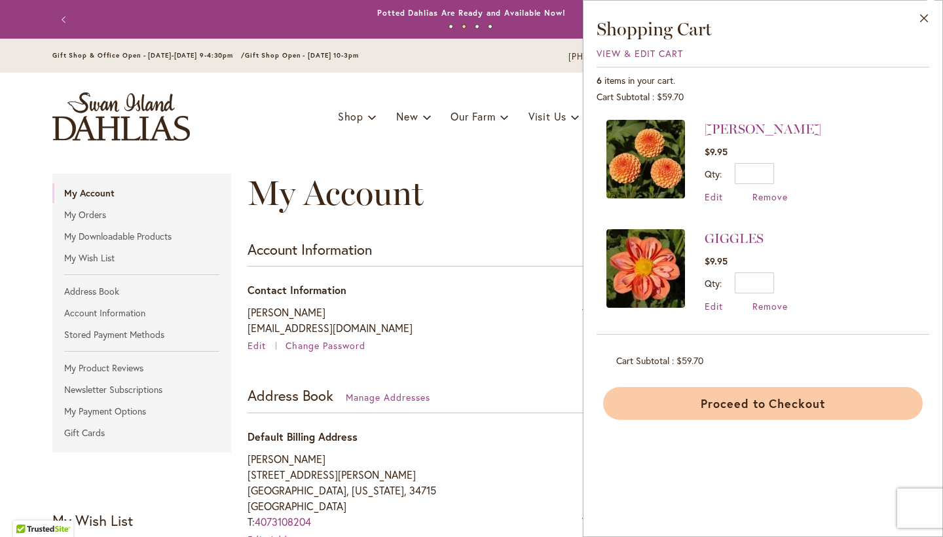
click at [772, 395] on button "Proceed to Checkout" at bounding box center [763, 403] width 320 height 33
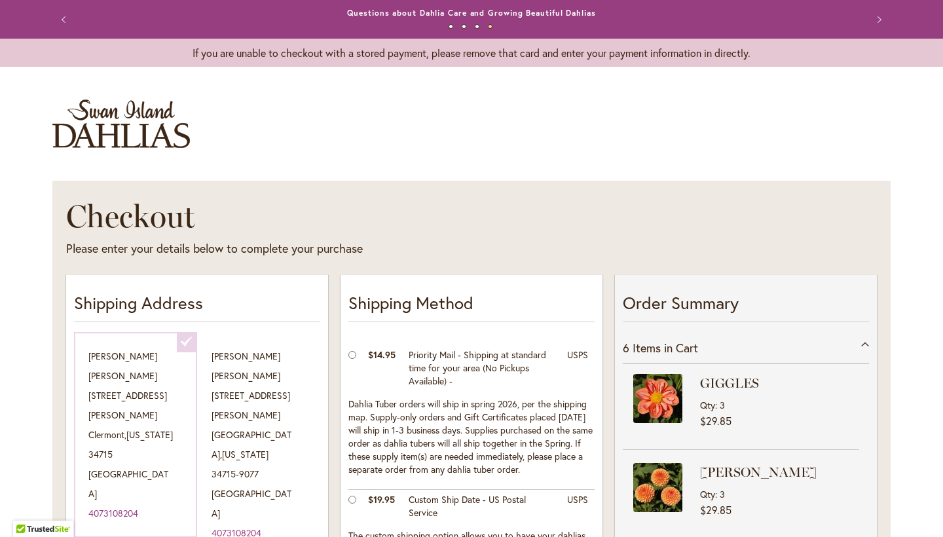
click at [124, 117] on img "store logo" at bounding box center [121, 124] width 138 height 48
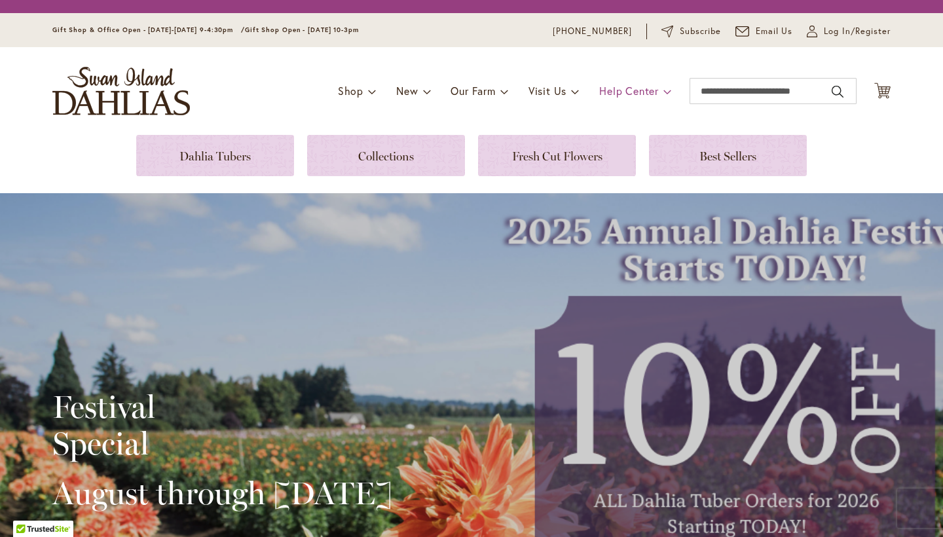
click at [624, 94] on span "Help Center" at bounding box center [629, 91] width 60 height 14
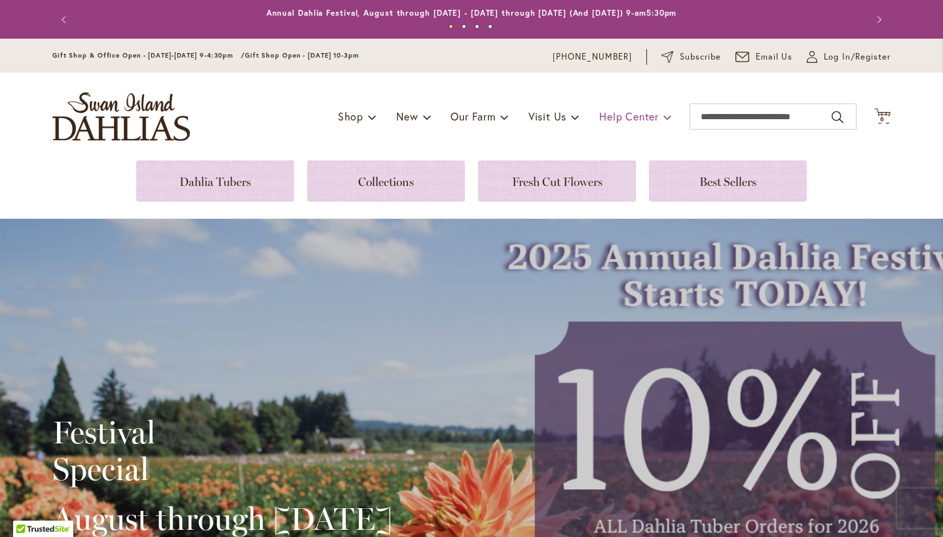
click at [624, 94] on div "Toggle Nav Shop Dahlia Tubers Collections Fresh Cut Dahlias Gardening Supplies …" at bounding box center [471, 117] width 865 height 88
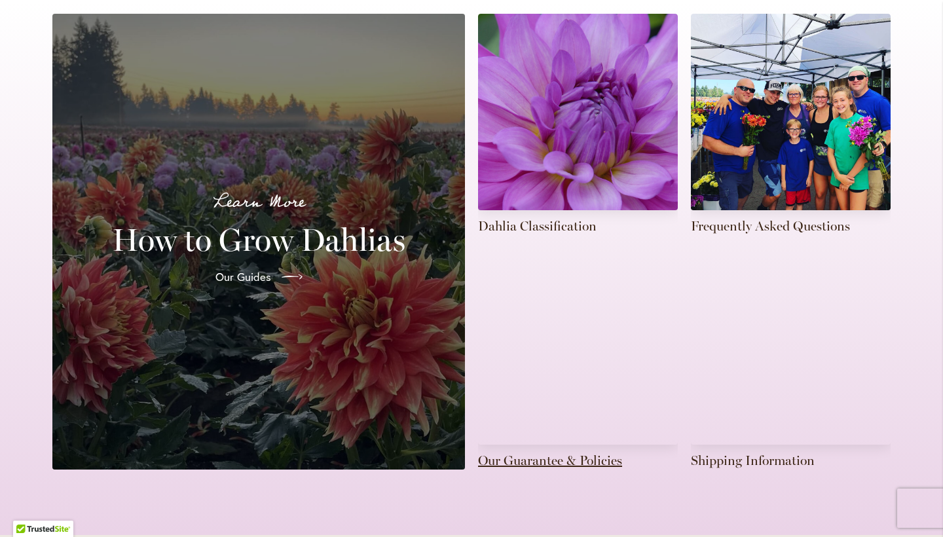
scroll to position [423, 0]
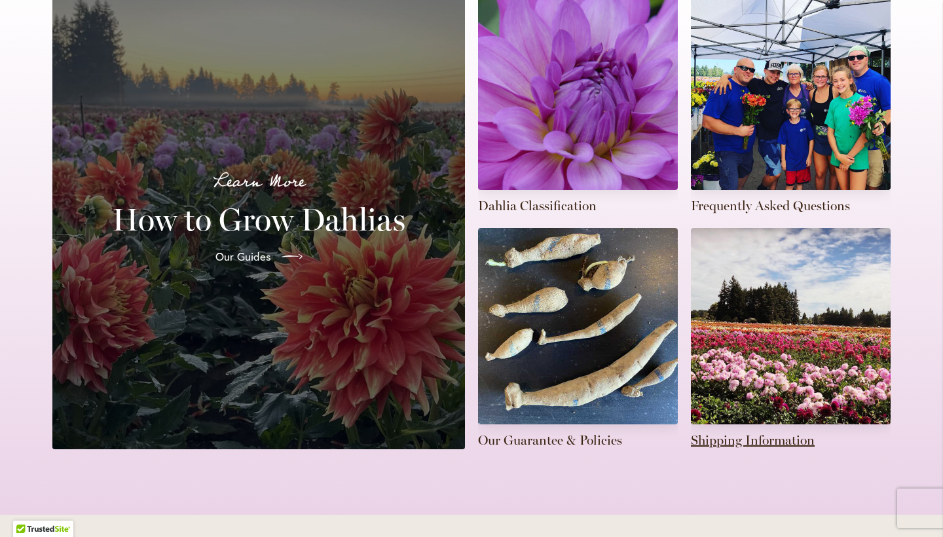
click at [778, 343] on link at bounding box center [791, 338] width 200 height 221
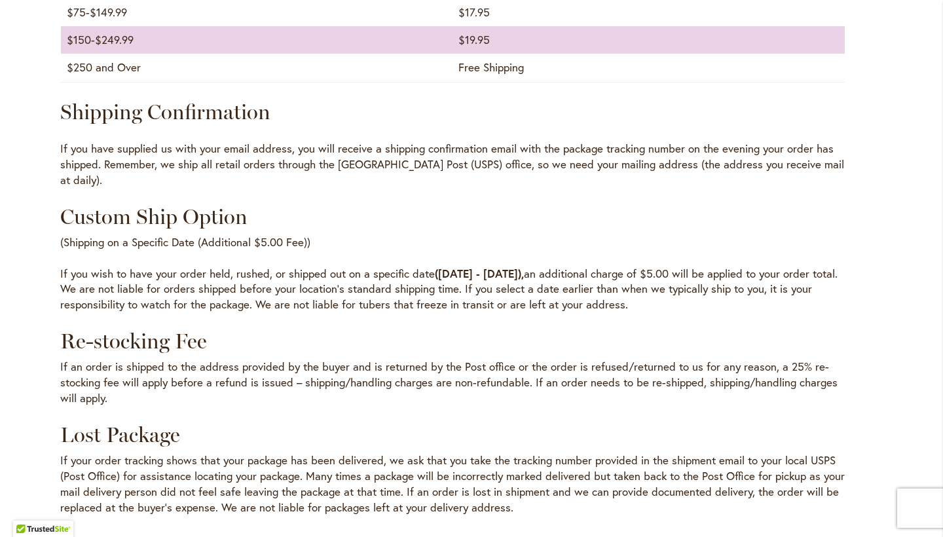
scroll to position [1604, 0]
